Goal: Transaction & Acquisition: Book appointment/travel/reservation

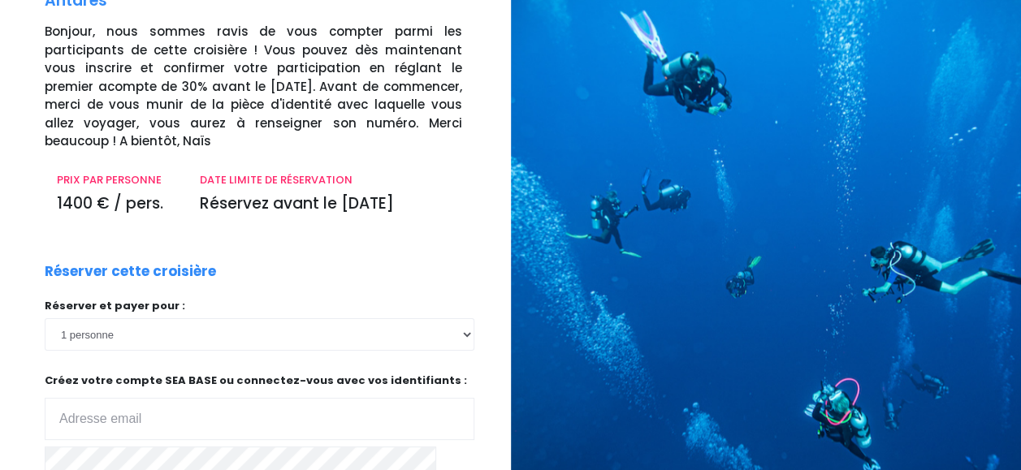
scroll to position [163, 0]
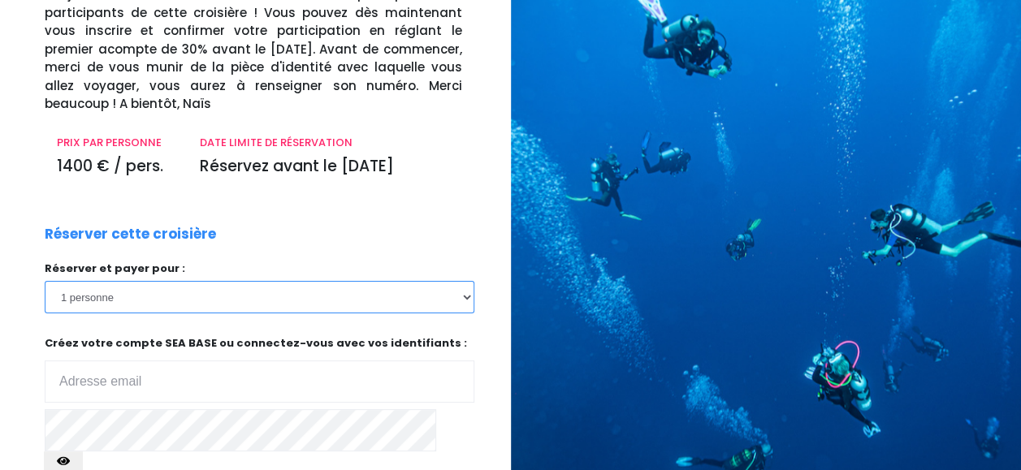
click at [321, 297] on select "1 personne 2 personnes" at bounding box center [260, 297] width 430 height 33
select select "2"
click at [45, 281] on select "1 personne 2 personnes" at bounding box center [260, 297] width 430 height 33
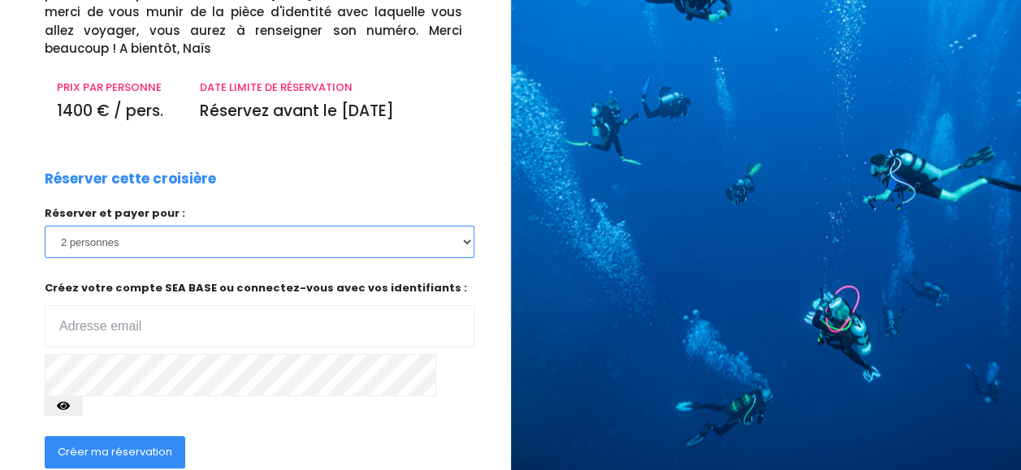
scroll to position [244, 0]
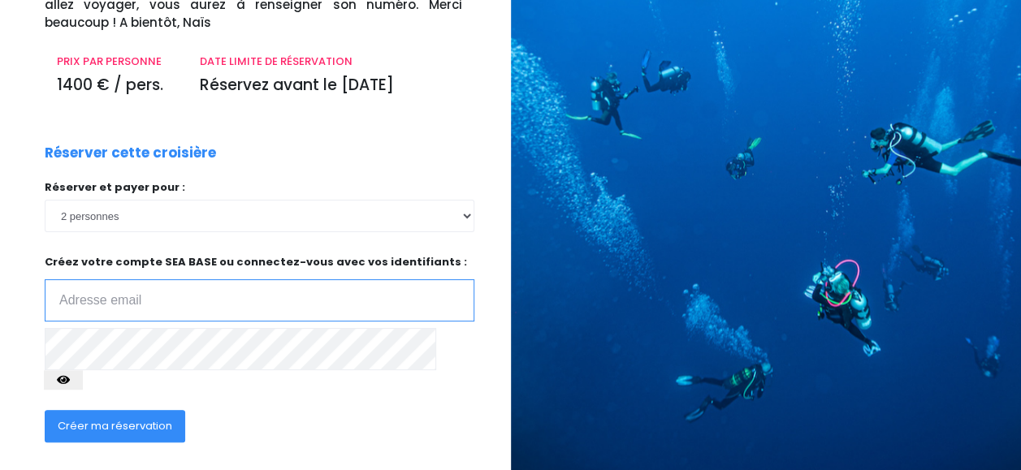
click at [310, 308] on input "email" at bounding box center [260, 301] width 430 height 42
type input "celdugast@gmail.com"
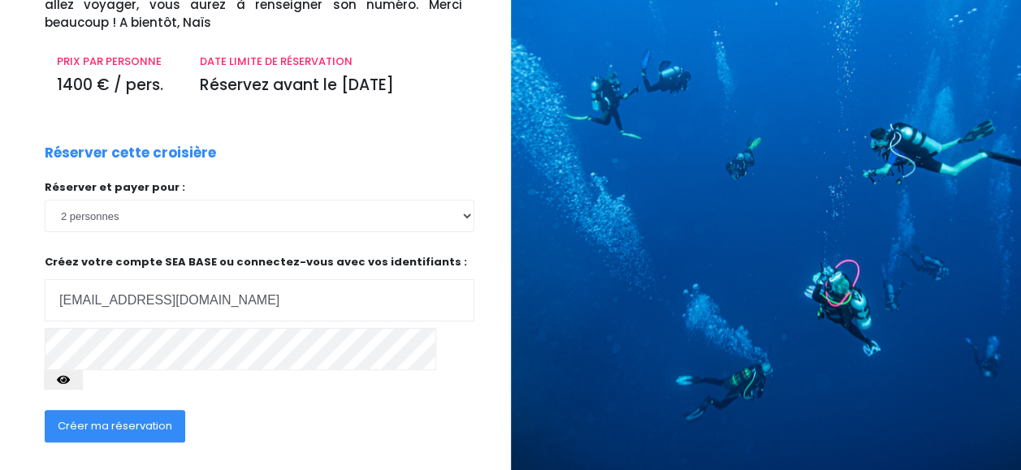
click at [143, 416] on button "Créer ma réservation" at bounding box center [115, 426] width 141 height 33
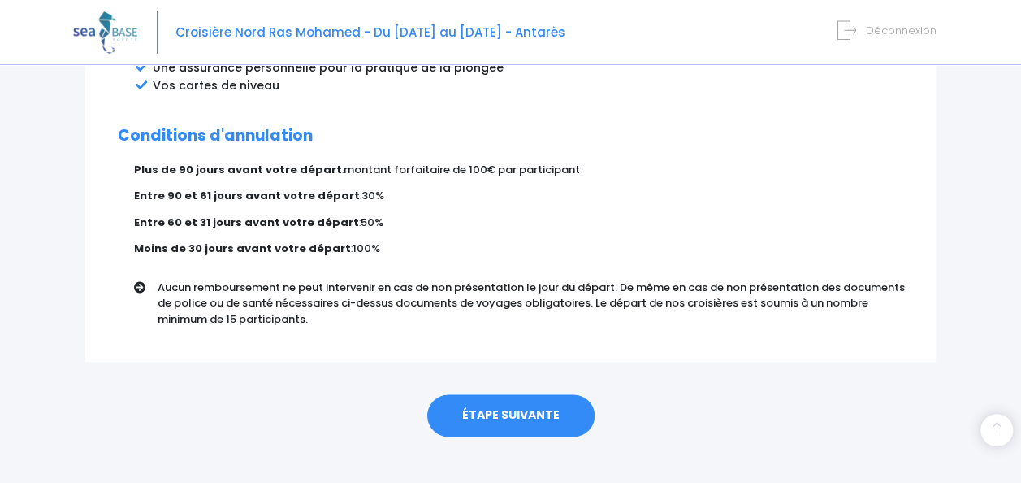
scroll to position [1036, 0]
click at [511, 410] on link "ÉTAPE SUIVANTE" at bounding box center [510, 414] width 167 height 42
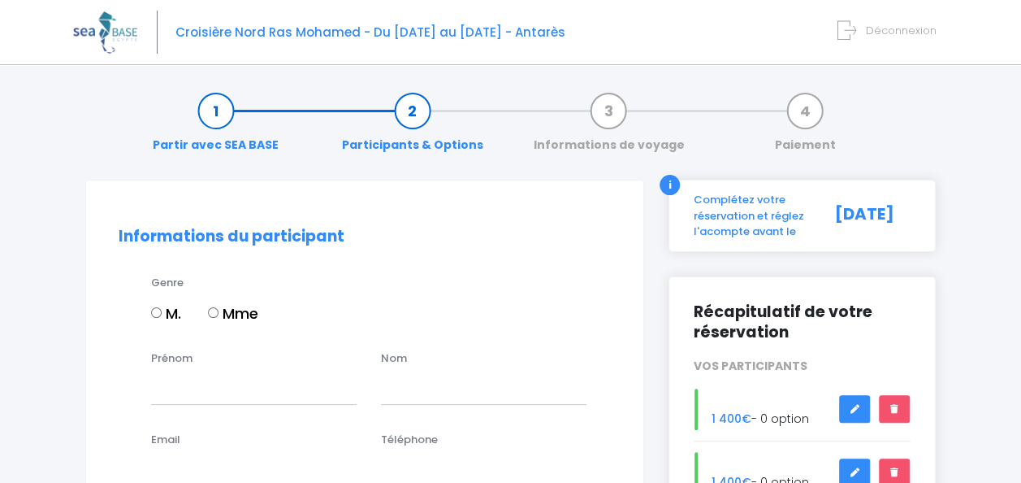
click at [237, 311] on label "Mme" at bounding box center [233, 313] width 50 height 22
click at [219, 311] on input "Mme" at bounding box center [213, 312] width 11 height 11
radio input "true"
click at [236, 390] on input "Prénom" at bounding box center [254, 387] width 206 height 33
type input "Célin"
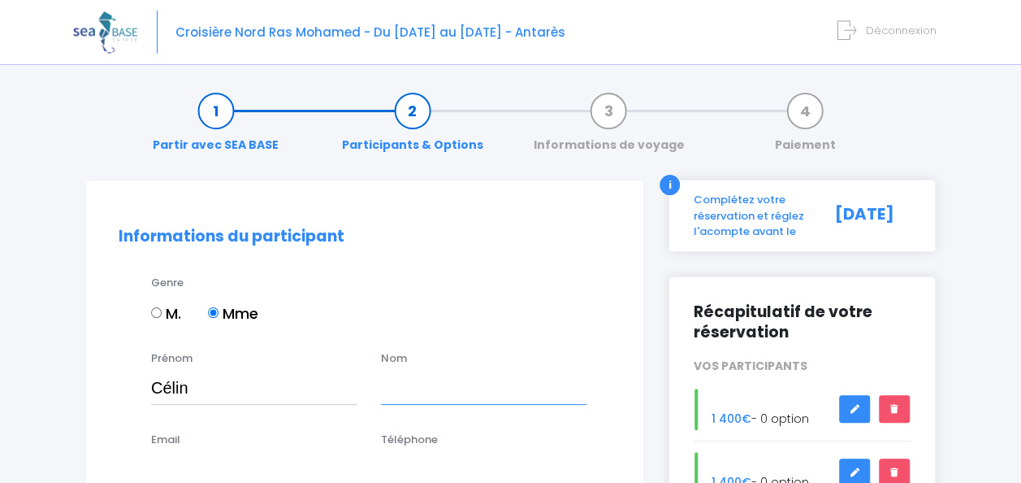
click at [432, 381] on input "text" at bounding box center [484, 387] width 206 height 33
type input "DUGAST"
click at [279, 431] on div "Email" at bounding box center [254, 458] width 230 height 54
drag, startPoint x: 252, startPoint y: 433, endPoint x: 241, endPoint y: 432, distance: 11.4
click at [252, 433] on div "Email" at bounding box center [254, 458] width 230 height 54
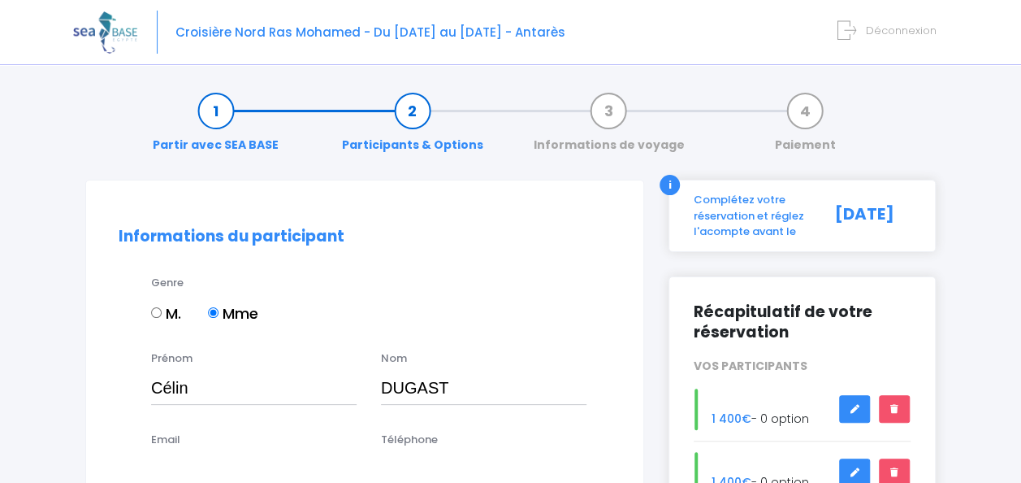
drag, startPoint x: 166, startPoint y: 438, endPoint x: 168, endPoint y: 419, distance: 18.8
click at [166, 437] on label "Email" at bounding box center [165, 439] width 29 height 16
click at [166, 453] on input "Email" at bounding box center [254, 469] width 206 height 33
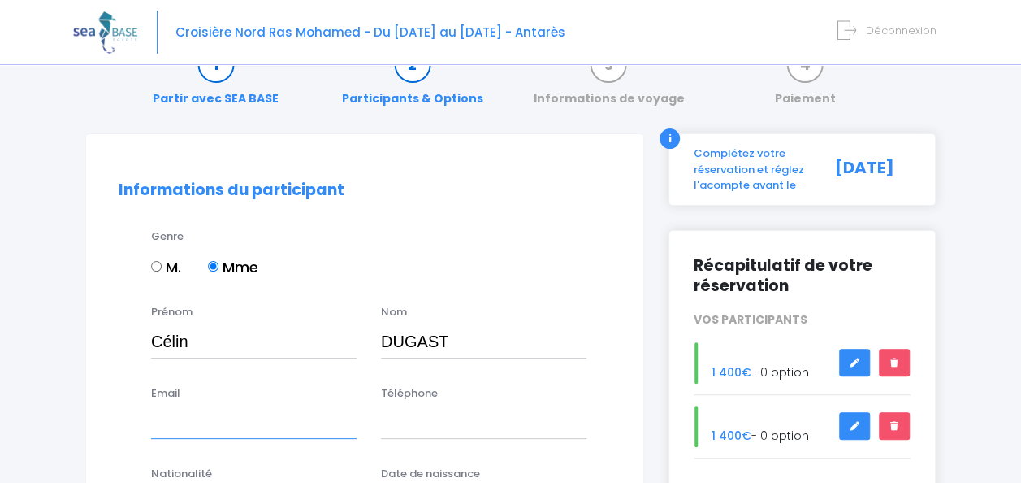
scroll to position [83, 0]
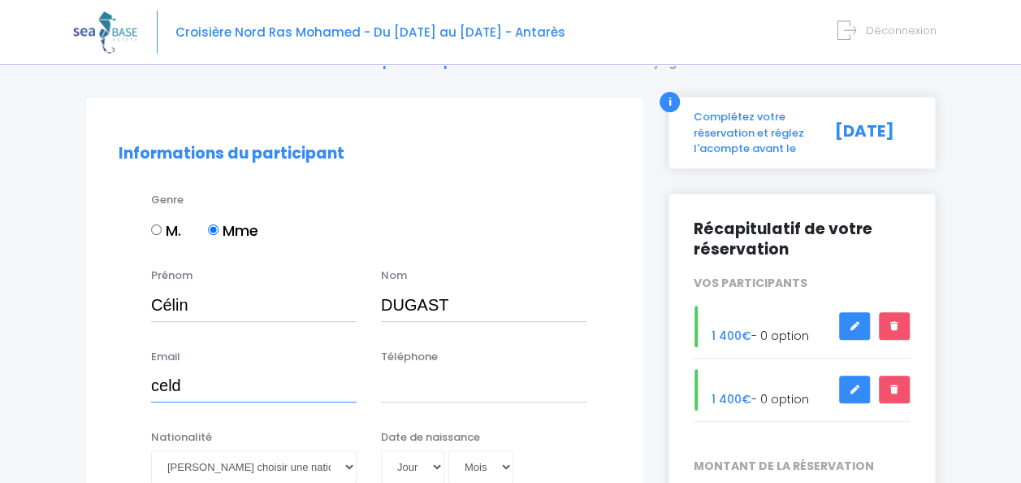
type input "celdugast@gmail.com"
type input "0632325249"
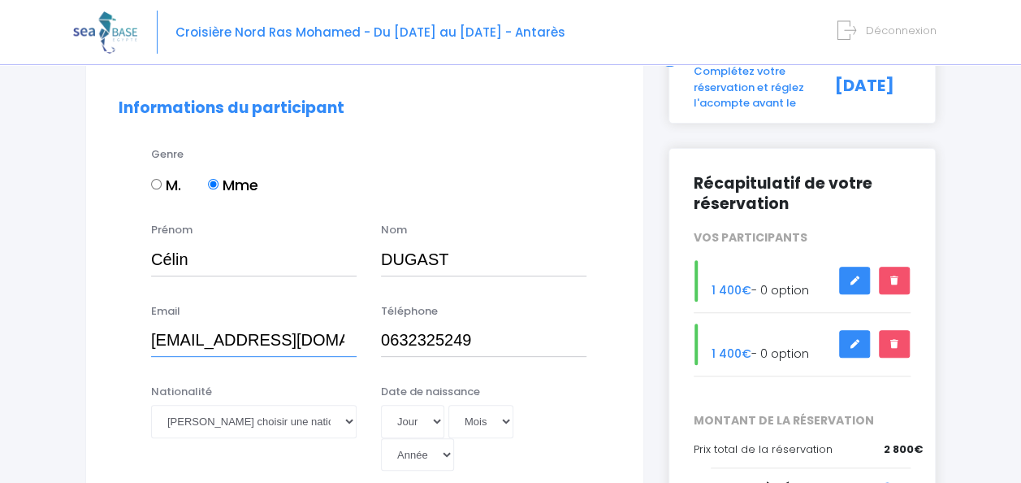
scroll to position [164, 0]
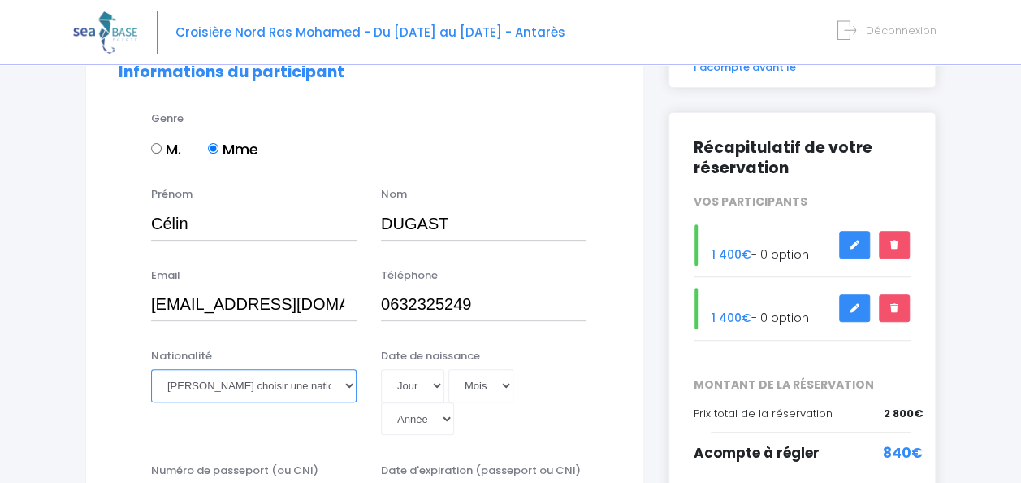
click at [323, 385] on select "Veuillez choisir une nationalité Afghane Albanaise Algerienne Allemande America…" at bounding box center [254, 385] width 206 height 33
select select "Française"
click at [151, 369] on select "Veuillez choisir une nationalité Afghane Albanaise Algerienne Allemande America…" at bounding box center [254, 385] width 206 height 33
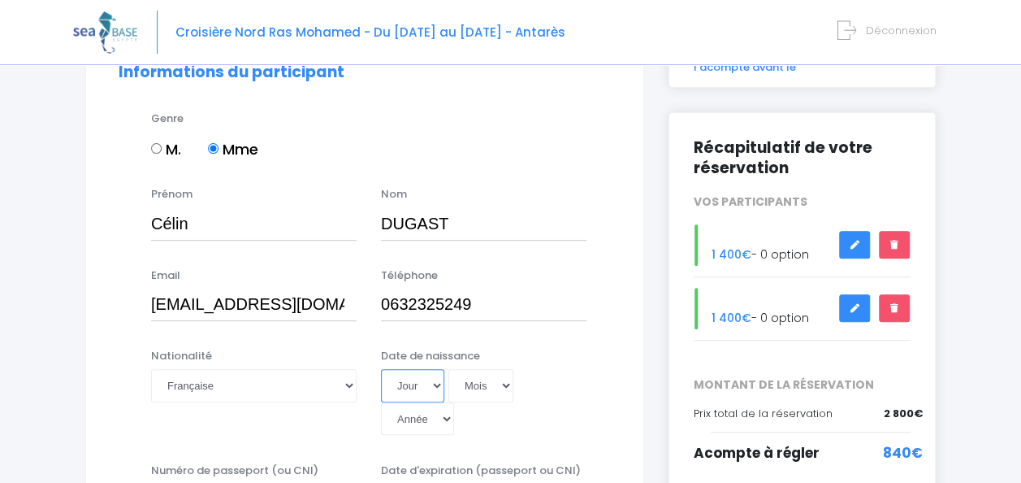
click at [423, 377] on select "Jour 01 02 03 04 05 06 07 08 09 10 11 12 13 14 15 16 17 18 19 20 21 22 23 24 25…" at bounding box center [412, 385] width 63 height 33
select select "20"
click at [381, 369] on select "Jour 01 02 03 04 05 06 07 08 09 10 11 12 13 14 15 16 17 18 19 20 21 22 23 24 25…" at bounding box center [412, 385] width 63 height 33
click at [469, 377] on select "Mois 01 02 03 04 05 06 07 08 09 10 11 12" at bounding box center [481, 385] width 65 height 33
select select "02"
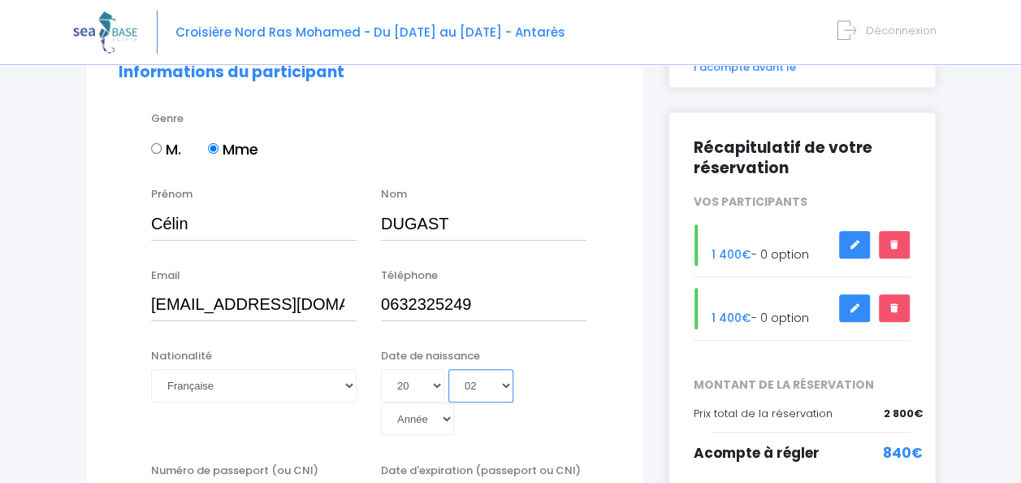
click at [449, 369] on select "Mois 01 02 03 04 05 06 07 08 09 10 11 12" at bounding box center [481, 385] width 65 height 33
click at [434, 407] on select "Année 2045 2044 2043 2042 2041 2040 2039 2038 2037 2036 2035 2034 2033 2032 203…" at bounding box center [417, 418] width 73 height 33
select select "1974"
click at [381, 402] on select "Année 2045 2044 2043 2042 2041 2040 2039 2038 2037 2036 2035 2034 2033 2032 203…" at bounding box center [417, 418] width 73 height 33
type input "1974-02-20"
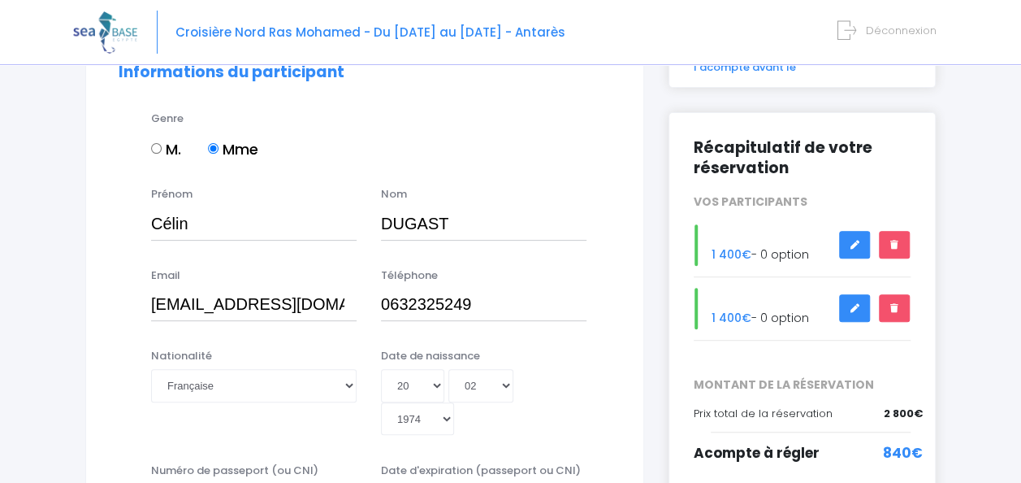
click at [595, 389] on div "Date de naissance Jour 01 02 03 04 05 06 07 08 09 10 11 12 13 14 15 16 17 18 19…" at bounding box center [484, 392] width 230 height 88
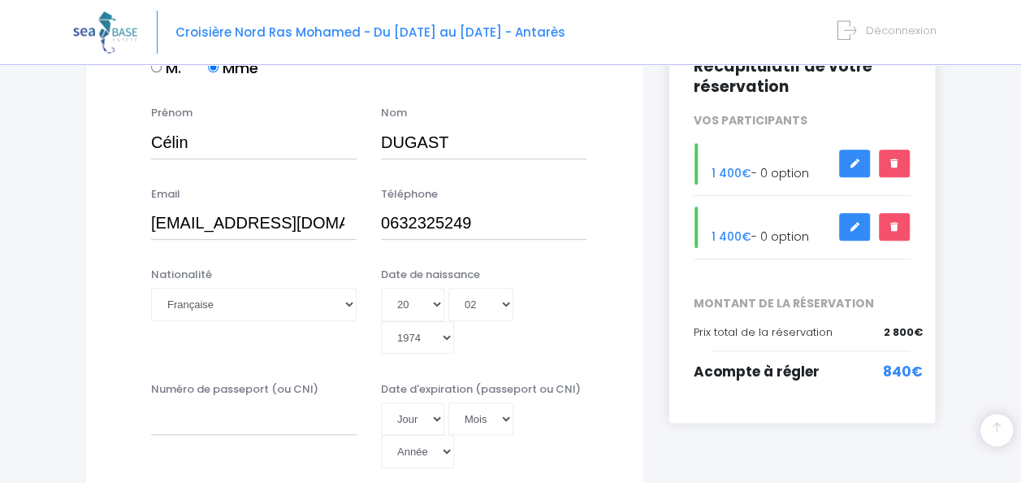
scroll to position [327, 0]
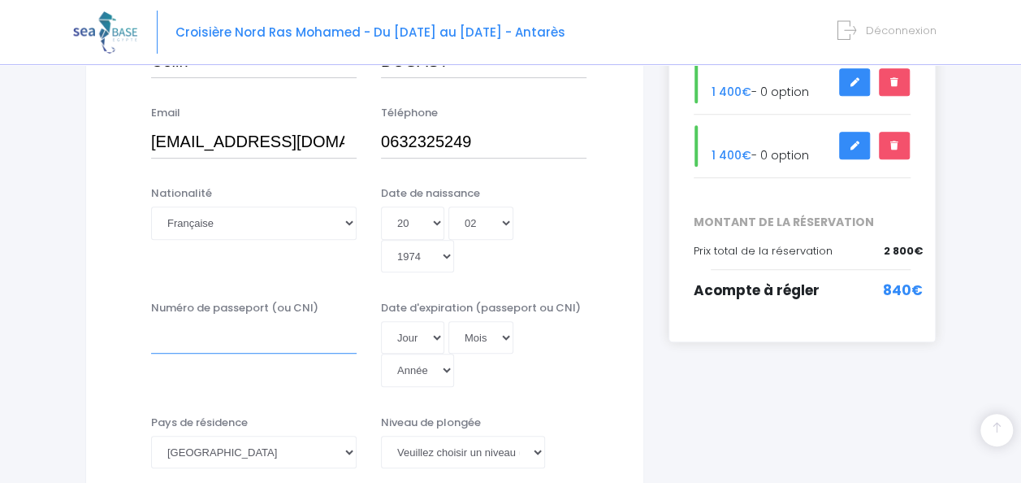
click at [337, 345] on input "Numéro de passeport (ou CNI)" at bounding box center [254, 337] width 206 height 33
type input "16CE38649"
click at [431, 334] on select "Jour 01 02 03 04 05 06 07 08 09 10 11 12 13 14 15 16 17 18 19 20 21 22 23 24 25…" at bounding box center [412, 337] width 63 height 33
select select "13"
click at [381, 321] on select "Jour 01 02 03 04 05 06 07 08 09 10 11 12 13 14 15 16 17 18 19 20 21 22 23 24 25…" at bounding box center [412, 337] width 63 height 33
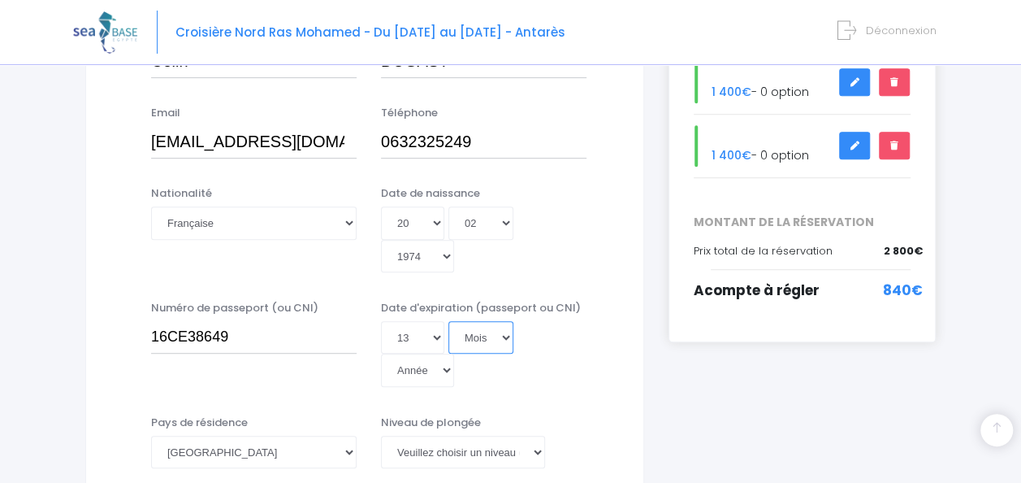
click at [498, 327] on select "Mois 01 02 03 04 05 06 07 08 09 10 11 12" at bounding box center [481, 337] width 65 height 33
select select "11"
click at [449, 321] on select "Mois 01 02 03 04 05 06 07 08 09 10 11 12" at bounding box center [481, 337] width 65 height 33
click at [431, 375] on select "Année 2045 2044 2043 2042 2041 2040 2039 2038 2037 2036 2035 2034 2033 2032 203…" at bounding box center [417, 369] width 73 height 33
select select "2026"
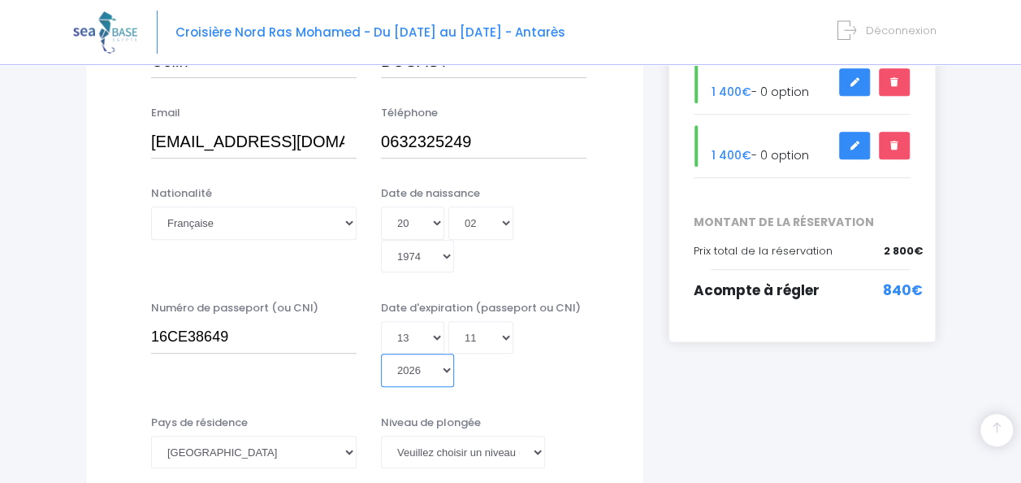
click at [381, 353] on select "Année 2045 2044 2043 2042 2041 2040 2039 2038 2037 2036 2035 2034 2033 2032 203…" at bounding box center [417, 369] width 73 height 33
type input "2026-11-13"
click at [548, 370] on div "Jour 01 02 03 04 05 06 07 08 09 10 11 12 13 14 15 16 17 18 19 20 21 22 23 24 25…" at bounding box center [484, 354] width 206 height 66
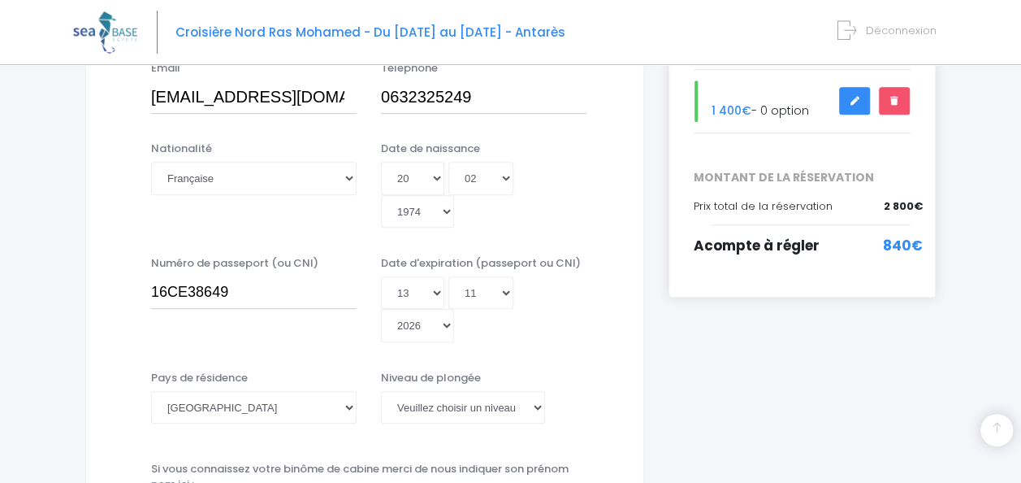
scroll to position [408, 0]
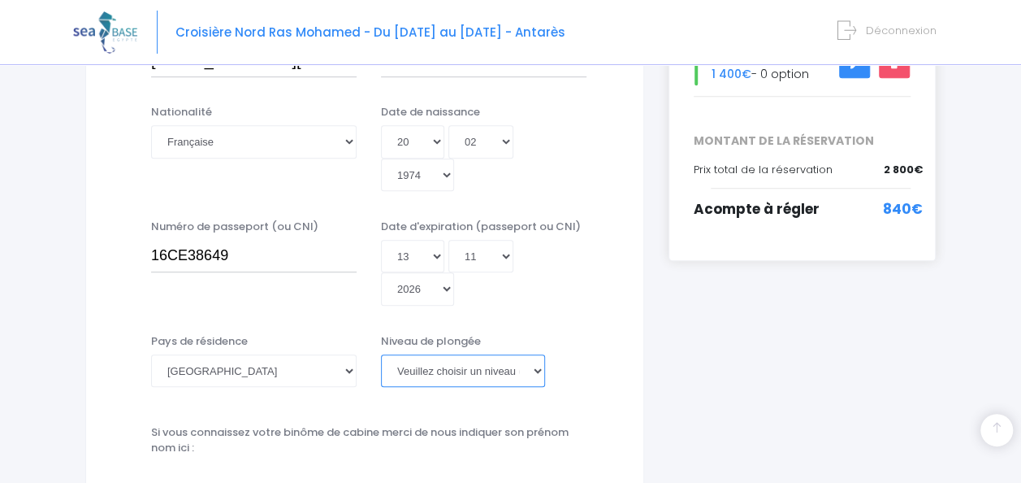
click at [539, 366] on select "Veuillez choisir un niveau de plongée Non plongeur Junior OW diver Adventure OW…" at bounding box center [463, 370] width 164 height 33
select select "N1"
click at [381, 354] on select "Veuillez choisir un niveau de plongée Non plongeur Junior OW diver Adventure OW…" at bounding box center [463, 370] width 164 height 33
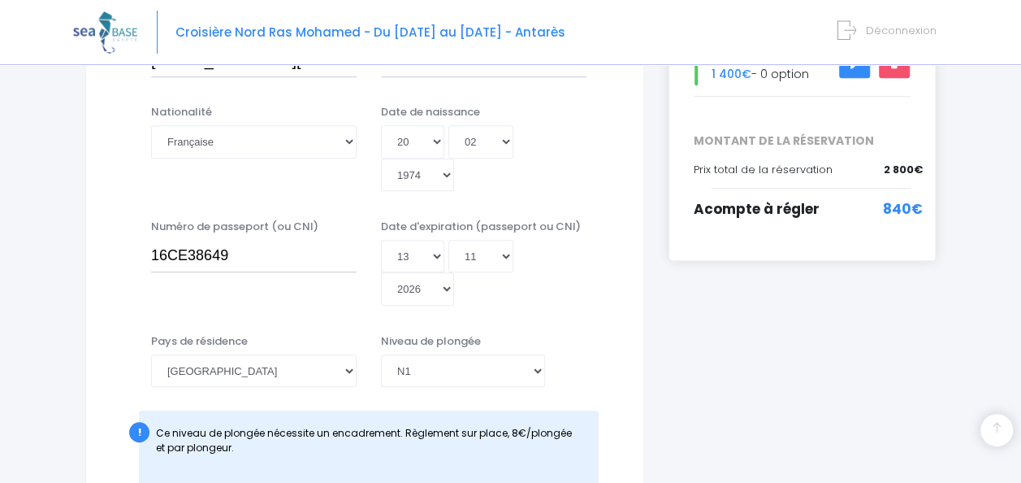
click at [531, 369] on select "Veuillez choisir un niveau de plongée Non plongeur Junior OW diver Adventure OW…" at bounding box center [463, 370] width 164 height 33
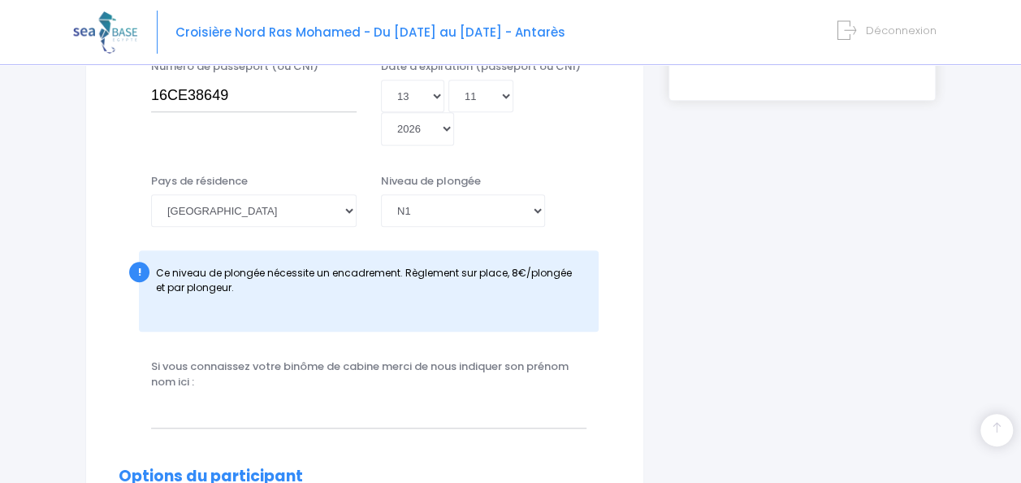
scroll to position [570, 0]
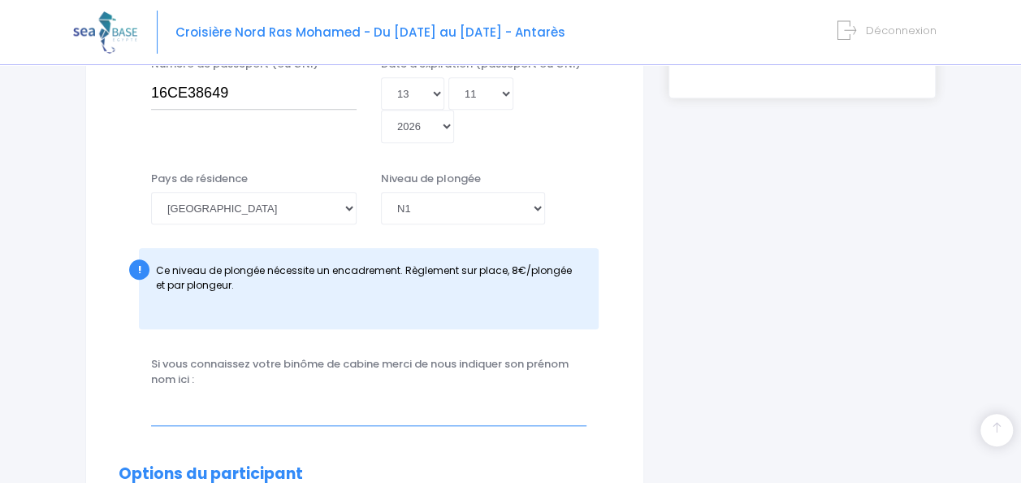
click at [307, 402] on input "text" at bounding box center [369, 408] width 436 height 33
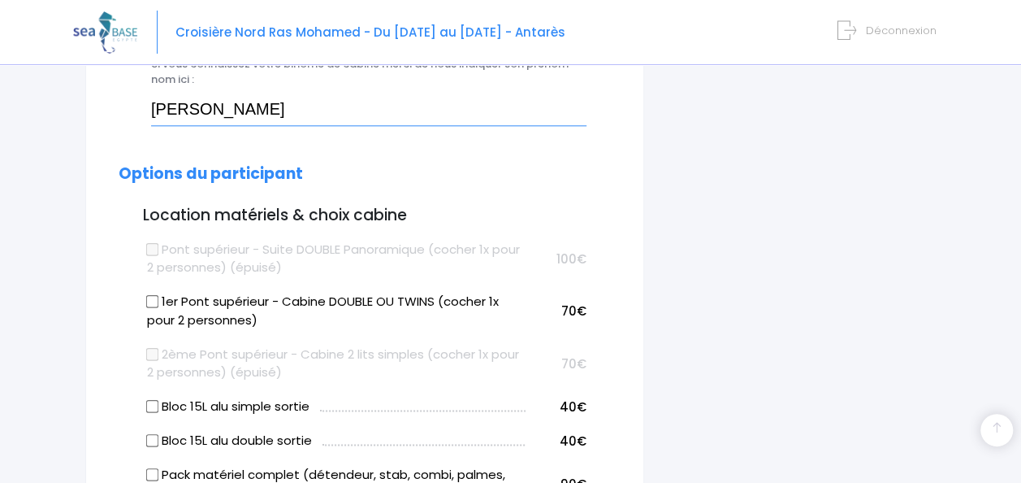
scroll to position [895, 0]
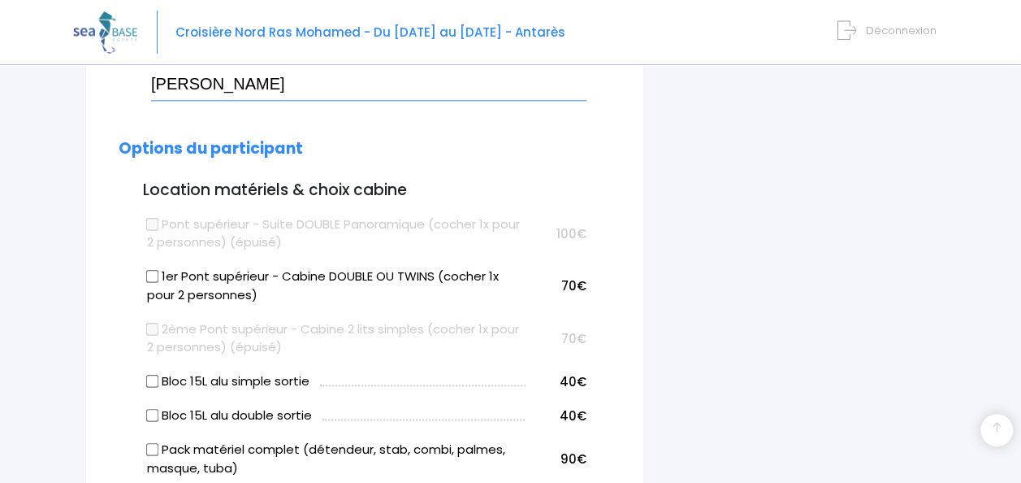
type input "[PERSON_NAME]"
click at [151, 275] on input "1er Pont supérieur - Cabine DOUBLE OU TWINS (cocher 1x pour 2 personnes)" at bounding box center [152, 276] width 13 height 13
checkbox input "true"
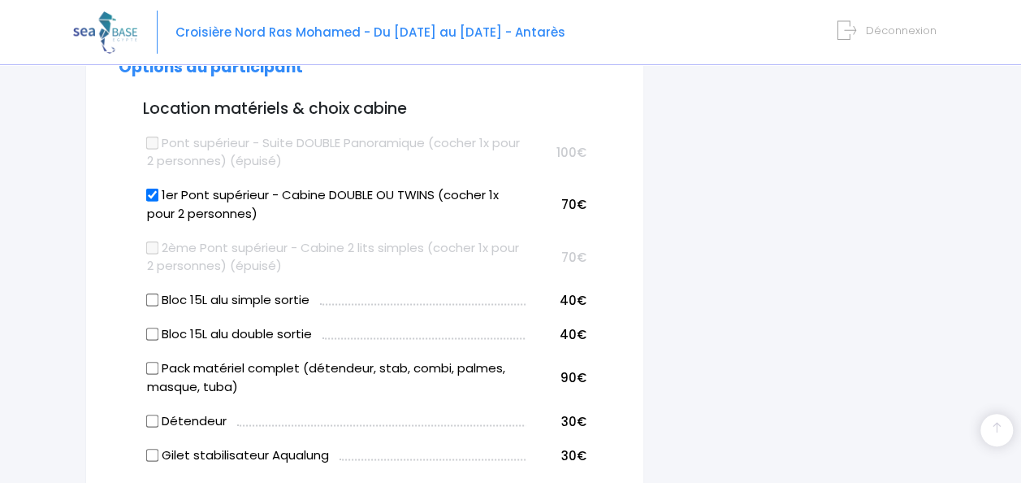
scroll to position [1058, 0]
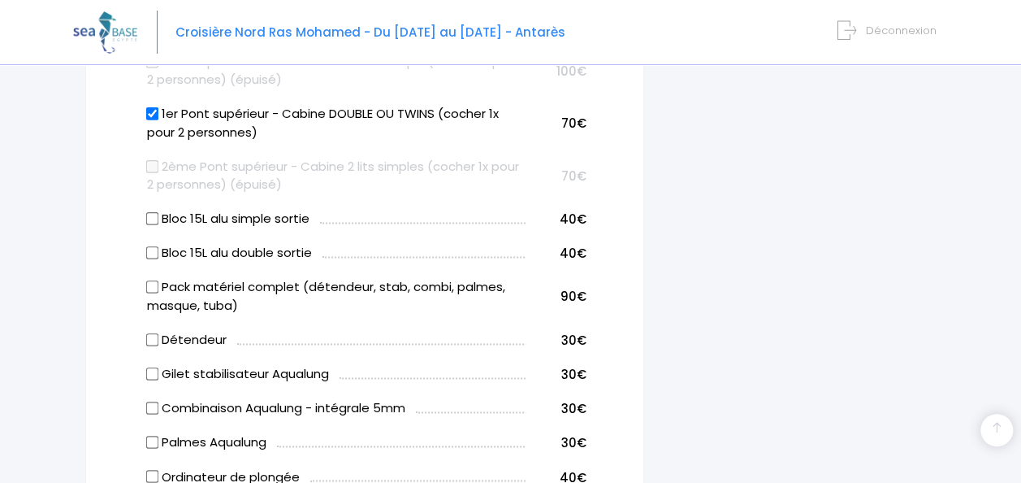
click at [307, 292] on label "Pack matériel complet (détendeur, stab, combi, palmes, masque, tuba)" at bounding box center [336, 296] width 378 height 37
click at [159, 292] on input "Pack matériel complet (détendeur, stab, combi, palmes, masque, tuba)" at bounding box center [152, 286] width 13 height 13
checkbox input "true"
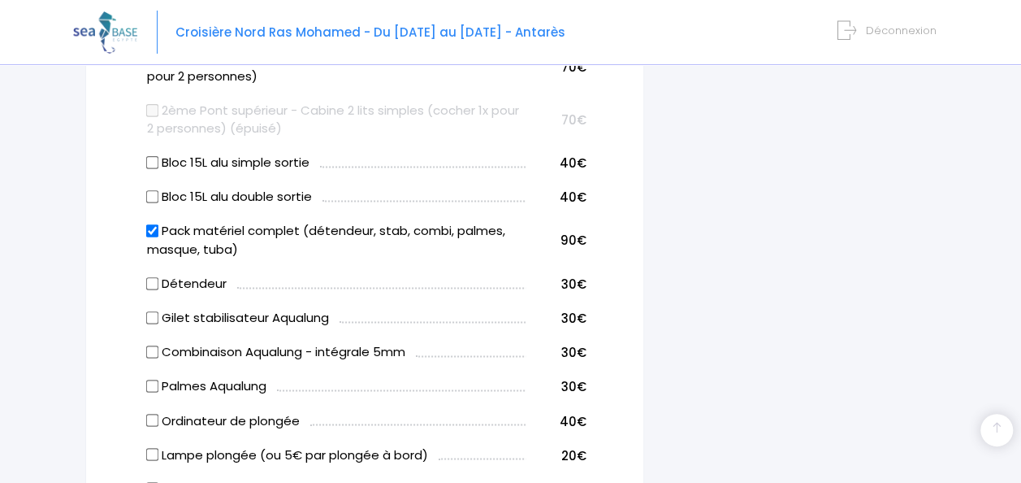
scroll to position [1139, 0]
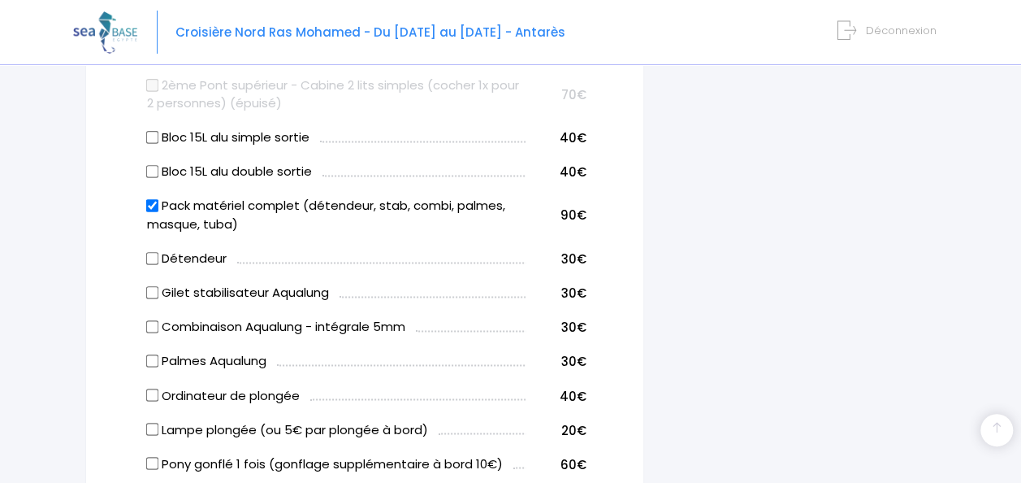
click at [210, 390] on label "Ordinateur de plongée" at bounding box center [223, 395] width 153 height 19
click at [159, 390] on input "Ordinateur de plongée" at bounding box center [152, 394] width 13 height 13
checkbox input "true"
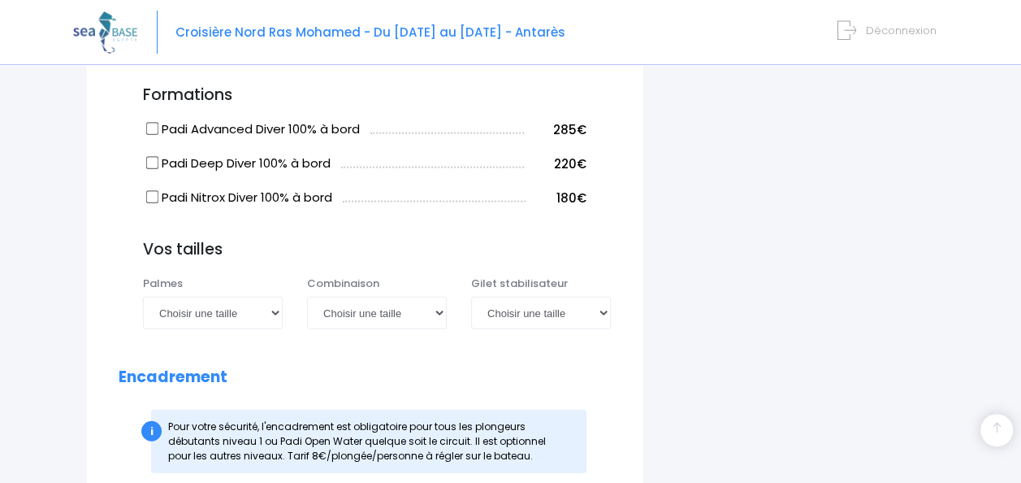
scroll to position [1789, 0]
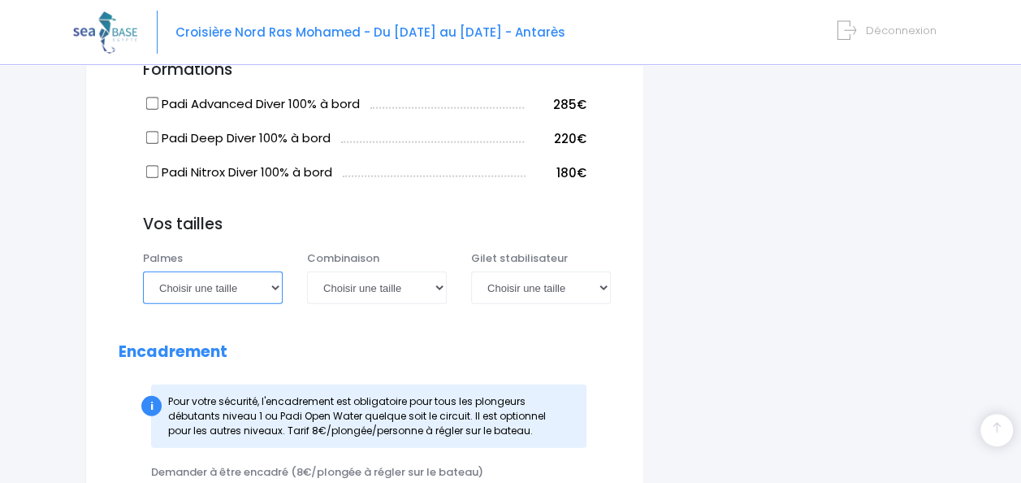
click at [239, 300] on select "Choisir une taille 36/37 38/39 40/41 42/43 44/45 46/47" at bounding box center [213, 287] width 140 height 33
select select "38/39"
click at [143, 271] on select "Choisir une taille 36/37 38/39 40/41 42/43 44/45 46/47" at bounding box center [213, 287] width 140 height 33
click at [233, 291] on select "Choisir une taille 36/37 38/39 40/41 42/43 44/45 46/47" at bounding box center [213, 287] width 140 height 33
click at [234, 289] on select "Choisir une taille 36/37 38/39 40/41 42/43 44/45 46/47" at bounding box center [213, 287] width 140 height 33
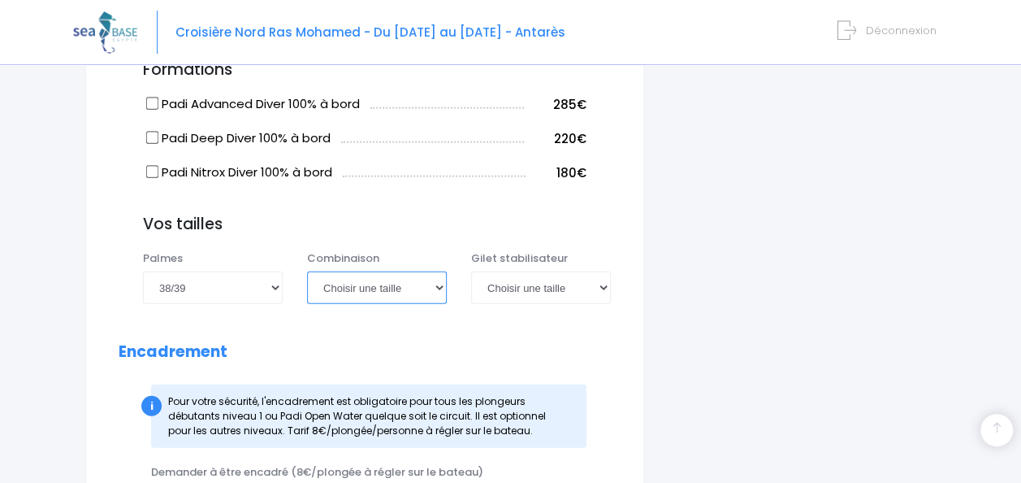
click at [345, 284] on select "Choisir une taille XS S M ML L XL XXL" at bounding box center [377, 287] width 140 height 33
select select "XL"
click at [307, 271] on select "Choisir une taille XS S M ML L XL XXL" at bounding box center [377, 287] width 140 height 33
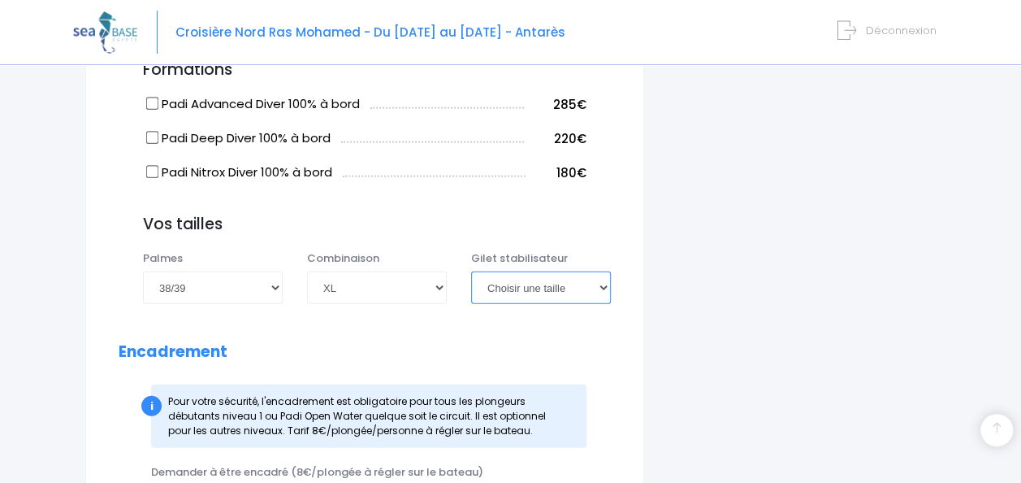
click at [509, 291] on select "Choisir une taille XXS XS S M ML L XL XXL" at bounding box center [541, 287] width 140 height 33
select select "L"
click at [471, 271] on select "Choisir une taille XXS XS S M ML L XL XXL" at bounding box center [541, 287] width 140 height 33
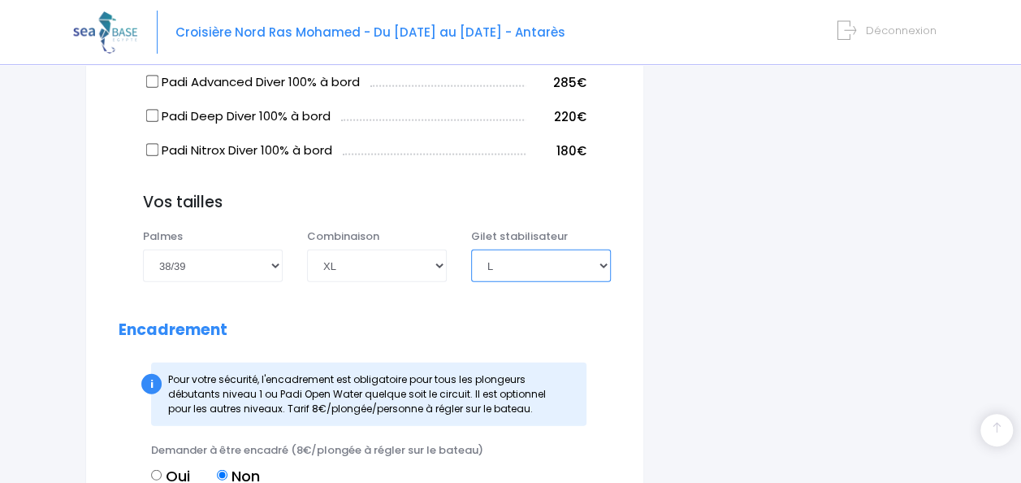
scroll to position [1870, 0]
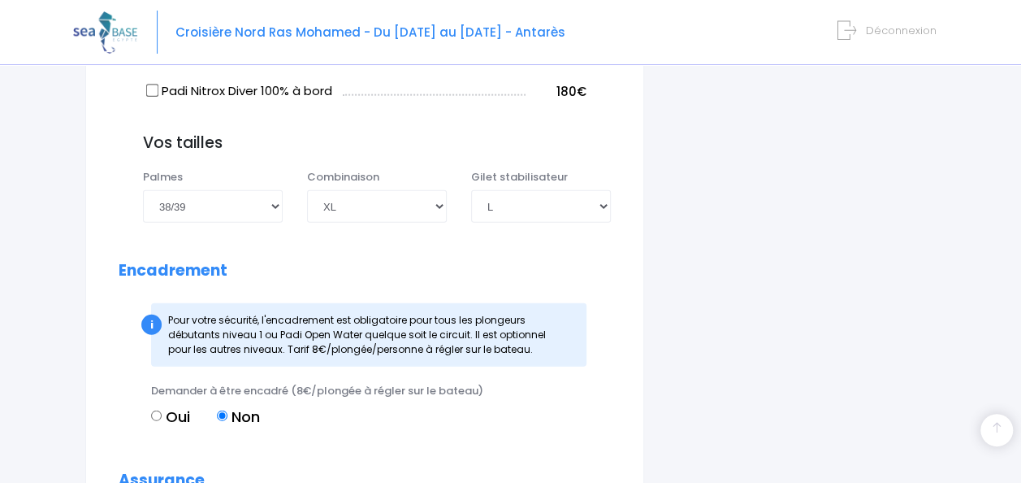
click at [166, 414] on label "Oui" at bounding box center [170, 416] width 39 height 22
click at [162, 414] on input "Oui" at bounding box center [156, 415] width 11 height 11
radio input "true"
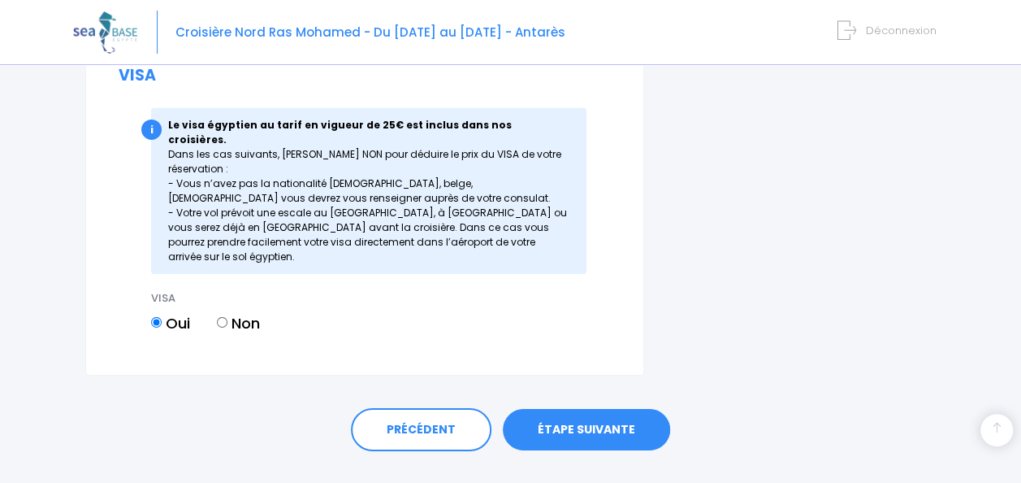
scroll to position [2562, 0]
click at [537, 408] on link "ÉTAPE SUIVANTE" at bounding box center [586, 429] width 167 height 42
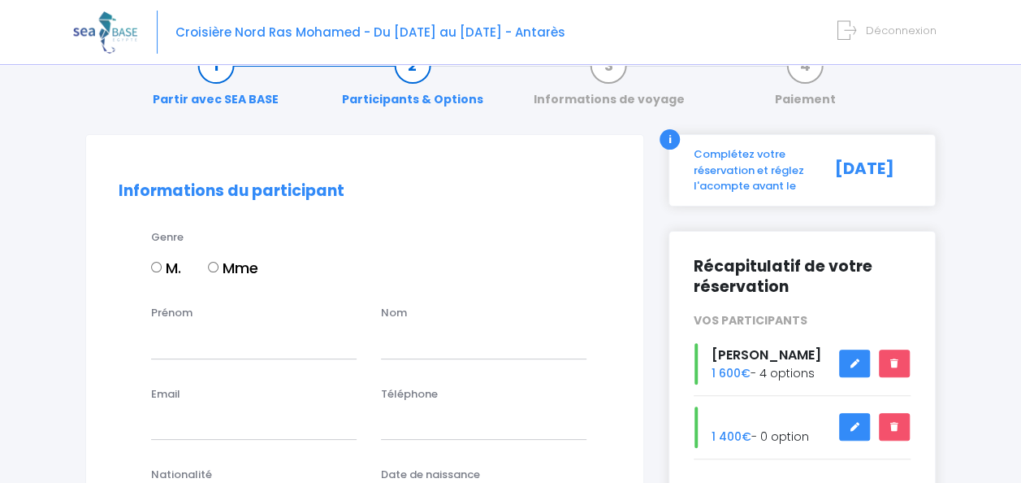
scroll to position [81, 0]
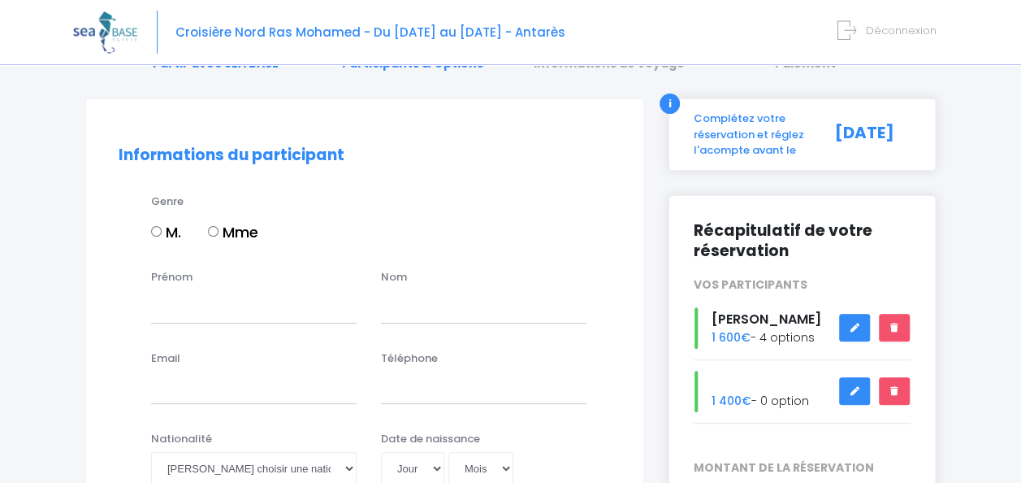
click at [161, 226] on input "M." at bounding box center [156, 231] width 11 height 11
radio input "true"
click at [212, 320] on input "Prénom" at bounding box center [254, 306] width 206 height 33
type input "ARNAUD"
type input "JOUNY"
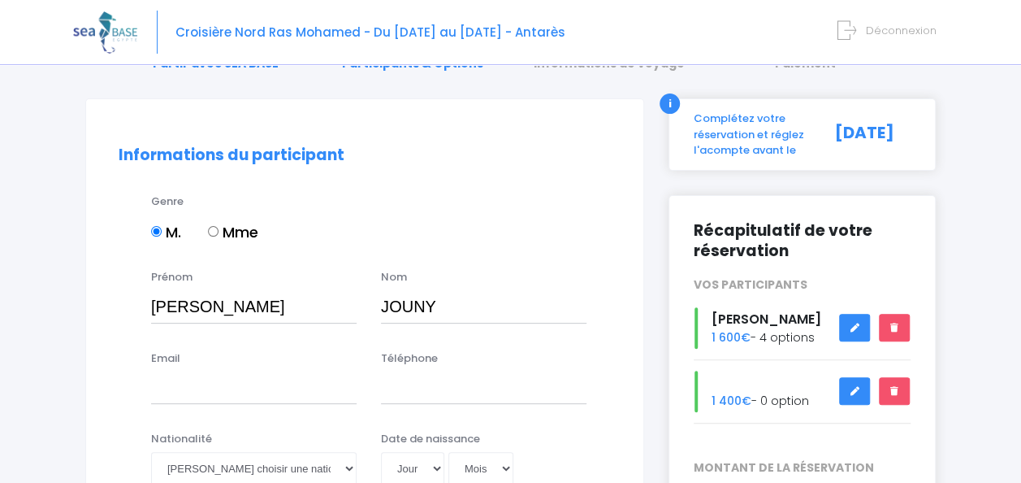
type input "[EMAIL_ADDRESS][DOMAIN_NAME]"
type input "0632325249"
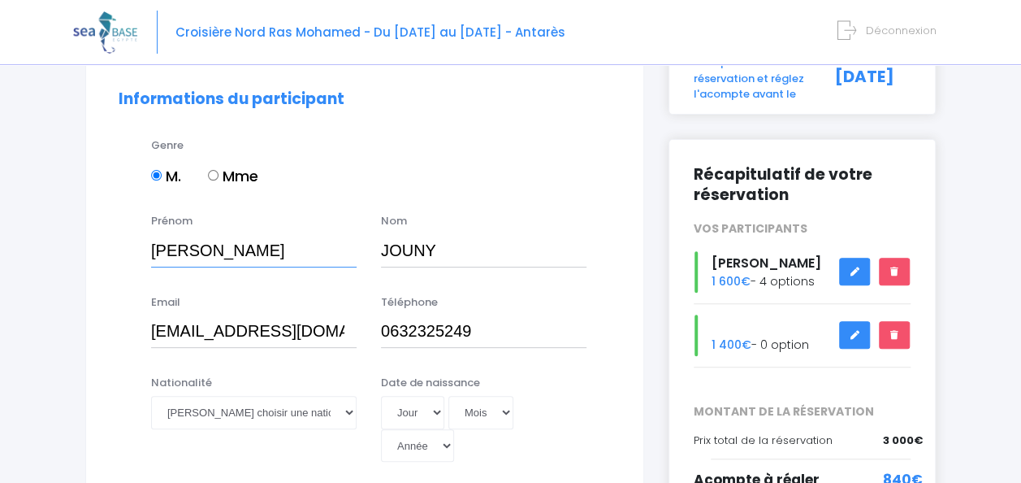
scroll to position [163, 0]
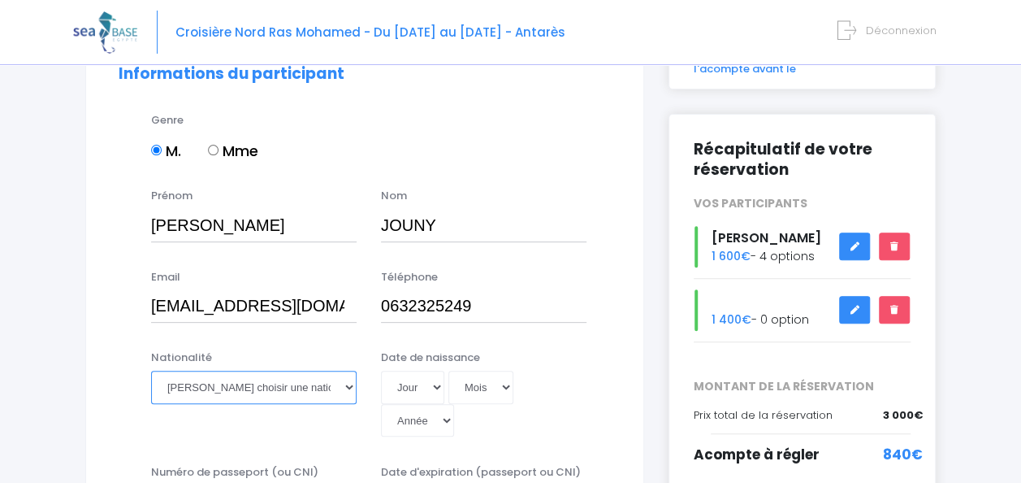
click at [317, 385] on select "Veuillez choisir une nationalité Afghane Albanaise Algerienne Allemande America…" at bounding box center [254, 387] width 206 height 33
select select "Française"
click at [151, 371] on select "Veuillez choisir une nationalité Afghane Albanaise Algerienne Allemande America…" at bounding box center [254, 387] width 206 height 33
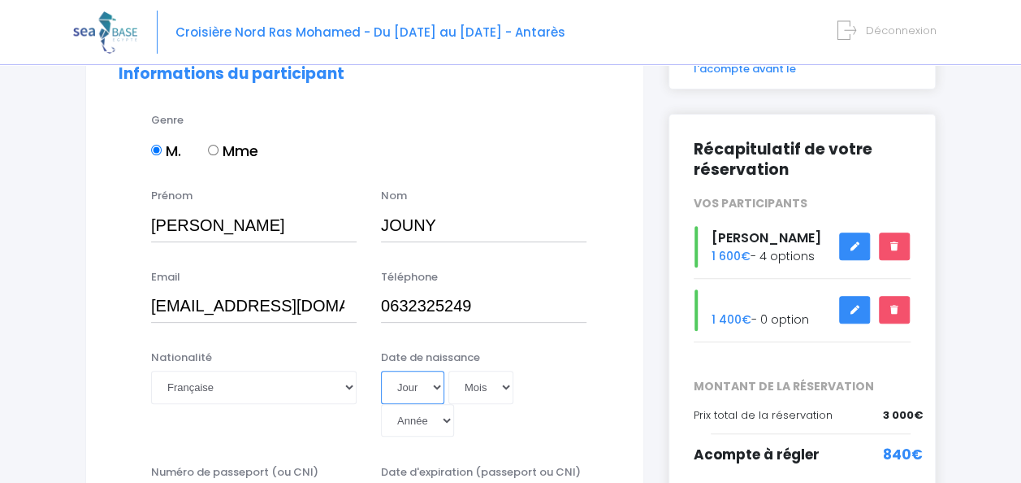
click at [393, 380] on select "Jour 01 02 03 04 05 06 07 08 09 10 11 12 13 14 15 16 17 18 19 20 21 22 23 24 25…" at bounding box center [412, 387] width 63 height 33
select select "11"
click at [381, 371] on select "Jour 01 02 03 04 05 06 07 08 09 10 11 12 13 14 15 16 17 18 19 20 21 22 23 24 25…" at bounding box center [412, 387] width 63 height 33
click at [468, 379] on select "Mois 01 02 03 04 05 06 07 08 09 10 11 12" at bounding box center [481, 387] width 65 height 33
select select "09"
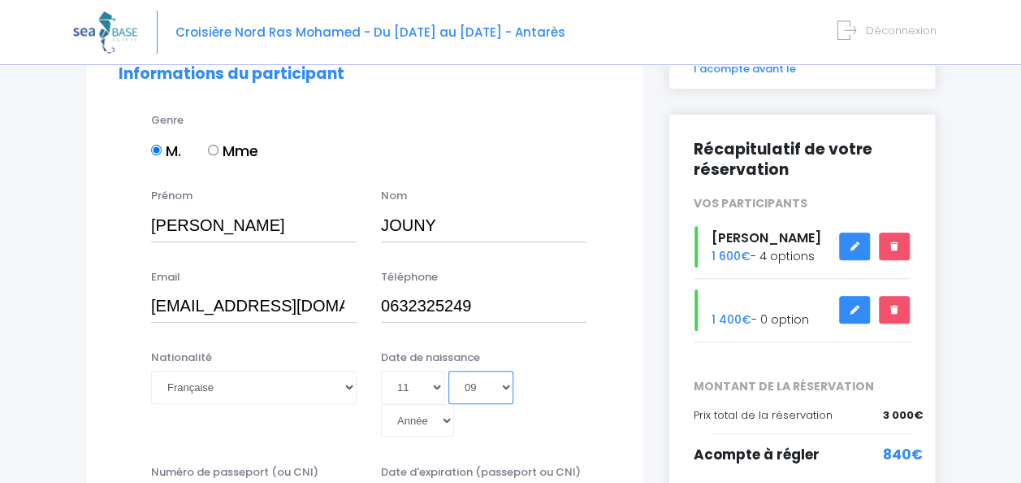
click at [449, 371] on select "Mois 01 02 03 04 05 06 07 08 09 10 11 12" at bounding box center [481, 387] width 65 height 33
click at [440, 415] on select "Année 2045 2044 2043 2042 2041 2040 2039 2038 2037 2036 2035 2034 2033 2032 203…" at bounding box center [417, 420] width 73 height 33
select select "1972"
click at [381, 404] on select "Année 2045 2044 2043 2042 2041 2040 2039 2038 2037 2036 2035 2034 2033 2032 203…" at bounding box center [417, 420] width 73 height 33
type input "1972-09-11"
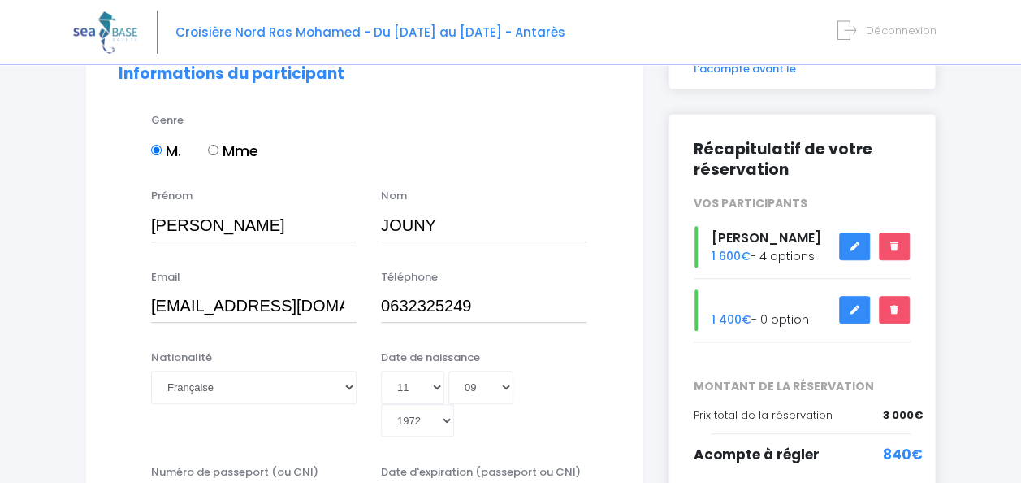
click at [592, 385] on div "Date de naissance Jour 01 02 03 04 05 06 07 08 09 10 11 12 13 14 15 16 17 18 19…" at bounding box center [484, 393] width 230 height 88
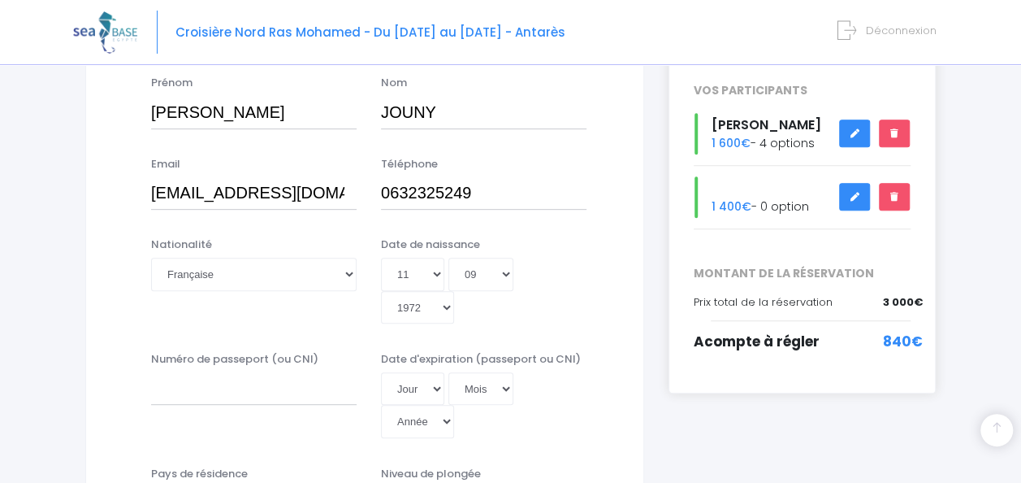
scroll to position [325, 0]
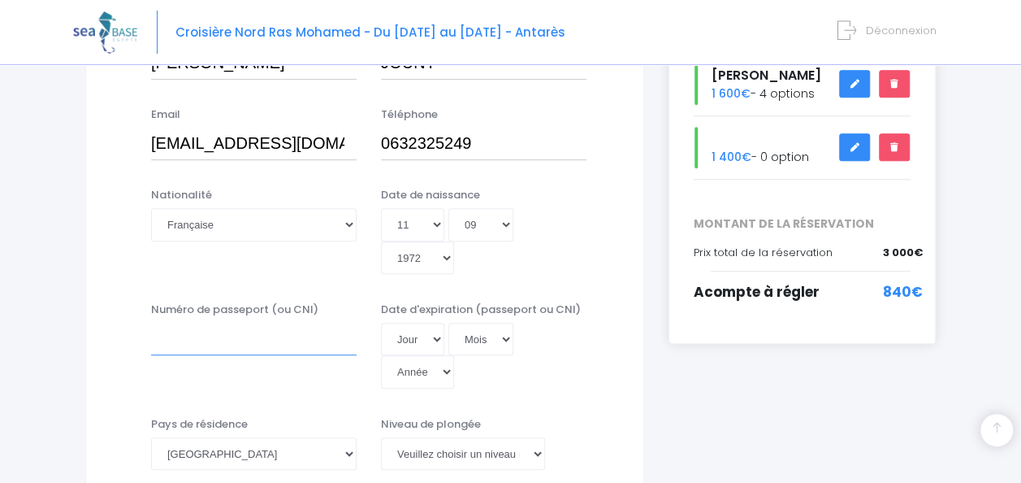
click at [275, 345] on input "Numéro de passeport (ou CNI)" at bounding box center [254, 339] width 206 height 33
type input "16CH33306"
click at [421, 336] on select "Jour 01 02 03 04 05 06 07 08 09 10 11 12 13 14 15 16 17 18 19 20 21 22 23 24 25…" at bounding box center [412, 339] width 63 height 33
click at [418, 340] on select "Jour 01 02 03 04 05 06 07 08 09 10 11 12 13 14 15 16 17 18 19 20 21 22 23 24 25…" at bounding box center [412, 339] width 63 height 33
select select "13"
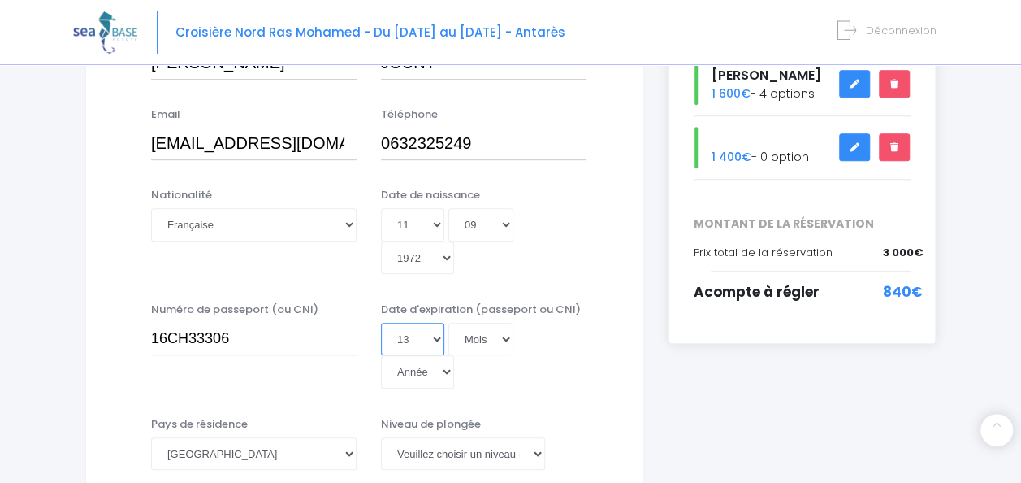
click at [381, 323] on select "Jour 01 02 03 04 05 06 07 08 09 10 11 12 13 14 15 16 17 18 19 20 21 22 23 24 25…" at bounding box center [412, 339] width 63 height 33
click at [497, 332] on select "Mois 01 02 03 04 05 06 07 08 09 10 11 12" at bounding box center [481, 339] width 65 height 33
select select "11"
click at [449, 323] on select "Mois 01 02 03 04 05 06 07 08 09 10 11 12" at bounding box center [481, 339] width 65 height 33
click at [432, 369] on select "Année 2045 2044 2043 2042 2041 2040 2039 2038 2037 2036 2035 2034 2033 2032 203…" at bounding box center [417, 371] width 73 height 33
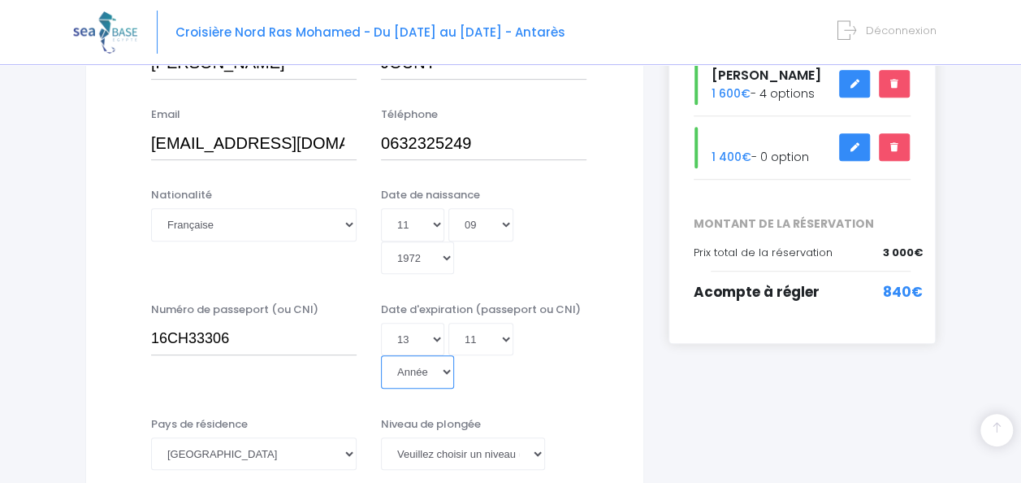
select select "2026"
click at [381, 355] on select "Année 2045 2044 2043 2042 2041 2040 2039 2038 2037 2036 2035 2034 2033 2032 203…" at bounding box center [417, 371] width 73 height 33
type input "2026-11-13"
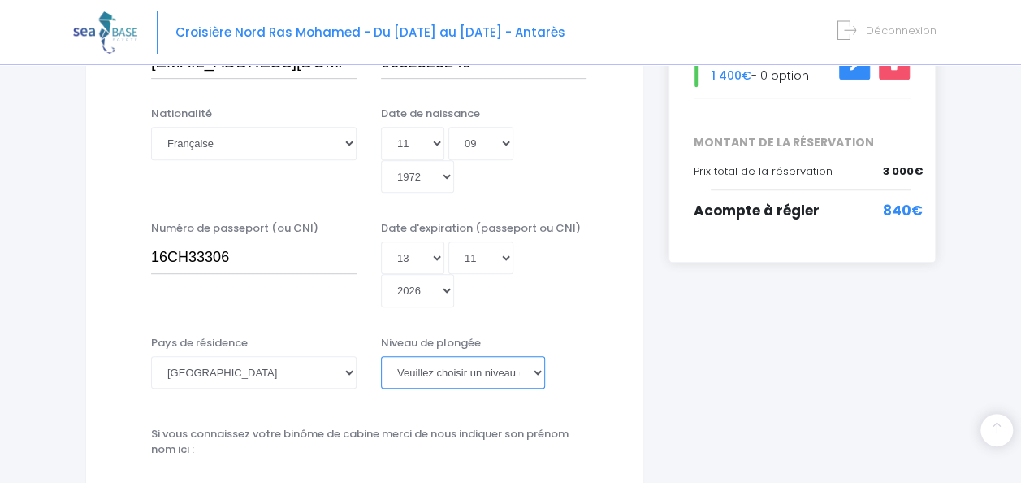
click at [515, 375] on select "Veuillez choisir un niveau de plongée Non plongeur Junior OW diver Adventure OW…" at bounding box center [463, 372] width 164 height 33
select select "N1"
click at [381, 356] on select "Veuillez choisir un niveau de plongée Non plongeur Junior OW diver Adventure OW…" at bounding box center [463, 372] width 164 height 33
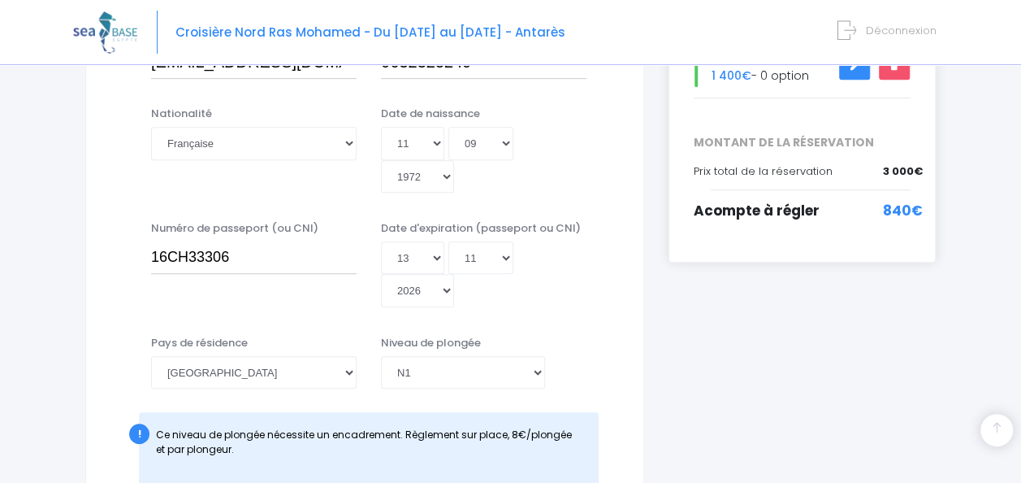
click at [600, 392] on div "Pays de résidence Afghanistan Afrique du Sud Albanie Algérie Allemagne Andorre …" at bounding box center [364, 419] width 517 height 169
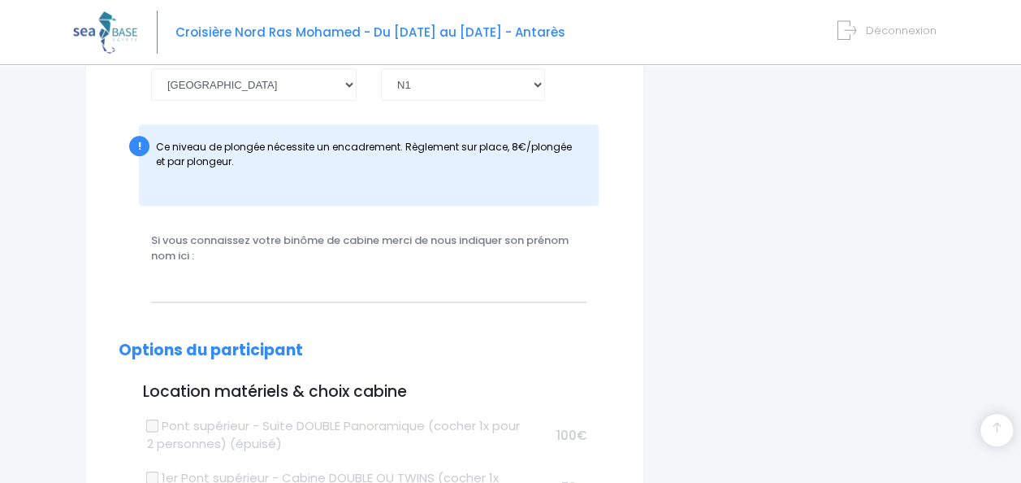
scroll to position [731, 0]
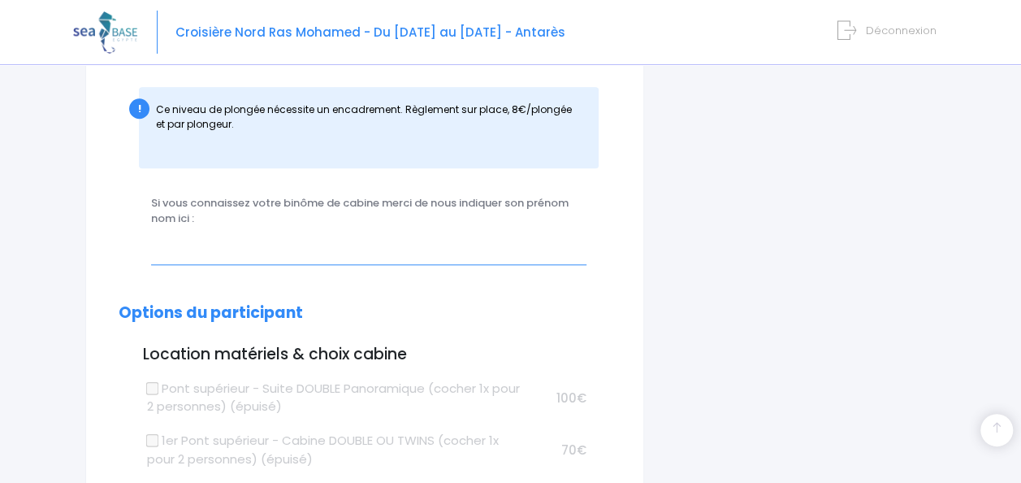
click at [518, 253] on input "text" at bounding box center [369, 248] width 436 height 33
type input "Céline DUGAST"
click at [520, 320] on h2 "Options du participant" at bounding box center [365, 313] width 492 height 19
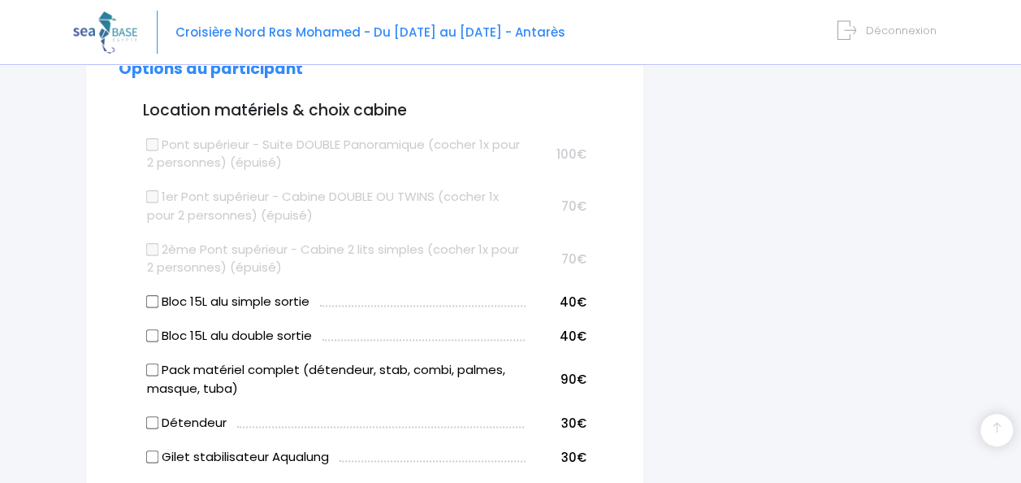
scroll to position [1056, 0]
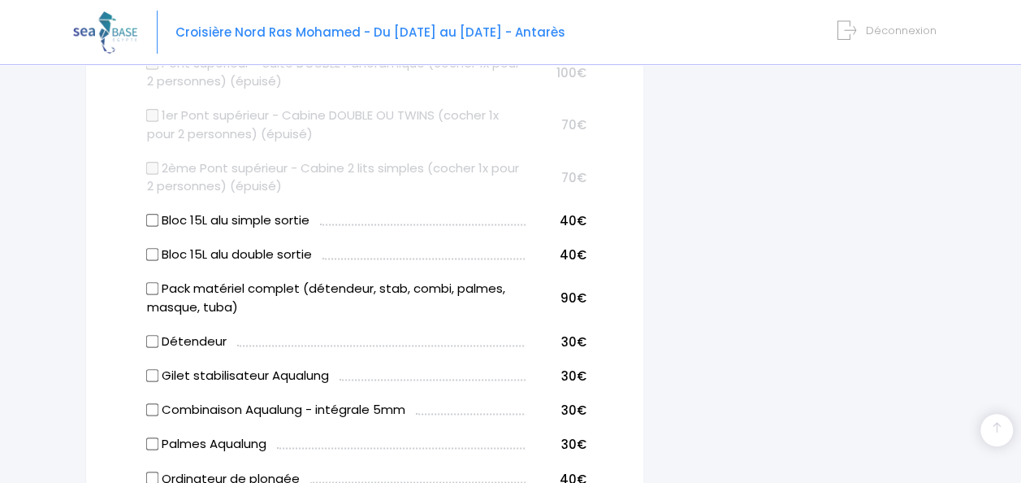
click at [215, 294] on label "Pack matériel complet (détendeur, stab, combi, palmes, masque, tuba)" at bounding box center [336, 298] width 378 height 37
click at [159, 294] on input "Pack matériel complet (détendeur, stab, combi, palmes, masque, tuba)" at bounding box center [152, 288] width 13 height 13
checkbox input "true"
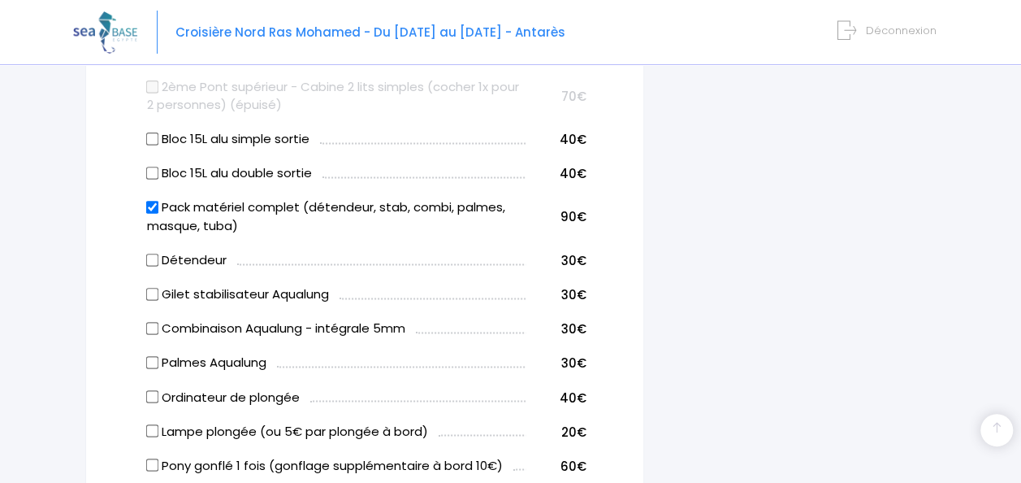
click at [299, 395] on label "Ordinateur de plongée" at bounding box center [223, 397] width 153 height 19
click at [159, 395] on input "Ordinateur de plongée" at bounding box center [152, 395] width 13 height 13
checkbox input "true"
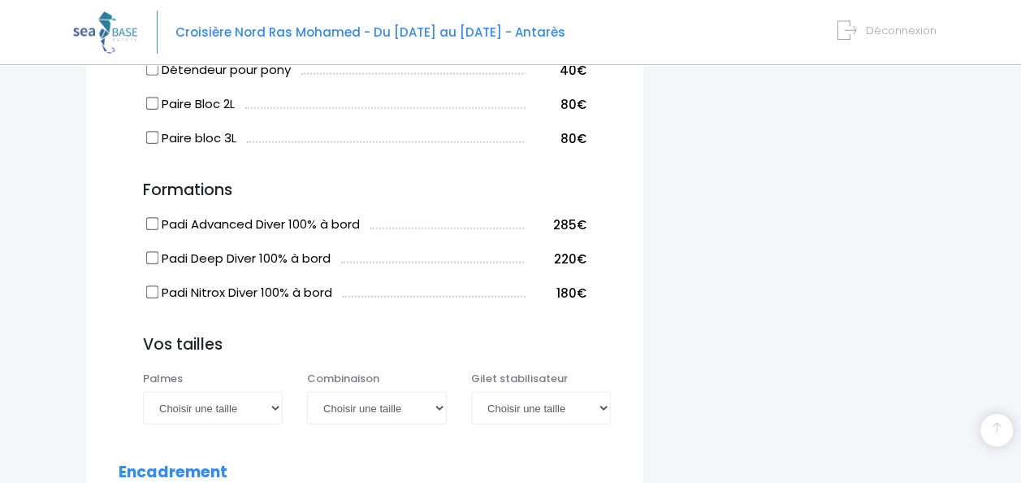
scroll to position [1706, 0]
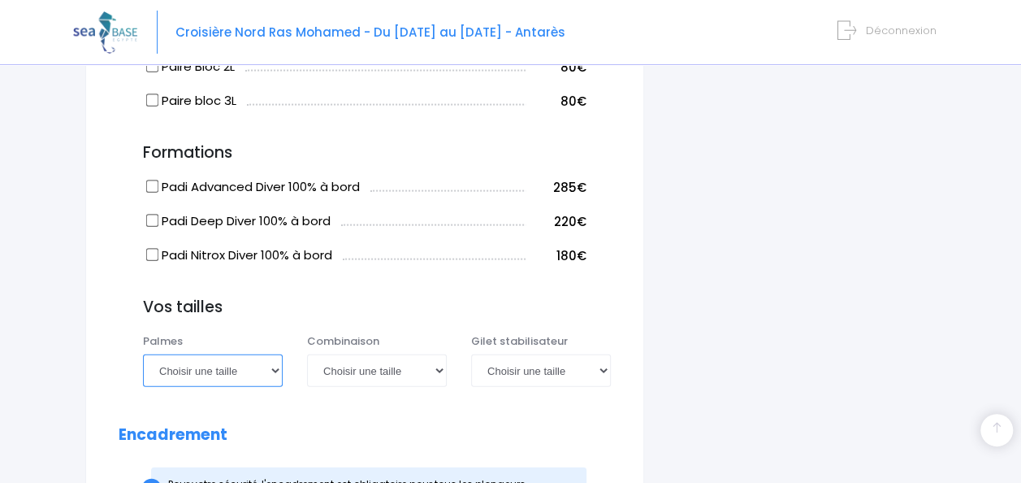
click at [244, 371] on select "Choisir une taille 36/37 38/39 40/41 42/43 44/45 46/47" at bounding box center [213, 370] width 140 height 33
select select "42/43"
click at [143, 354] on select "Choisir une taille 36/37 38/39 40/41 42/43 44/45 46/47" at bounding box center [213, 370] width 140 height 33
click at [343, 367] on select "Choisir une taille XS S M ML L XL XXL" at bounding box center [377, 370] width 140 height 33
select select "XL"
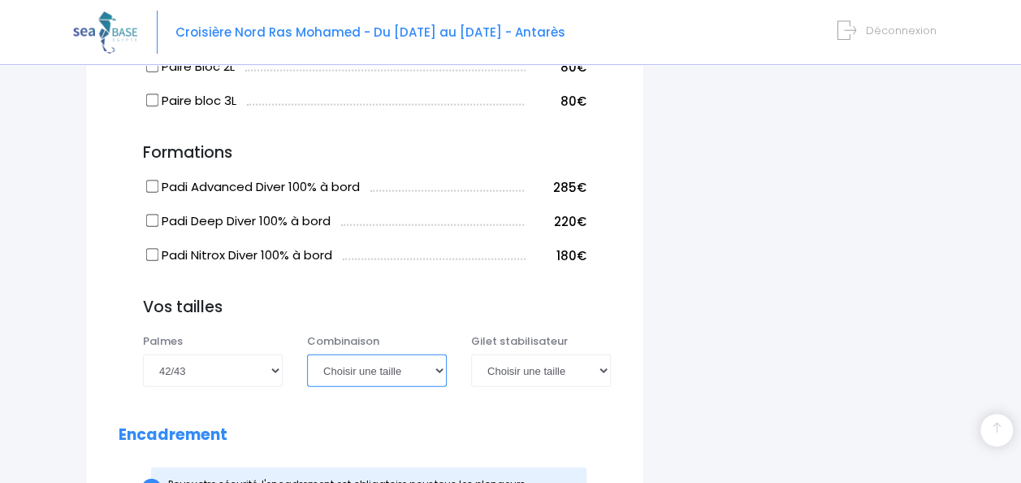
click at [307, 354] on select "Choisir une taille XS S M ML L XL XXL" at bounding box center [377, 370] width 140 height 33
click at [495, 375] on select "Choisir une taille XXS XS S M ML L XL XXL" at bounding box center [541, 370] width 140 height 33
click at [509, 371] on select "Choisir une taille XXS XS S M ML L XL XXL" at bounding box center [541, 370] width 140 height 33
select select "XL"
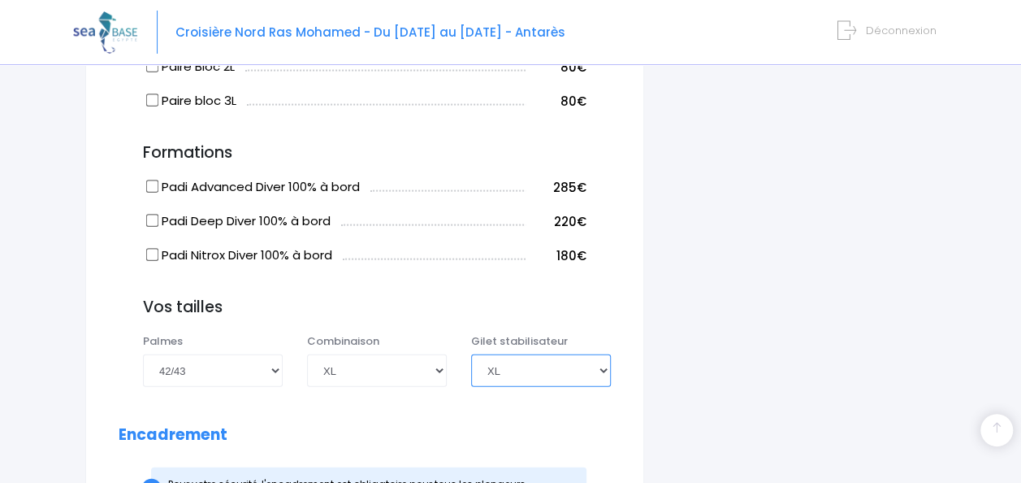
click at [471, 354] on select "Choisir une taille XXS XS S M ML L XL XXL" at bounding box center [541, 370] width 140 height 33
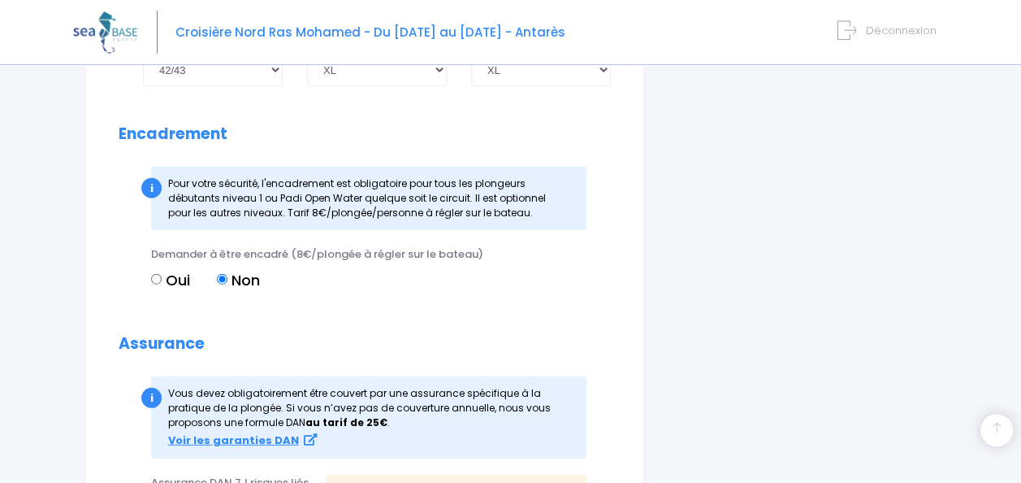
scroll to position [2031, 0]
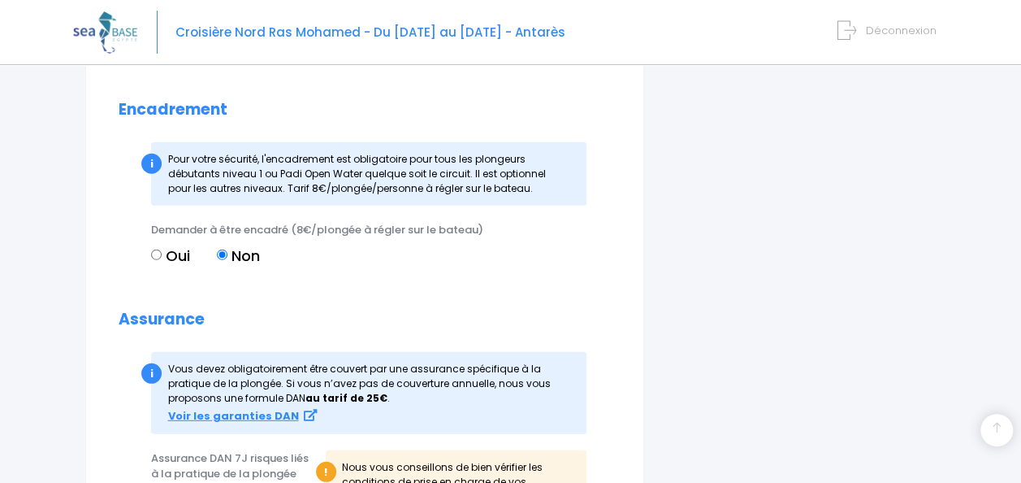
click at [169, 247] on label "Oui" at bounding box center [170, 256] width 39 height 22
click at [162, 249] on input "Oui" at bounding box center [156, 254] width 11 height 11
radio input "true"
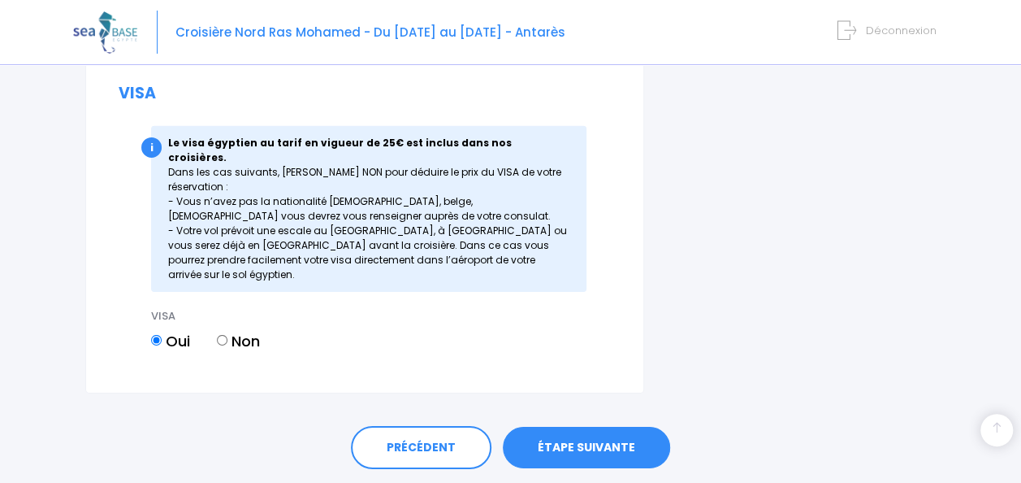
scroll to position [2562, 0]
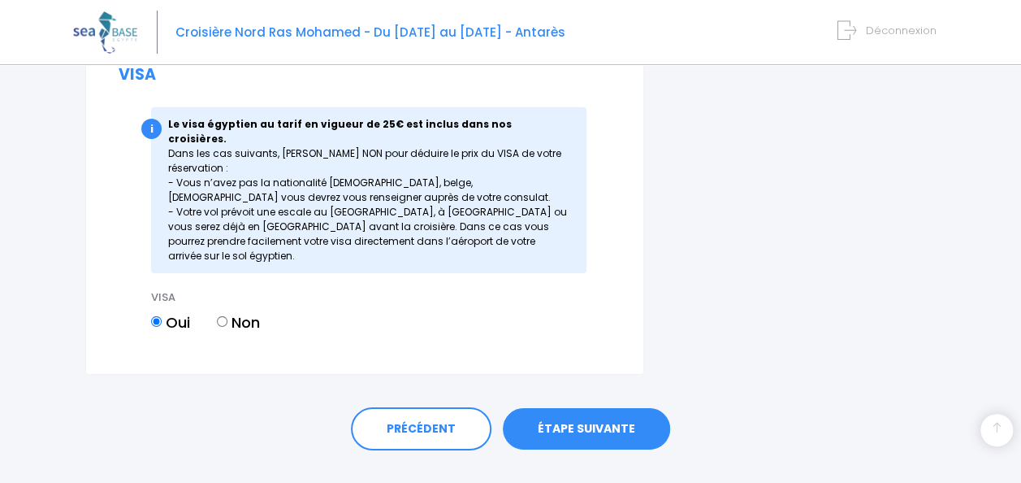
click at [600, 408] on link "ÉTAPE SUIVANTE" at bounding box center [586, 429] width 167 height 42
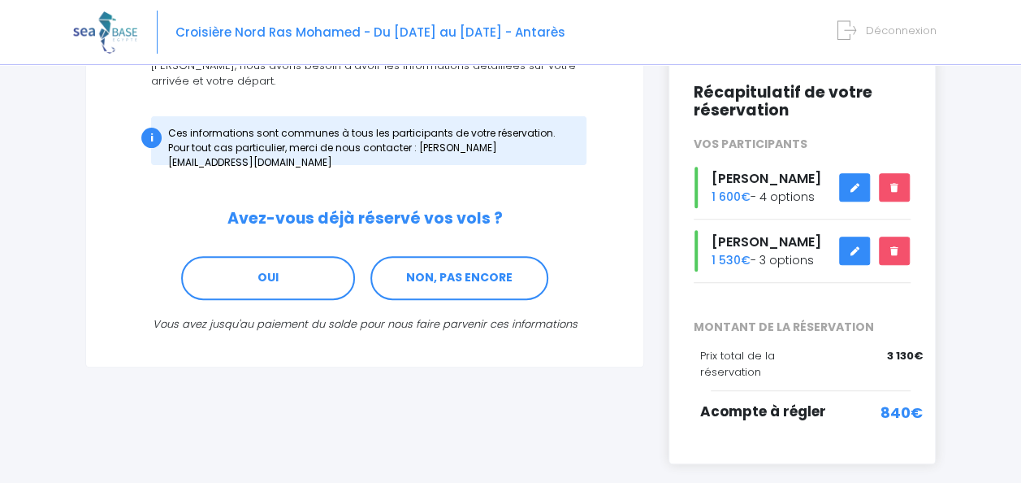
scroll to position [244, 0]
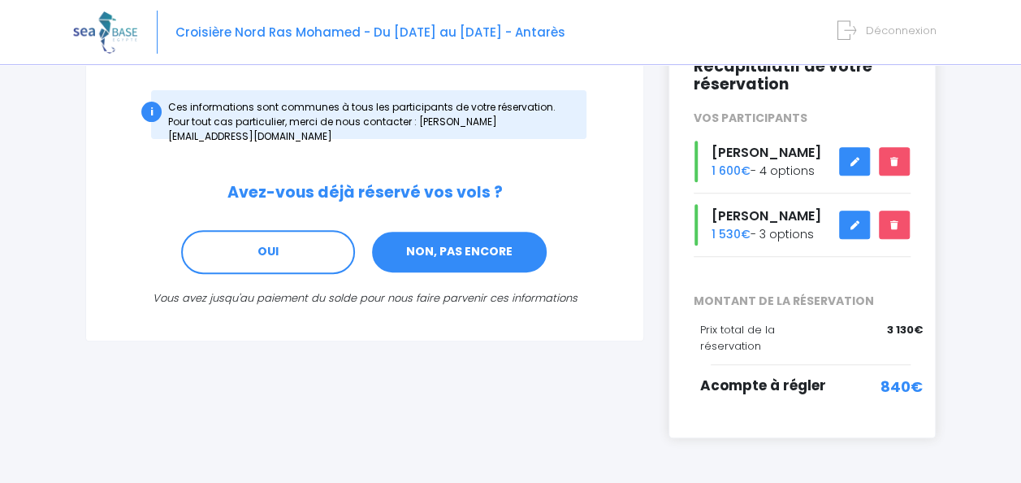
click at [455, 232] on link "NON, PAS ENCORE" at bounding box center [460, 252] width 178 height 44
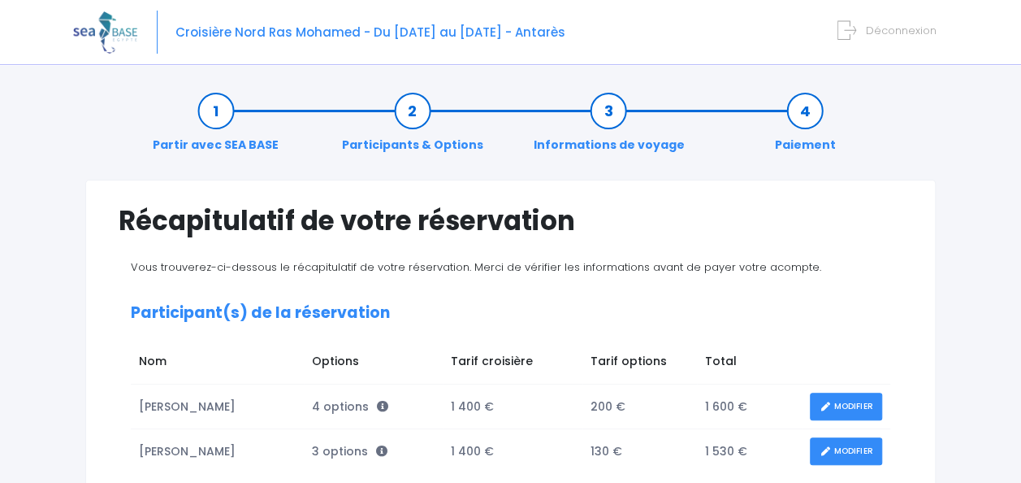
click at [410, 116] on link "Participants & Options" at bounding box center [413, 127] width 158 height 51
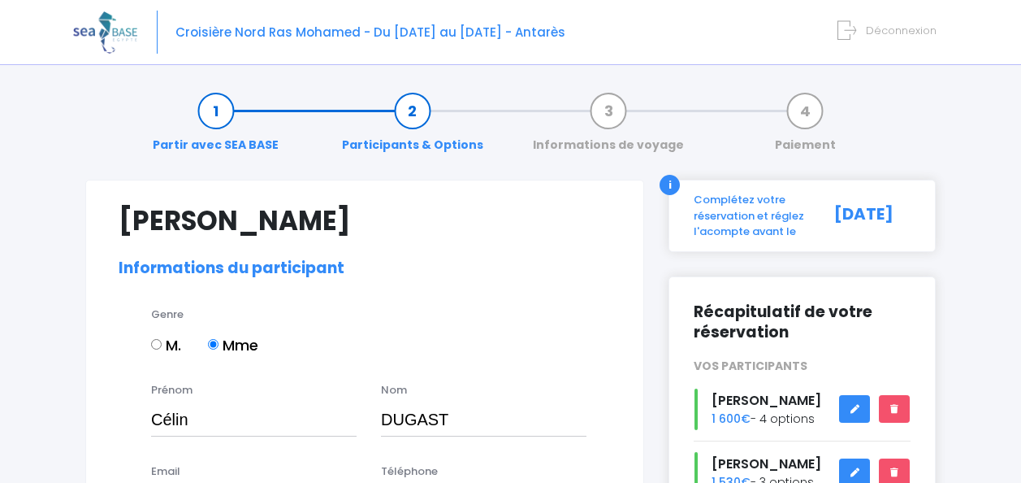
select select "N1"
select select "38/39"
select select "XL"
select select "L"
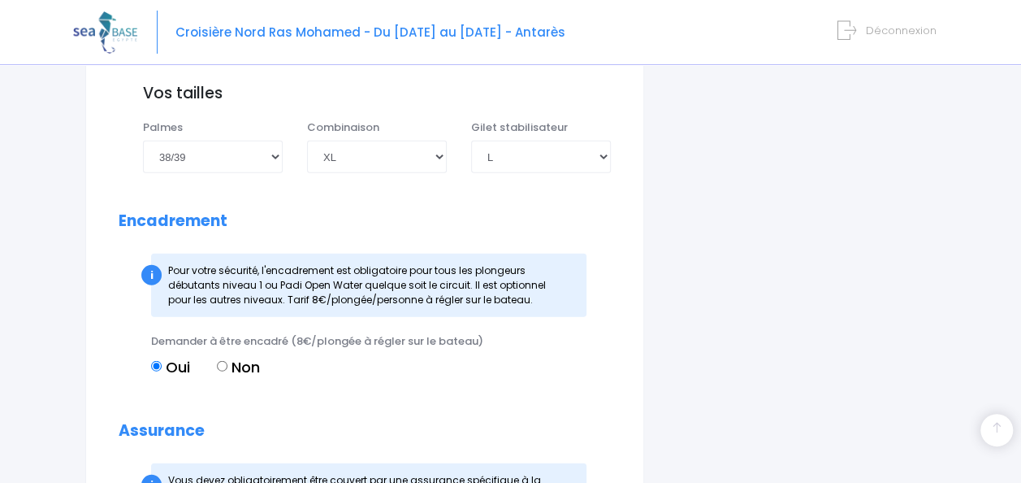
scroll to position [1950, 0]
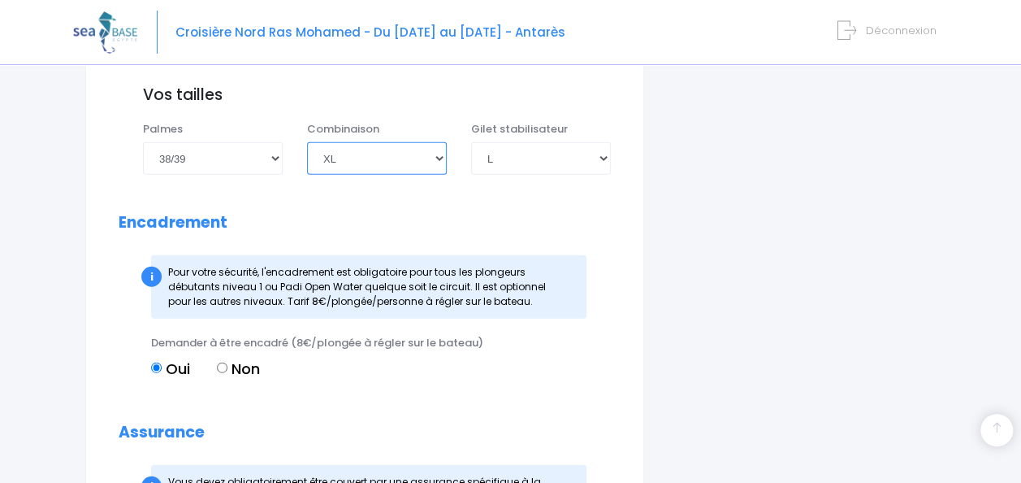
click at [402, 156] on select "Choisir une taille XS S M ML L XL XXL" at bounding box center [377, 158] width 140 height 33
select select "L"
click at [307, 142] on select "Choisir une taille XS S M ML L XL XXL" at bounding box center [377, 158] width 140 height 33
click at [533, 163] on select "Choisir une taille XXS XS S M ML L XL XXL" at bounding box center [541, 158] width 140 height 33
select select "ML"
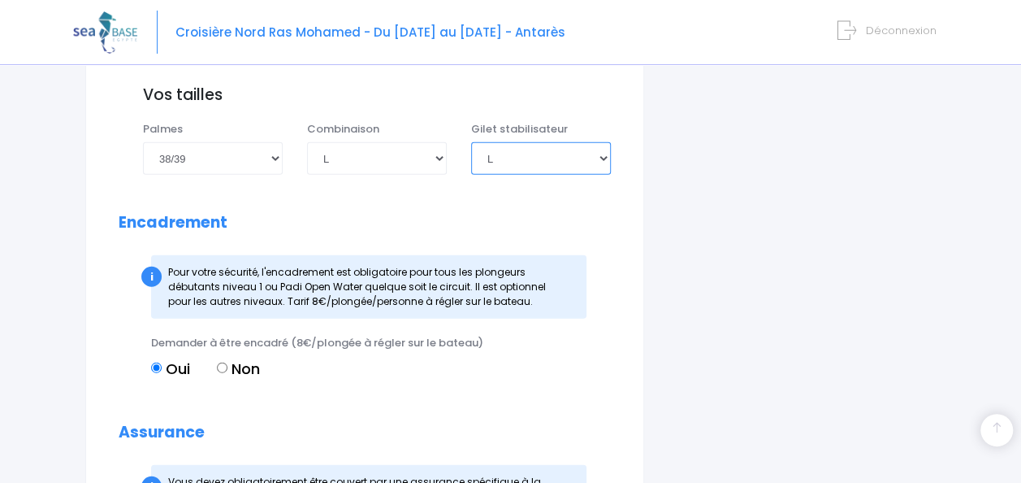
click at [471, 142] on select "Choisir une taille XXS XS S M ML L XL XXL" at bounding box center [541, 158] width 140 height 33
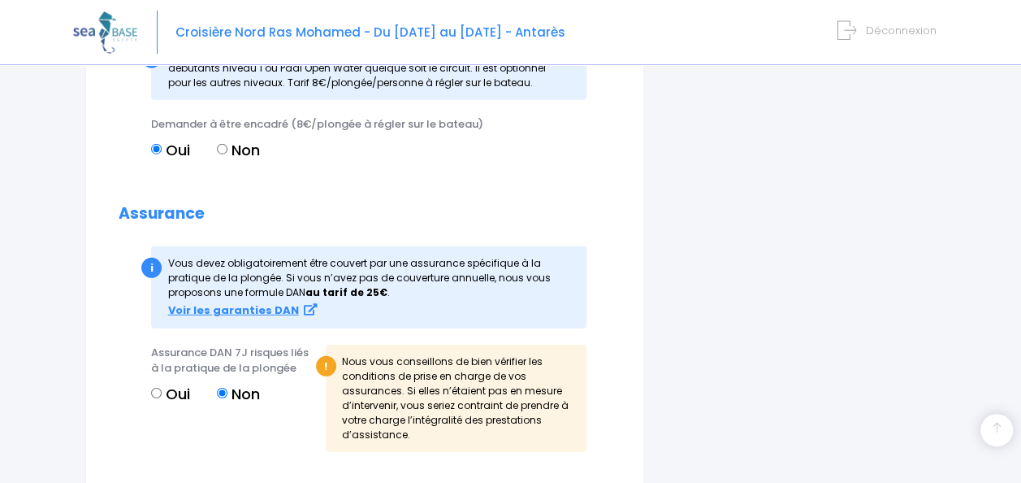
scroll to position [2194, 0]
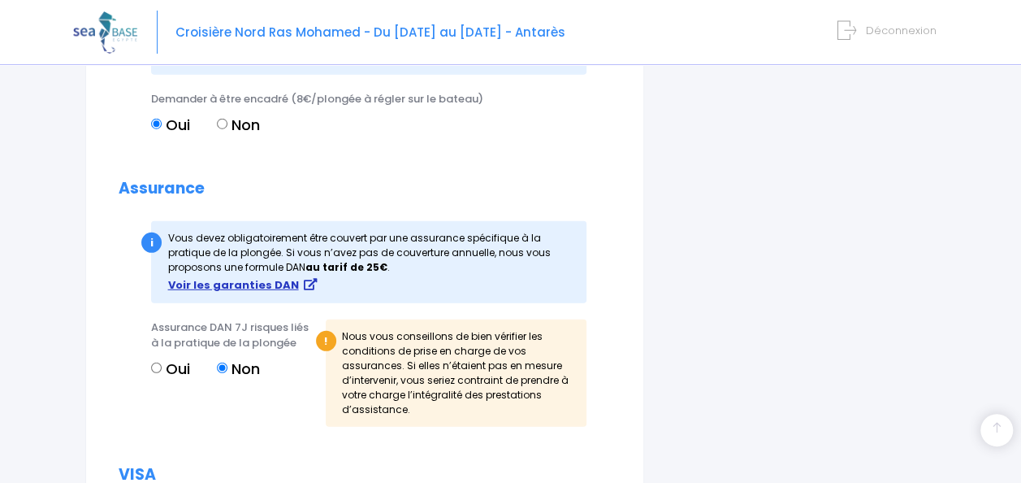
click at [242, 283] on strong "Voir les garanties DAN" at bounding box center [233, 284] width 131 height 15
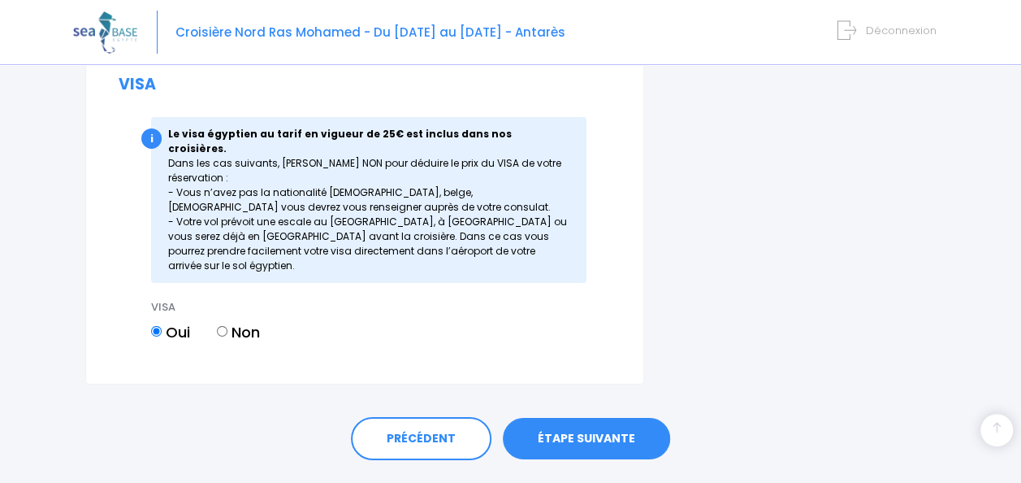
scroll to position [2594, 0]
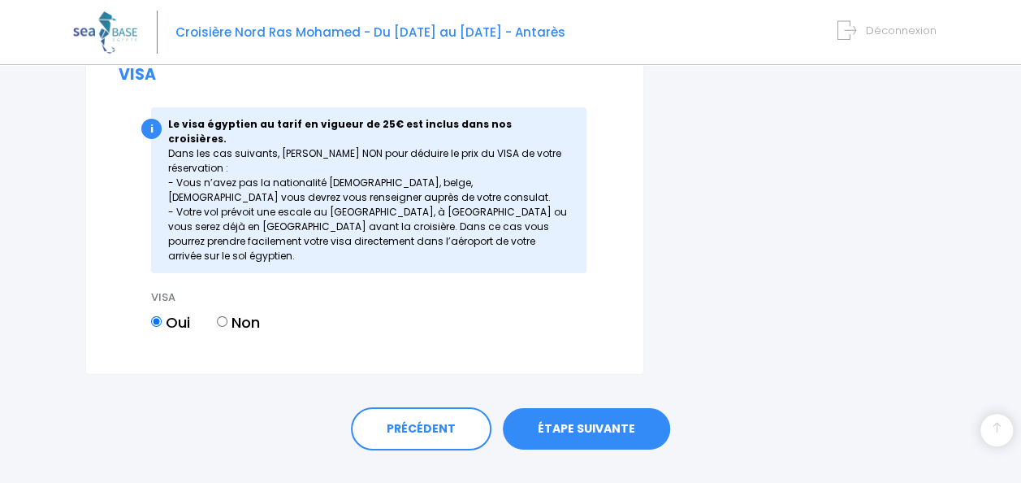
click at [590, 408] on link "ÉTAPE SUIVANTE" at bounding box center [586, 429] width 167 height 42
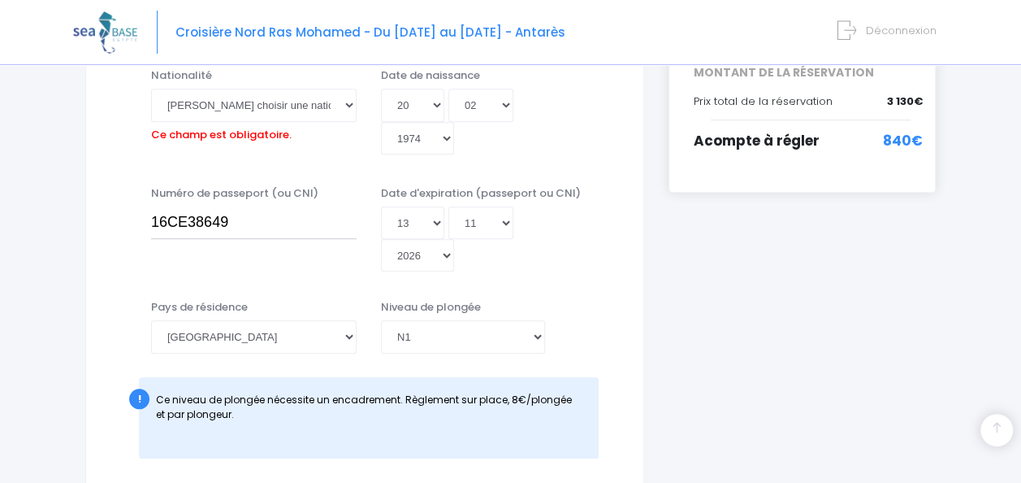
scroll to position [402, 0]
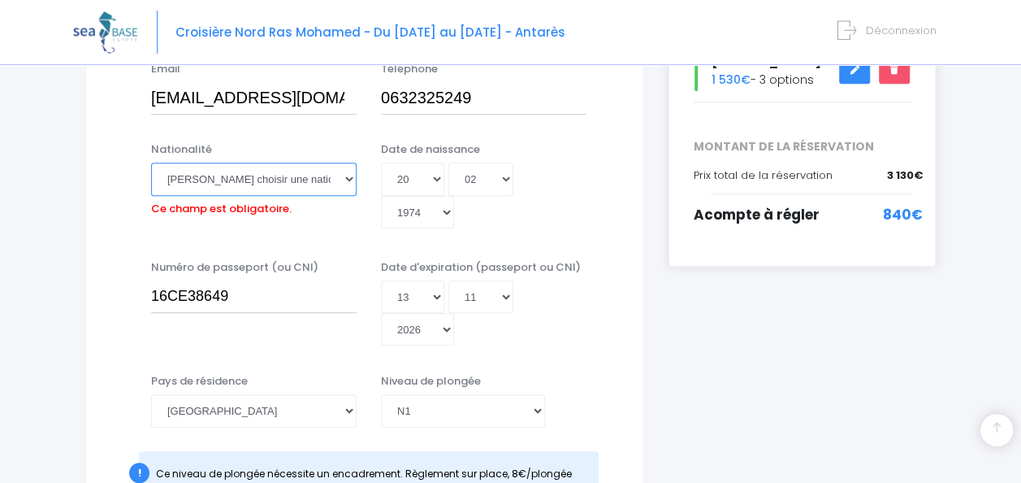
click at [294, 180] on select "Veuillez choisir une nationalité Afghane Albanaise Algerienne Allemande America…" at bounding box center [254, 179] width 206 height 33
select select "Française"
click at [151, 163] on select "Veuillez choisir une nationalité Afghane Albanaise Algerienne Allemande America…" at bounding box center [254, 179] width 206 height 33
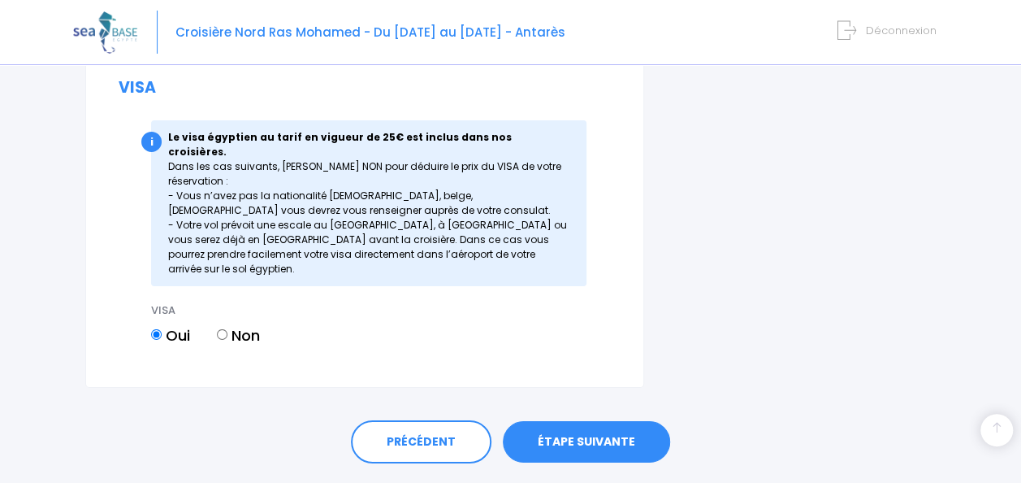
scroll to position [2594, 0]
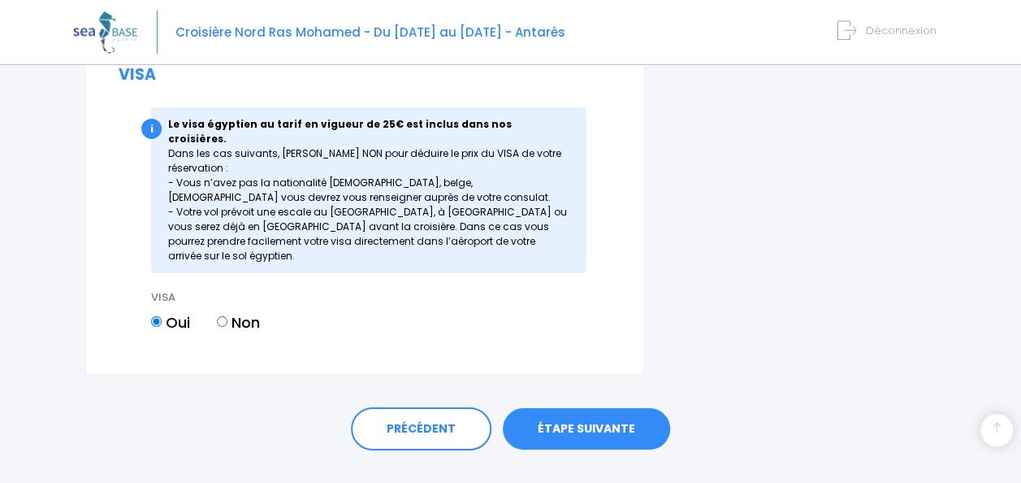
click at [627, 408] on link "ÉTAPE SUIVANTE" at bounding box center [586, 429] width 167 height 42
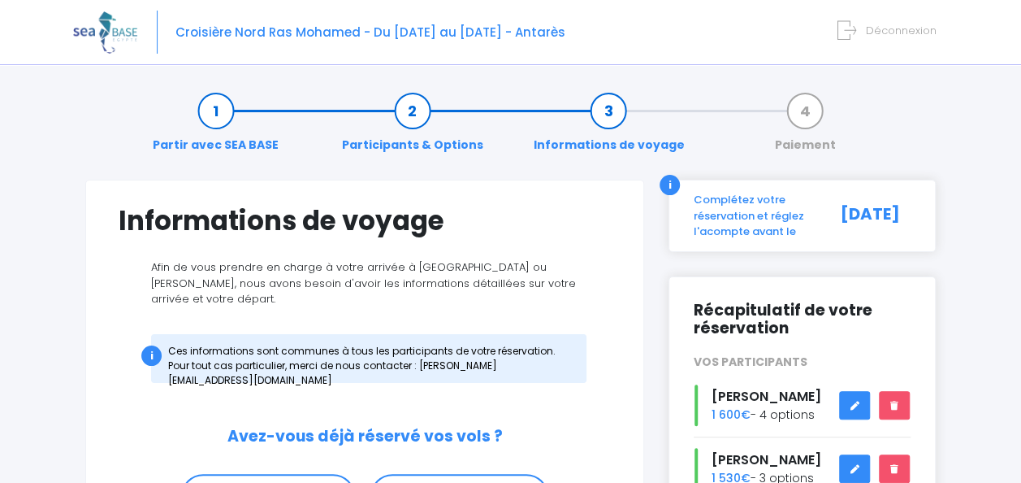
scroll to position [81, 0]
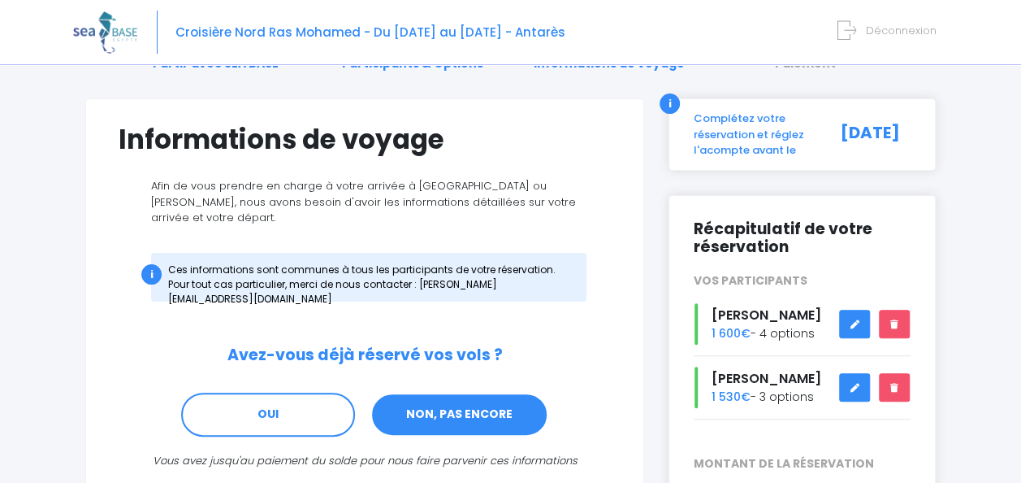
click at [495, 392] on link "NON, PAS ENCORE" at bounding box center [460, 414] width 178 height 44
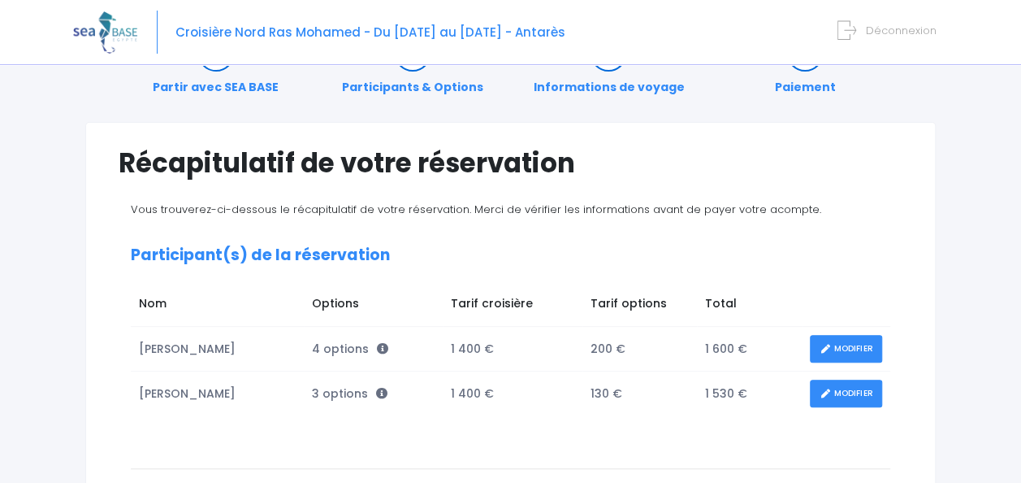
scroll to position [81, 0]
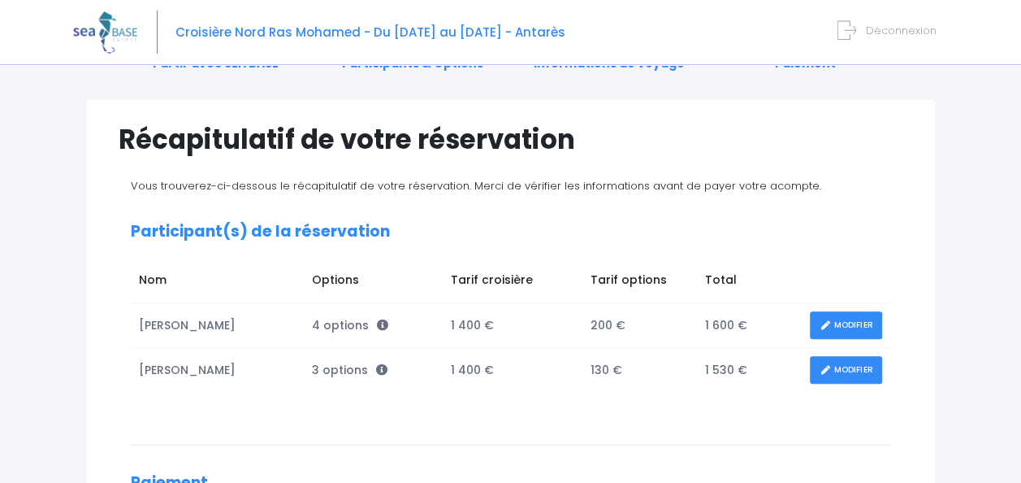
click at [828, 370] on icon at bounding box center [825, 370] width 11 height 0
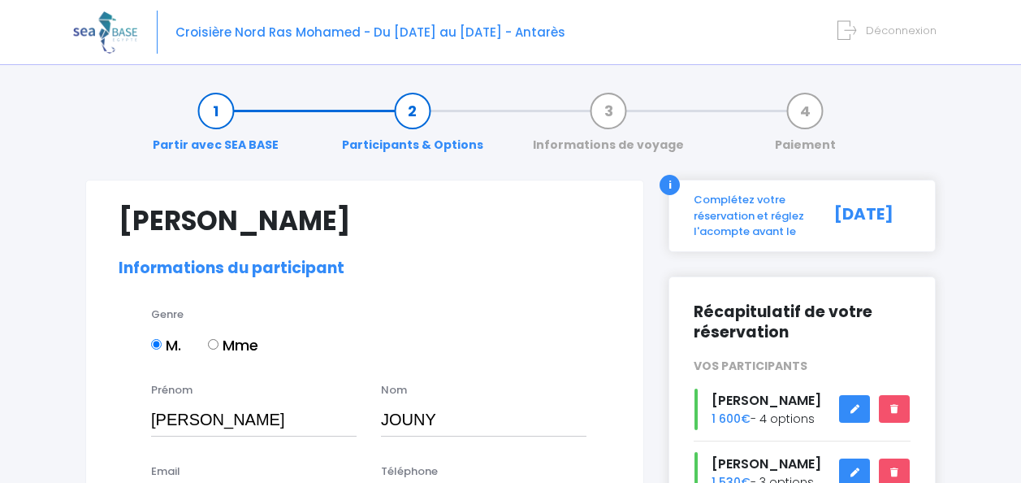
select select "N1"
select select "42/43"
select select "XL"
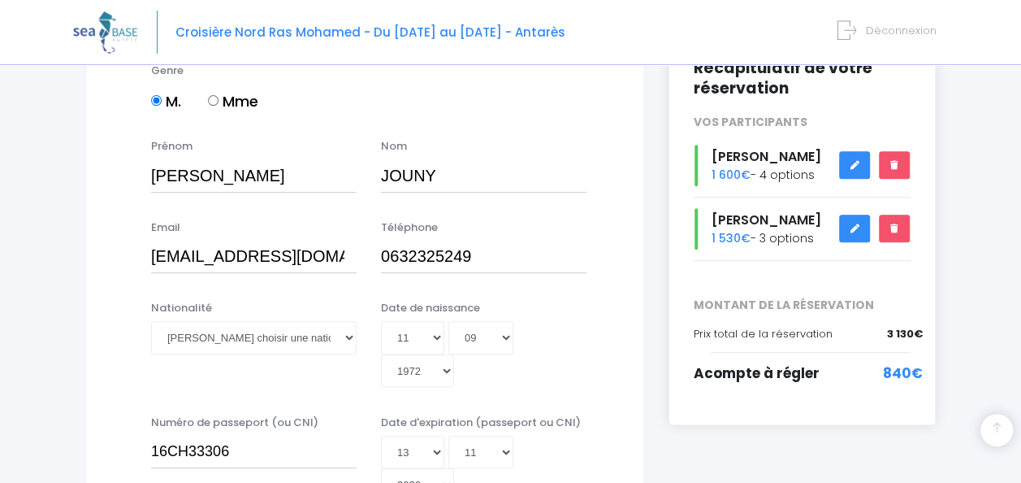
scroll to position [325, 0]
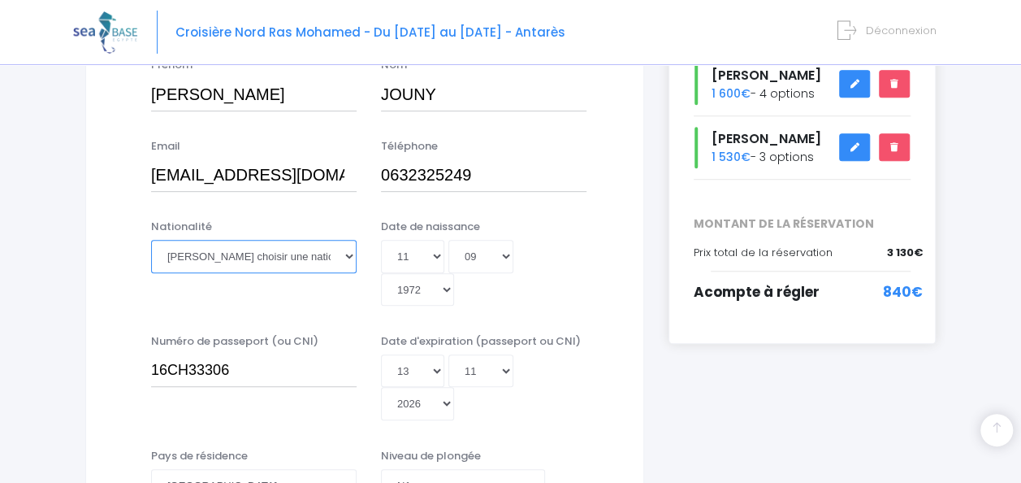
click at [281, 257] on select "Veuillez choisir une nationalité [DEMOGRAPHIC_DATA] Algerienne Allemande [GEOGR…" at bounding box center [254, 256] width 206 height 33
select select "Française"
click at [151, 240] on select "Veuillez choisir une nationalité [DEMOGRAPHIC_DATA] Algerienne Allemande [GEOGR…" at bounding box center [254, 256] width 206 height 33
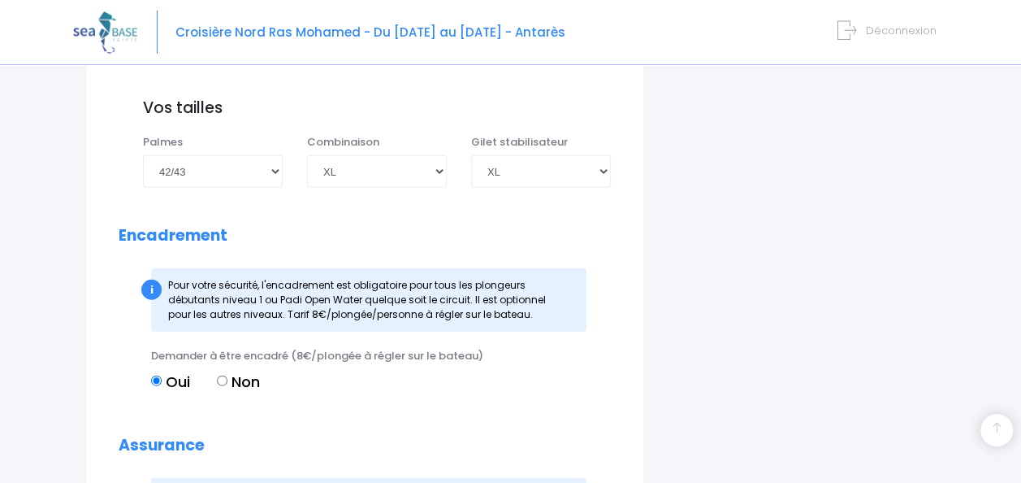
scroll to position [1950, 0]
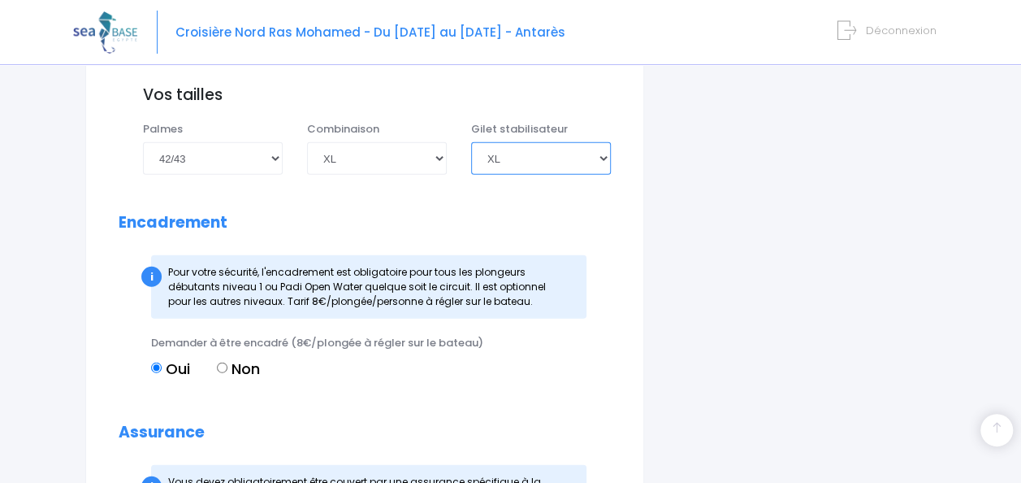
click at [587, 158] on select "Choisir une taille XXS XS S M ML L XL XXL" at bounding box center [541, 158] width 140 height 33
select select "L"
click at [471, 142] on select "Choisir une taille XXS XS S M ML L XL XXL" at bounding box center [541, 158] width 140 height 33
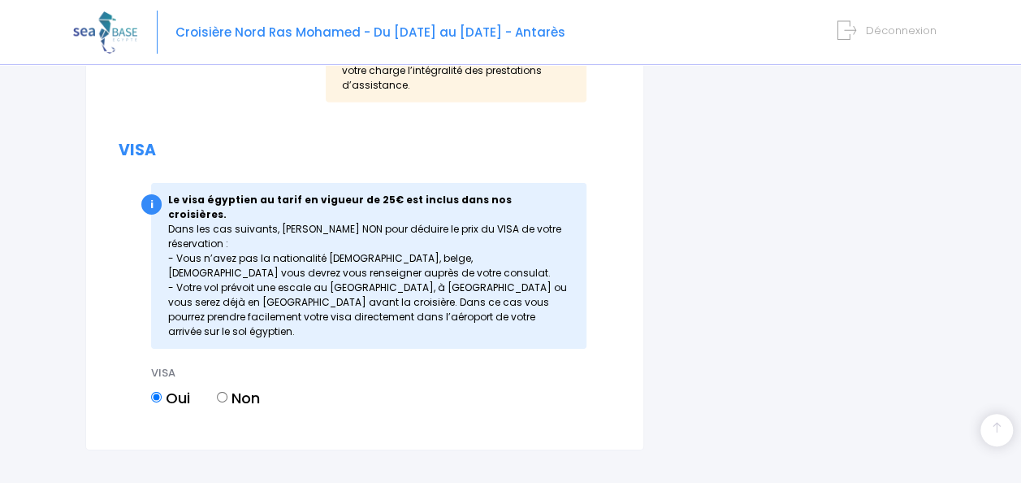
scroll to position [2594, 0]
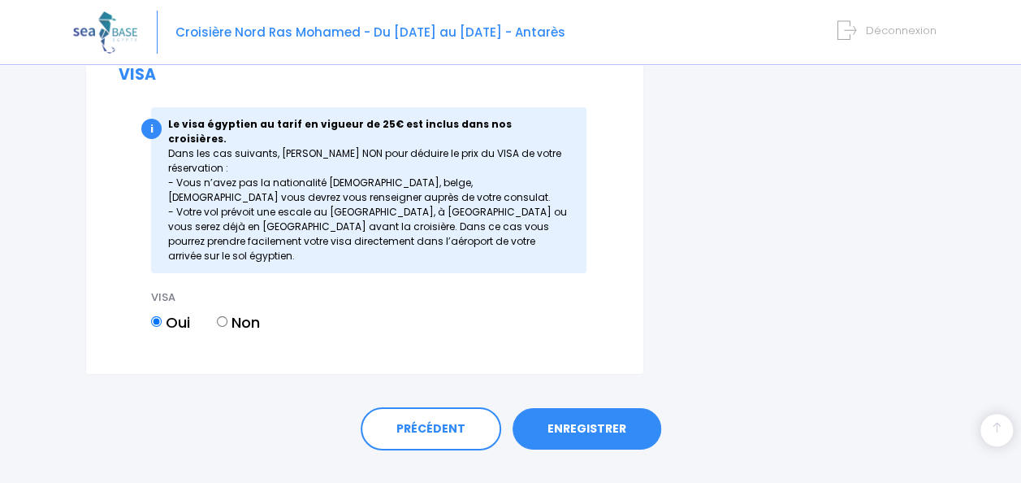
click at [613, 408] on link "ENREGISTRER" at bounding box center [587, 429] width 149 height 42
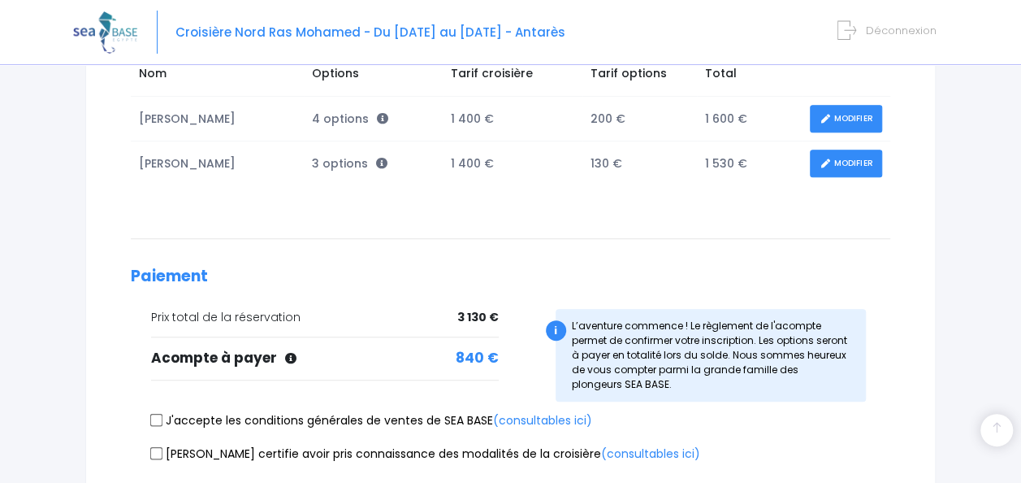
scroll to position [325, 0]
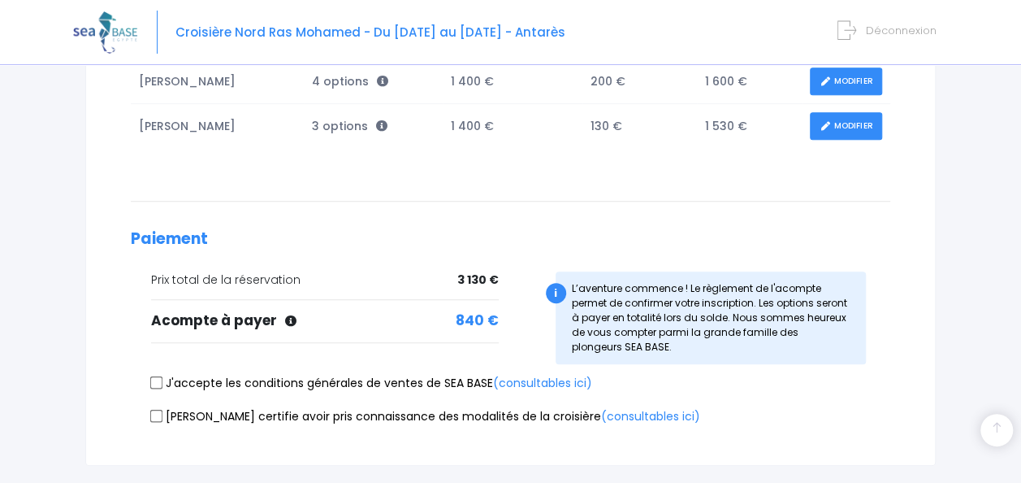
click at [154, 376] on input "J'accepte les conditions générales de ventes de SEA BASE (consultables ici)" at bounding box center [156, 382] width 13 height 13
checkbox input "true"
click at [154, 414] on input "Je certifie avoir pris connaissance des modalités de la croisière (consultables…" at bounding box center [156, 415] width 13 height 13
checkbox input "true"
click at [553, 375] on link "(consultables ici)" at bounding box center [542, 383] width 99 height 16
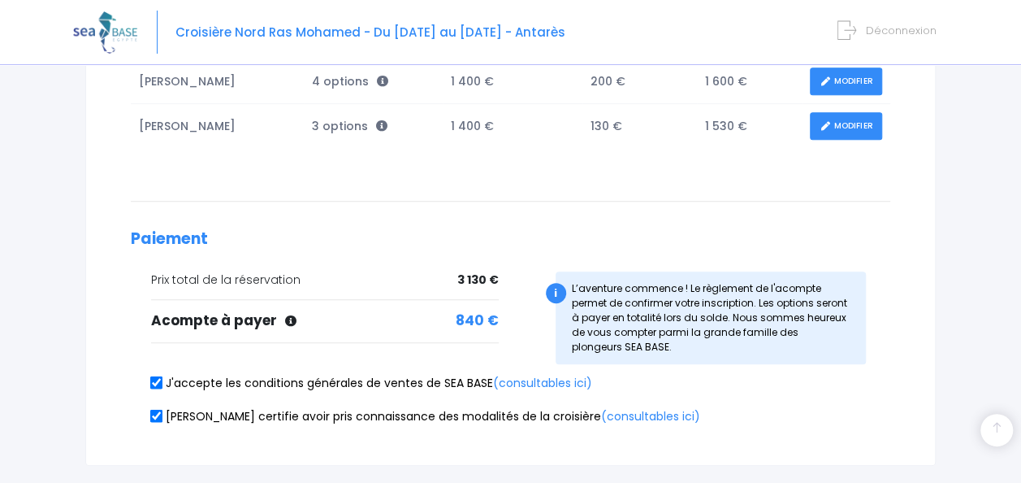
scroll to position [406, 0]
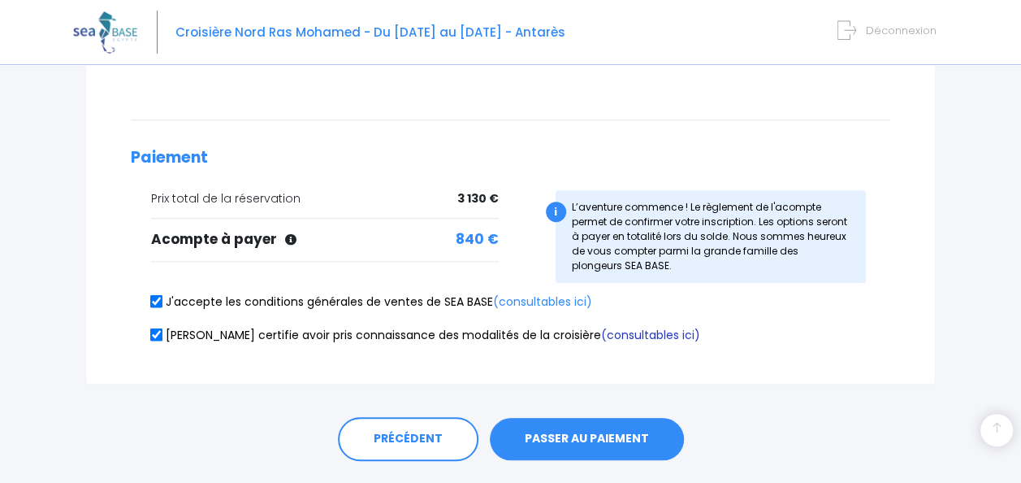
click at [601, 330] on link "(consultables ici)" at bounding box center [650, 335] width 99 height 16
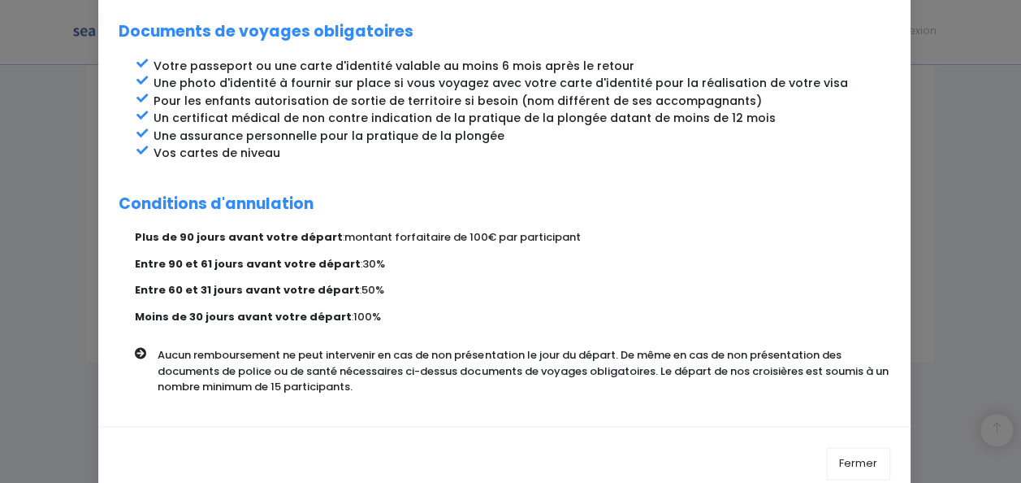
scroll to position [445, 0]
click at [856, 447] on button "Fermer" at bounding box center [858, 463] width 64 height 33
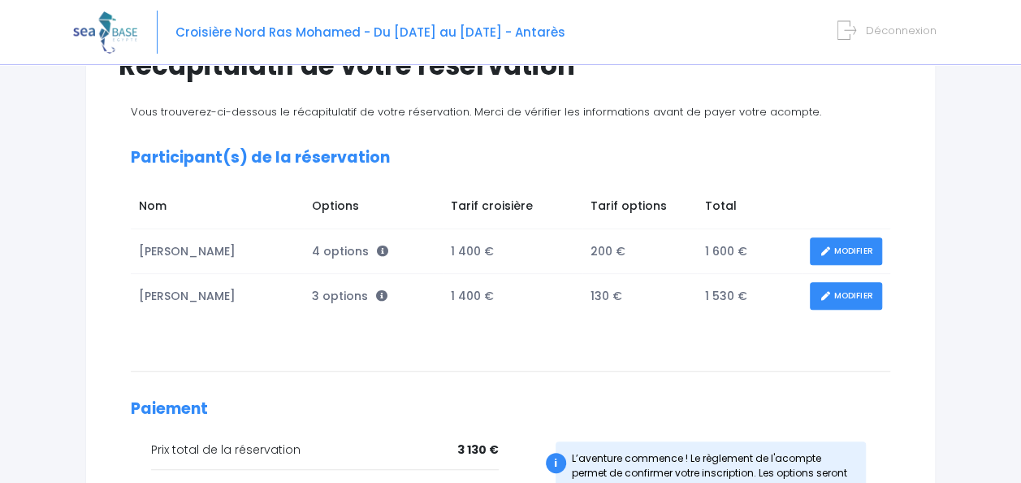
scroll to position [120, 0]
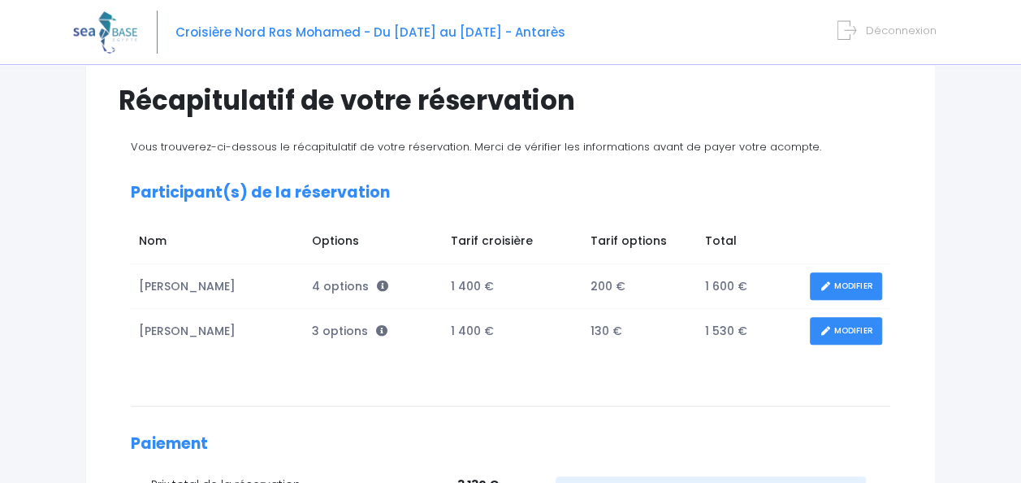
click at [839, 277] on link "MODIFIER" at bounding box center [846, 286] width 72 height 28
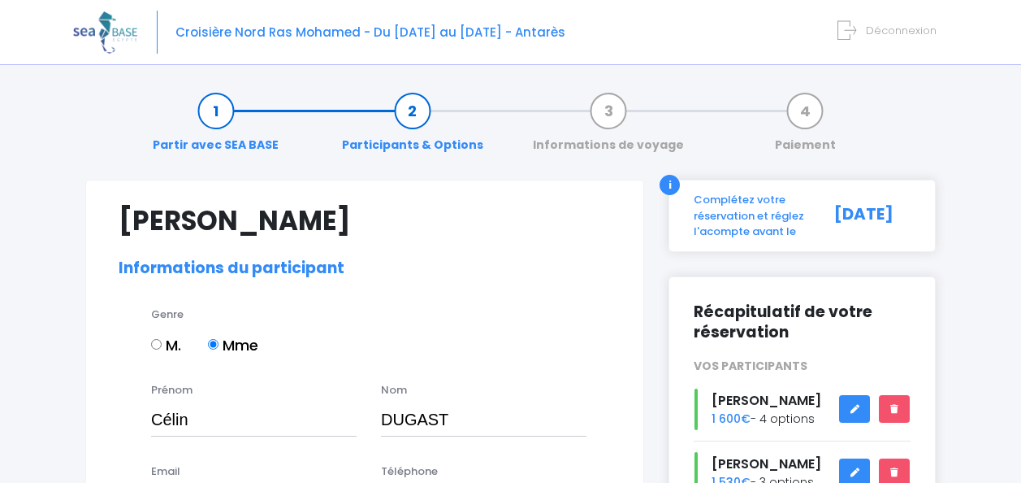
select select "N1"
select select "38/39"
select select "L"
select select "ML"
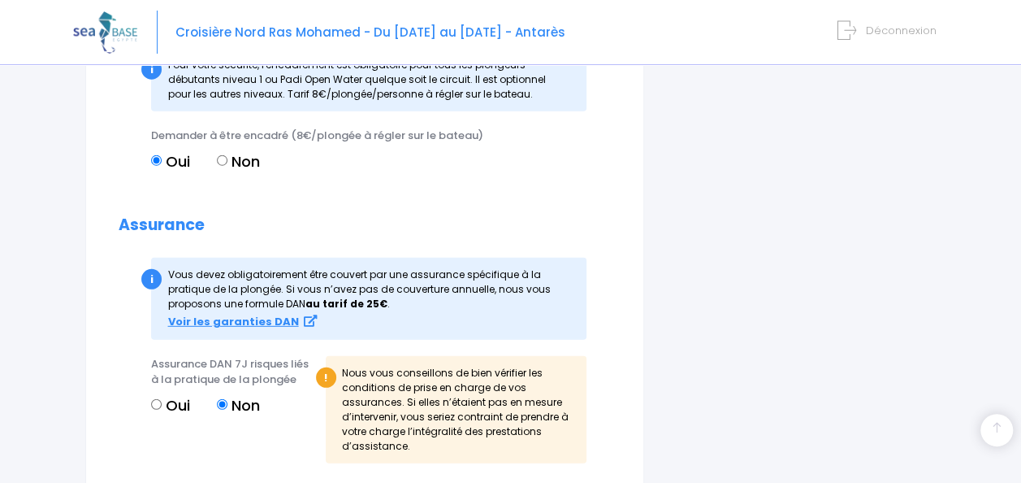
scroll to position [2194, 0]
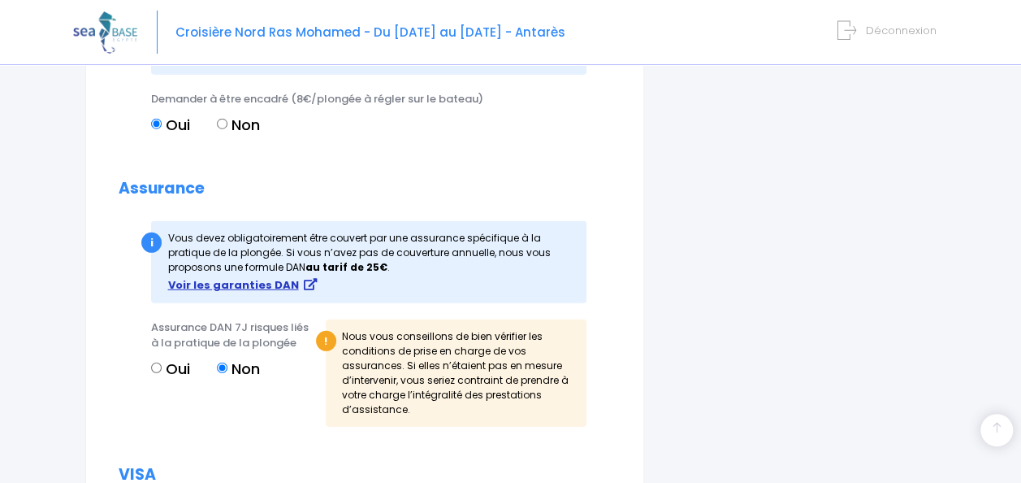
click at [241, 287] on strong "Voir les garanties DAN" at bounding box center [233, 284] width 131 height 15
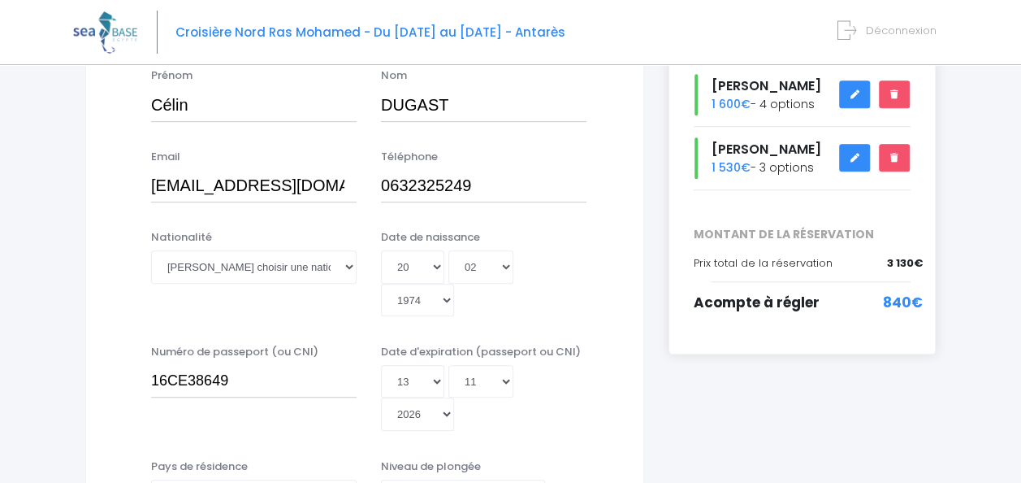
scroll to position [244, 0]
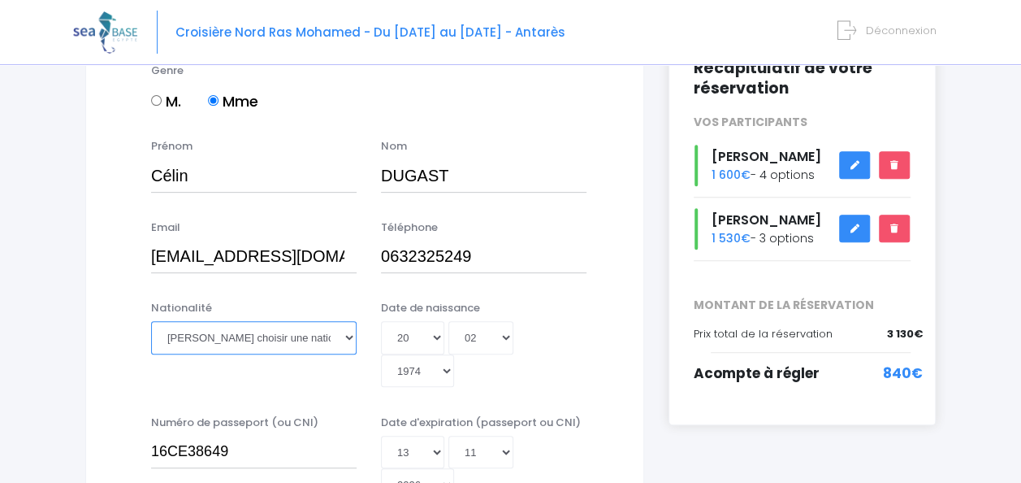
click at [283, 348] on select "Veuillez choisir une nationalité Afghane Albanaise Algerienne Allemande America…" at bounding box center [254, 337] width 206 height 33
select select "Française"
click at [151, 321] on select "Veuillez choisir une nationalité Afghane Albanaise Algerienne Allemande America…" at bounding box center [254, 337] width 206 height 33
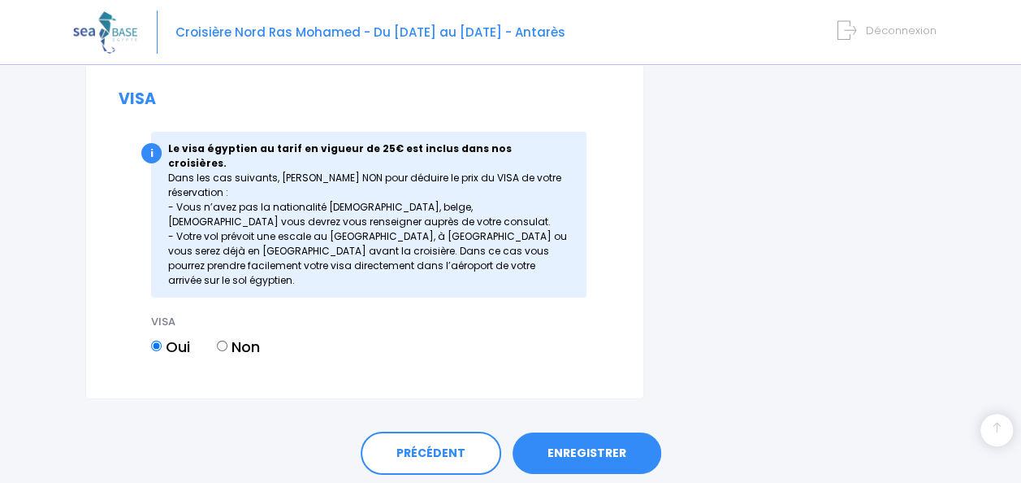
scroll to position [2594, 0]
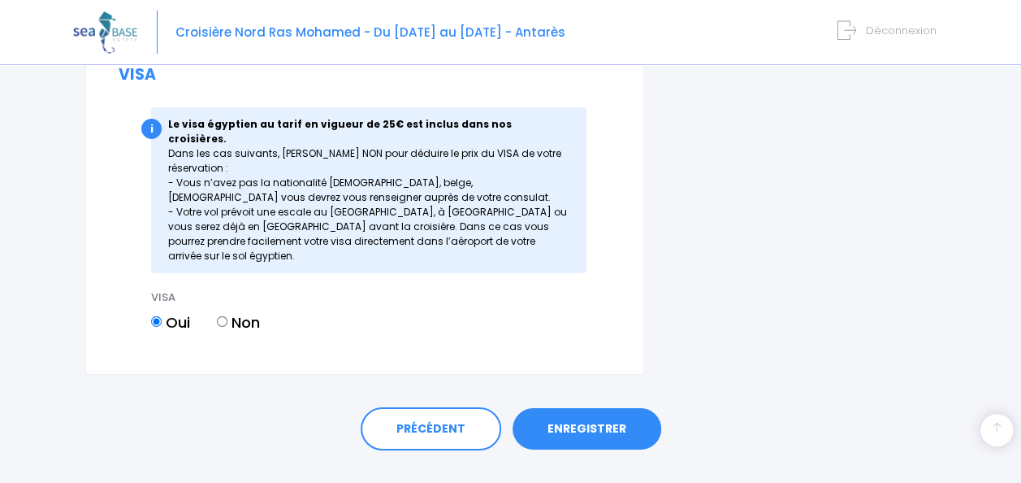
click at [635, 408] on link "ENREGISTRER" at bounding box center [587, 429] width 149 height 42
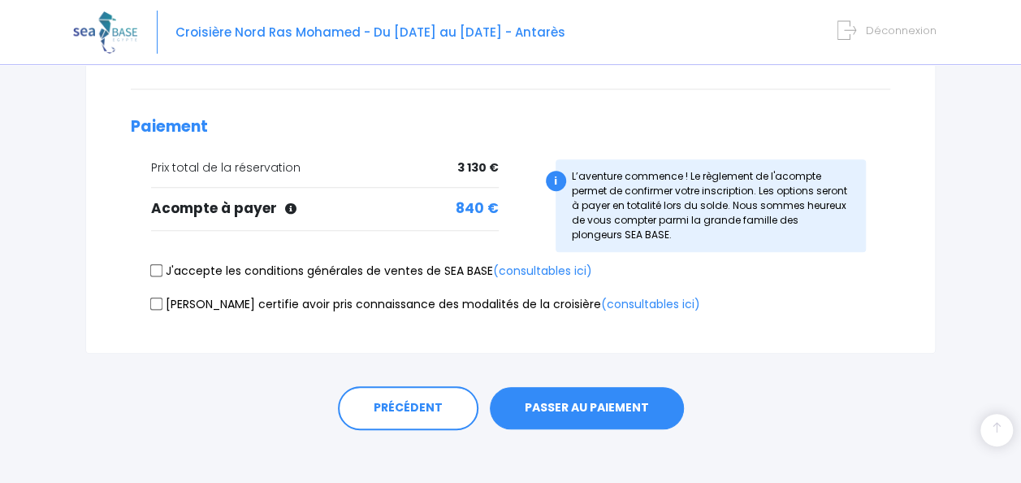
scroll to position [445, 0]
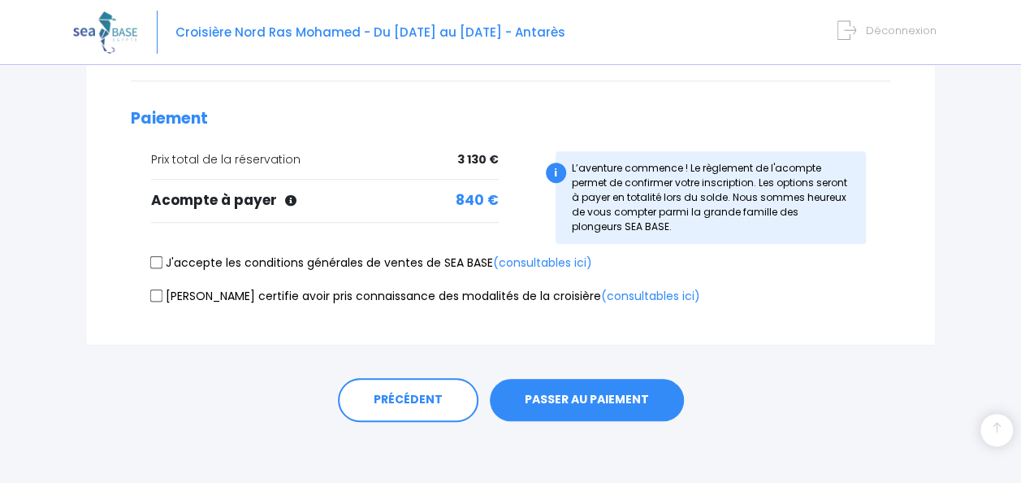
click at [228, 262] on label "J'accepte les conditions générales de ventes de SEA BASE (consultables ici)" at bounding box center [371, 262] width 441 height 17
click at [163, 262] on input "J'accepte les conditions générales de ventes de SEA BASE (consultables ici)" at bounding box center [156, 262] width 13 height 13
checkbox input "true"
click at [219, 290] on label "[PERSON_NAME] certifie avoir pris connaissance des modalités de la croisière (c…" at bounding box center [425, 296] width 549 height 17
click at [163, 290] on input "[PERSON_NAME] certifie avoir pris connaissance des modalités de la croisière (c…" at bounding box center [156, 294] width 13 height 13
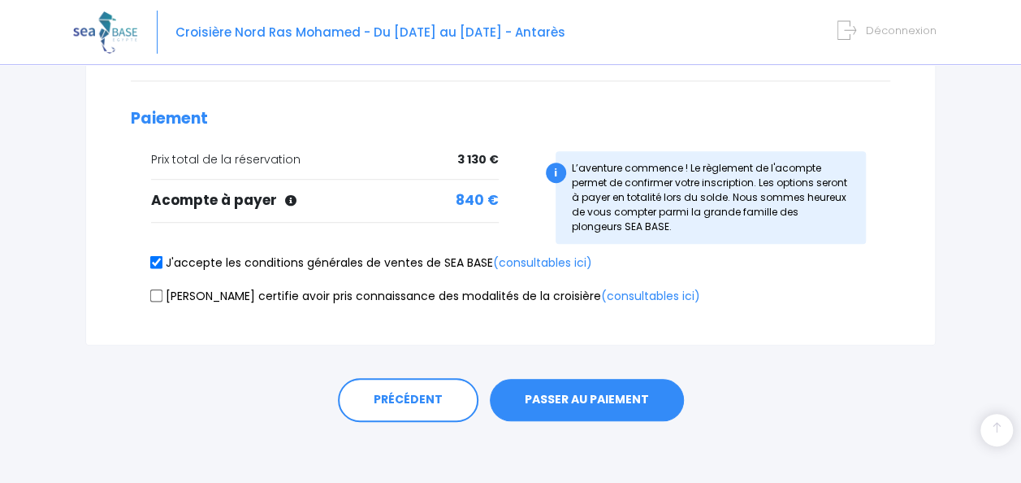
checkbox input "true"
click at [636, 401] on button "PASSER AU PAIEMENT" at bounding box center [587, 400] width 194 height 42
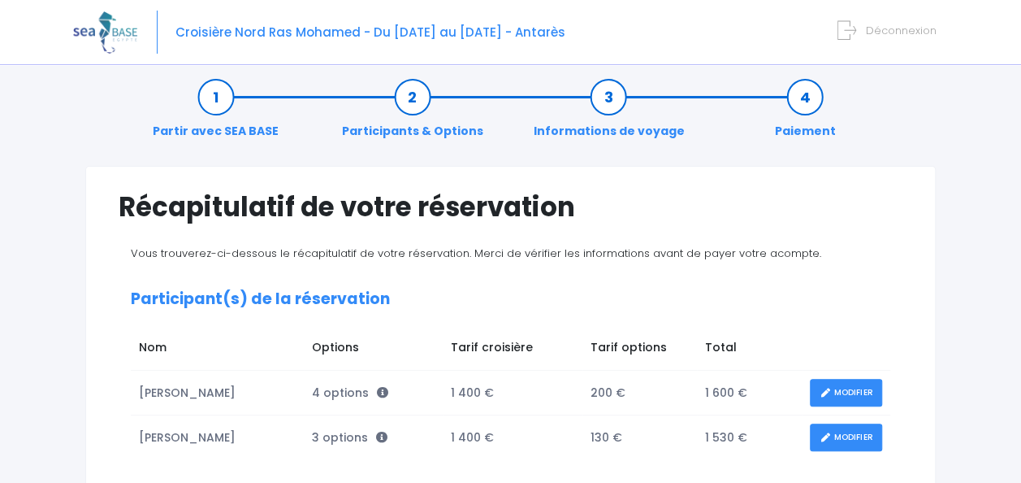
scroll to position [0, 0]
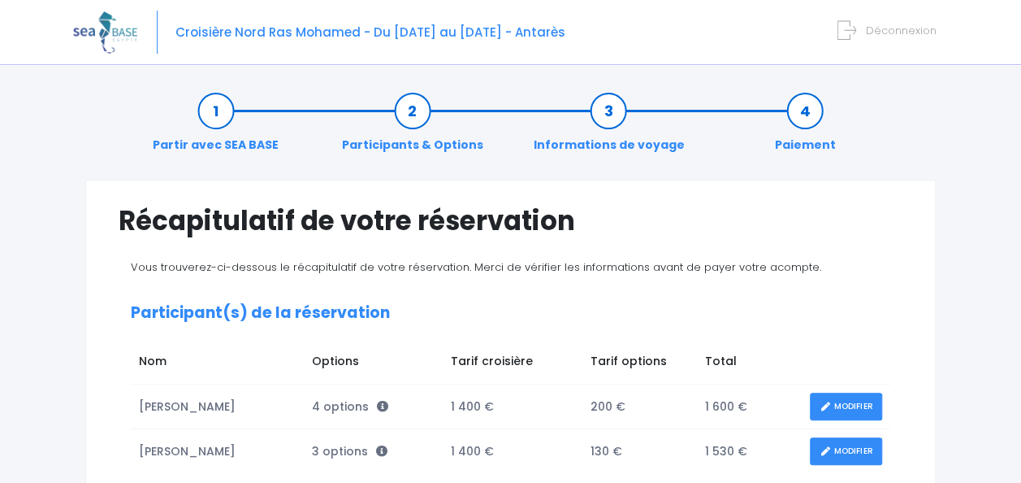
click at [850, 395] on link "MODIFIER" at bounding box center [846, 406] width 72 height 28
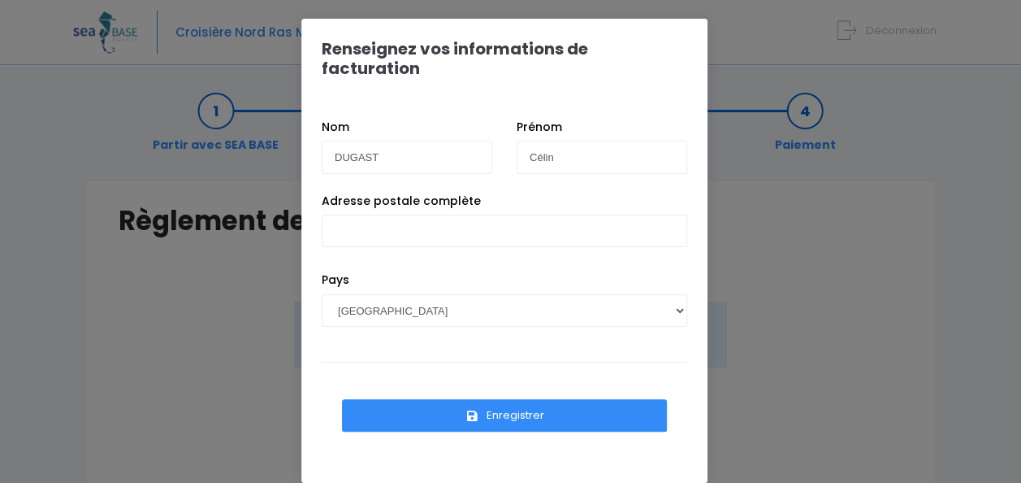
click at [778, 279] on div "Renseignez vos informations de facturation Nom DUGAST Prénom Célin Pays [GEOGRA…" at bounding box center [510, 241] width 1021 height 483
click at [592, 141] on input "Célin" at bounding box center [602, 157] width 171 height 33
type input "[PERSON_NAME]"
click at [971, 211] on div "Renseignez vos informations de facturation Nom DUGAST Prénom Céline Pays AFGHAN…" at bounding box center [510, 241] width 1021 height 483
click at [777, 310] on div "Renseignez vos informations de facturation Nom DUGAST Prénom Céline Pays AFGHAN…" at bounding box center [510, 241] width 1021 height 483
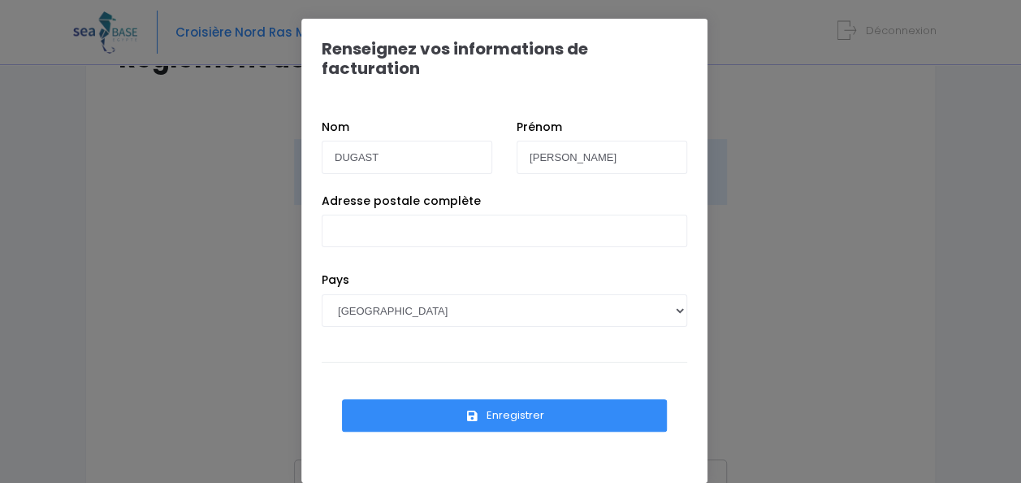
scroll to position [81, 0]
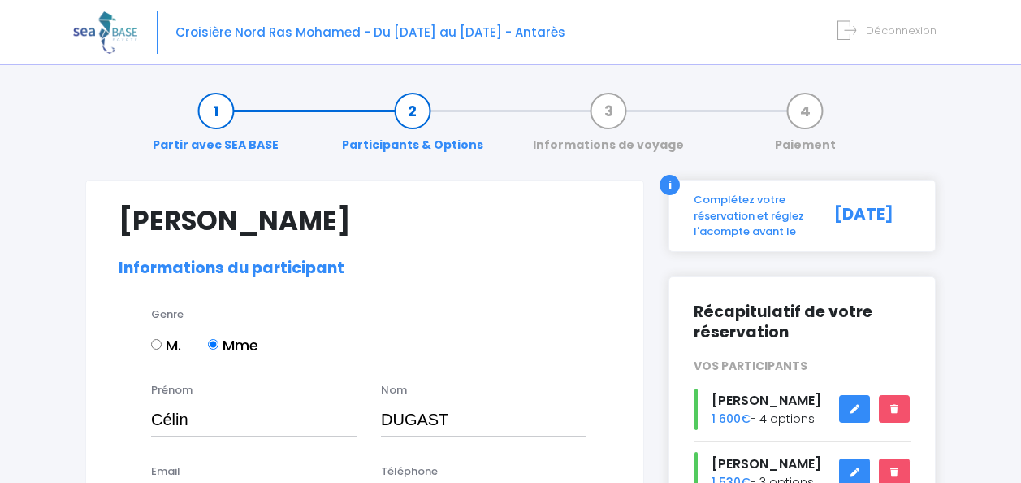
select select "N1"
select select "38/39"
select select "L"
select select "ML"
click at [279, 413] on input "Célin" at bounding box center [254, 419] width 206 height 33
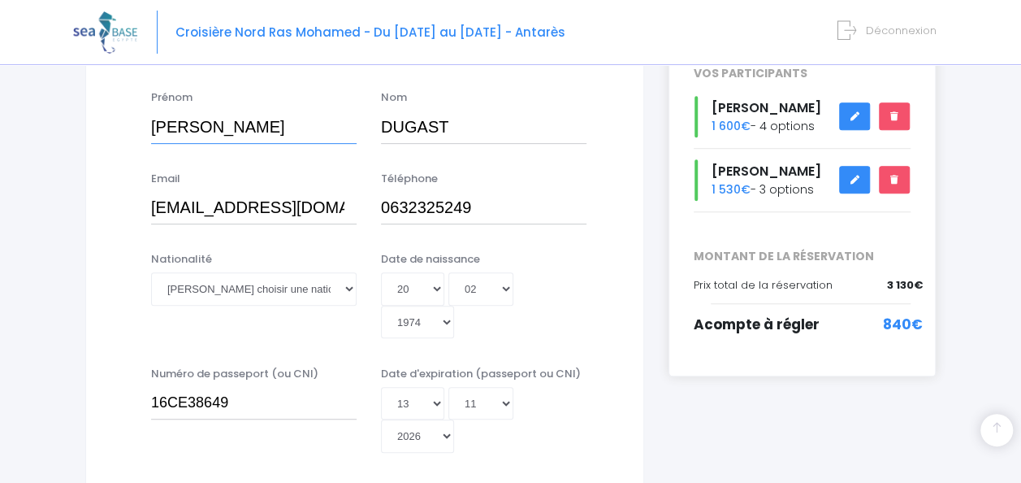
scroll to position [325, 0]
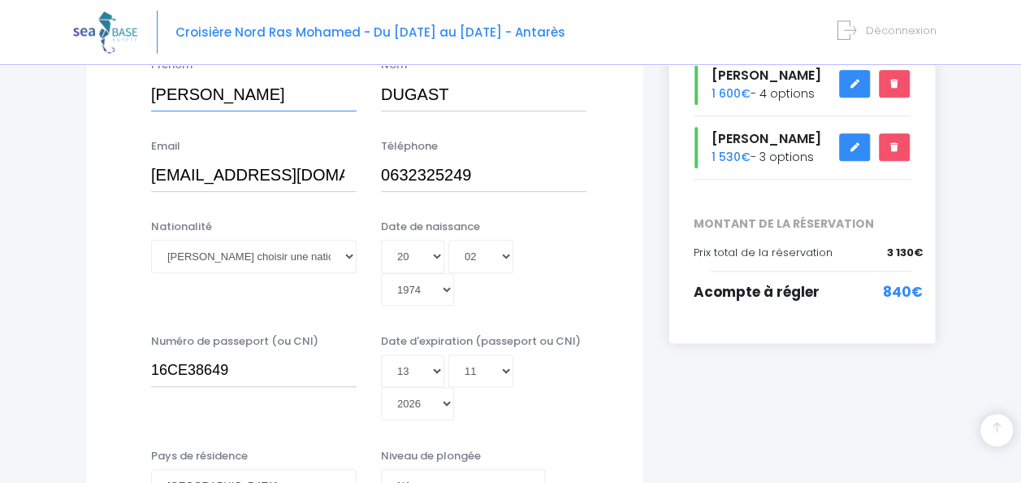
type input "[PERSON_NAME]"
click at [281, 261] on select "Veuillez choisir une nationalité [DEMOGRAPHIC_DATA] Algerienne Allemande [GEOGR…" at bounding box center [254, 256] width 206 height 33
select select "Française"
click at [151, 240] on select "Veuillez choisir une nationalité [DEMOGRAPHIC_DATA] Algerienne Allemande [GEOGR…" at bounding box center [254, 256] width 206 height 33
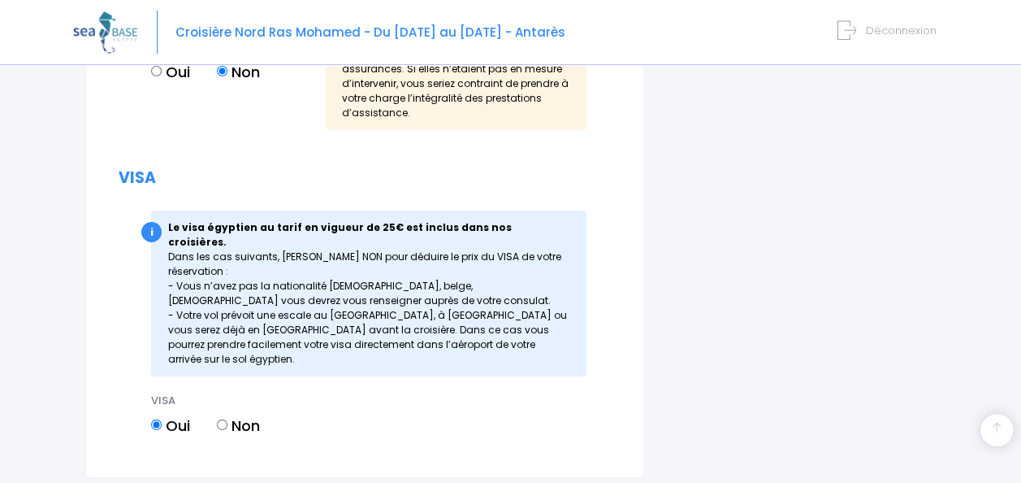
scroll to position [2594, 0]
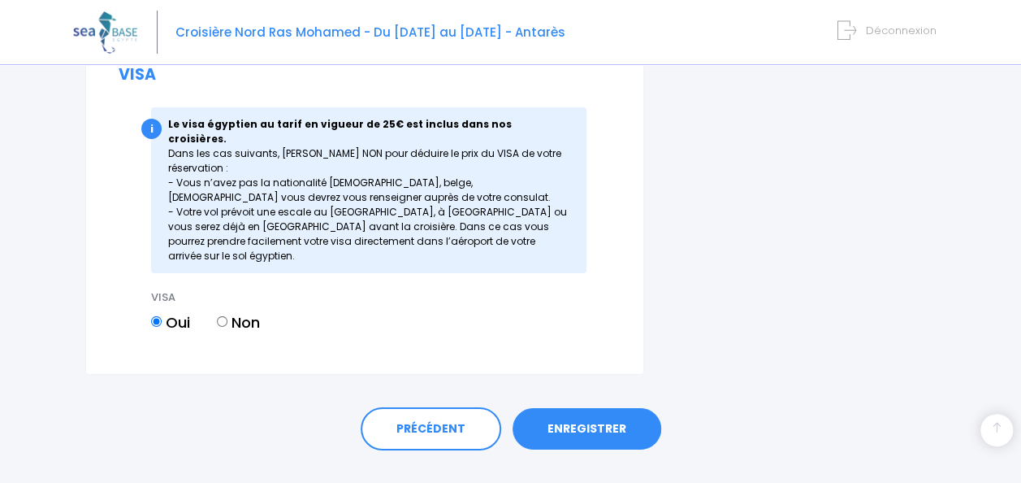
click at [599, 408] on link "ENREGISTRER" at bounding box center [587, 429] width 149 height 42
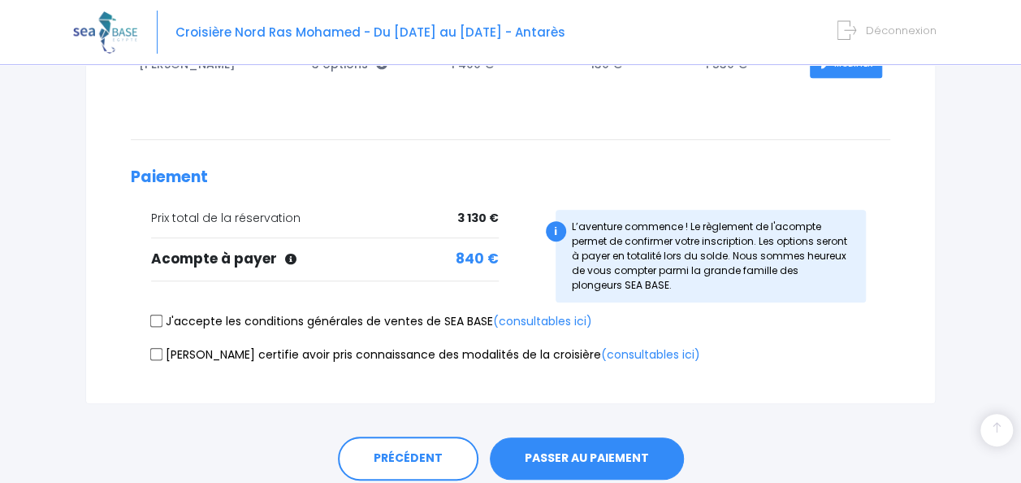
scroll to position [445, 0]
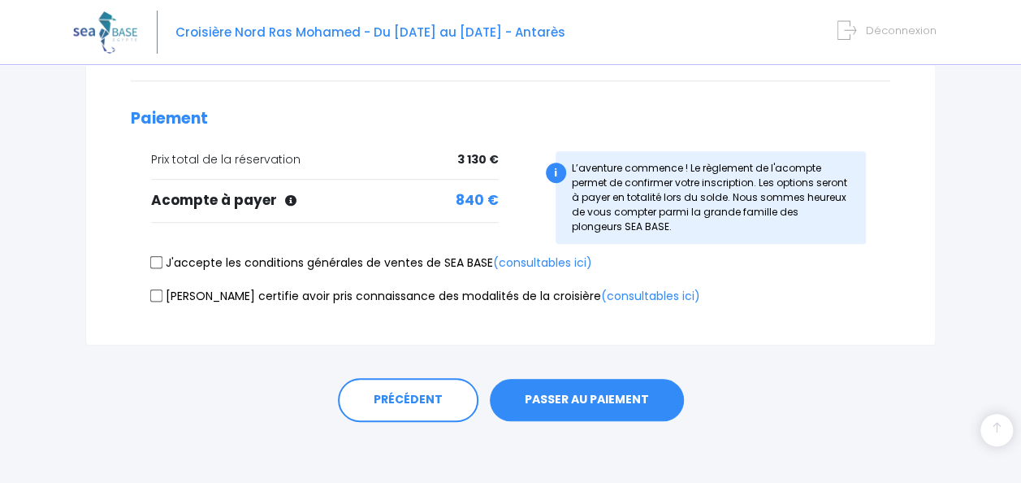
click at [188, 258] on label "J'accepte les conditions générales de ventes de SEA BASE (consultables ici)" at bounding box center [371, 262] width 441 height 17
click at [163, 258] on input "J'accepte les conditions générales de ventes de SEA BASE (consultables ici)" at bounding box center [156, 262] width 13 height 13
checkbox input "true"
click at [180, 288] on label "Je certifie avoir pris connaissance des modalités de la croisière (consultables…" at bounding box center [425, 296] width 549 height 17
click at [163, 288] on input "Je certifie avoir pris connaissance des modalités de la croisière (consultables…" at bounding box center [156, 294] width 13 height 13
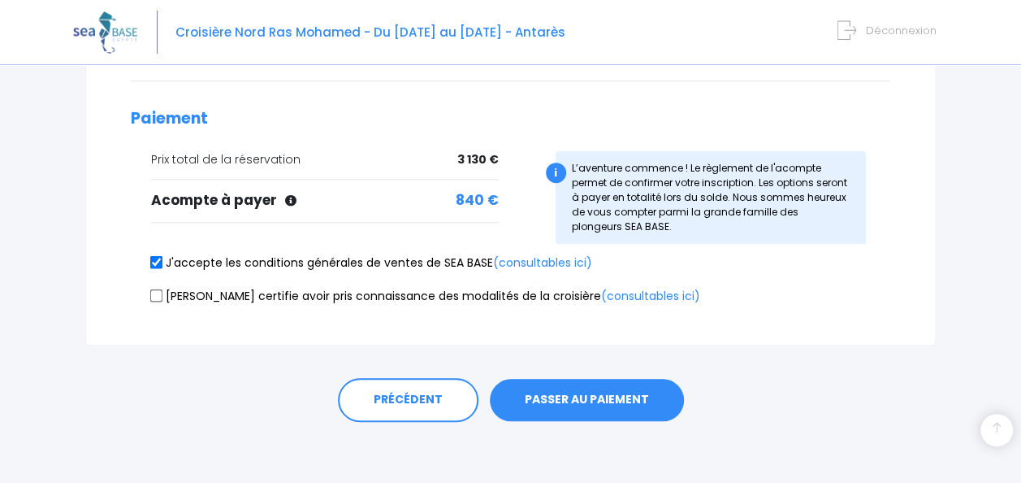
checkbox input "true"
click at [541, 372] on div "PRÉCÉDENT PASSER AU PAIEMENT" at bounding box center [510, 395] width 851 height 101
click at [554, 392] on button "PASSER AU PAIEMENT" at bounding box center [587, 400] width 194 height 42
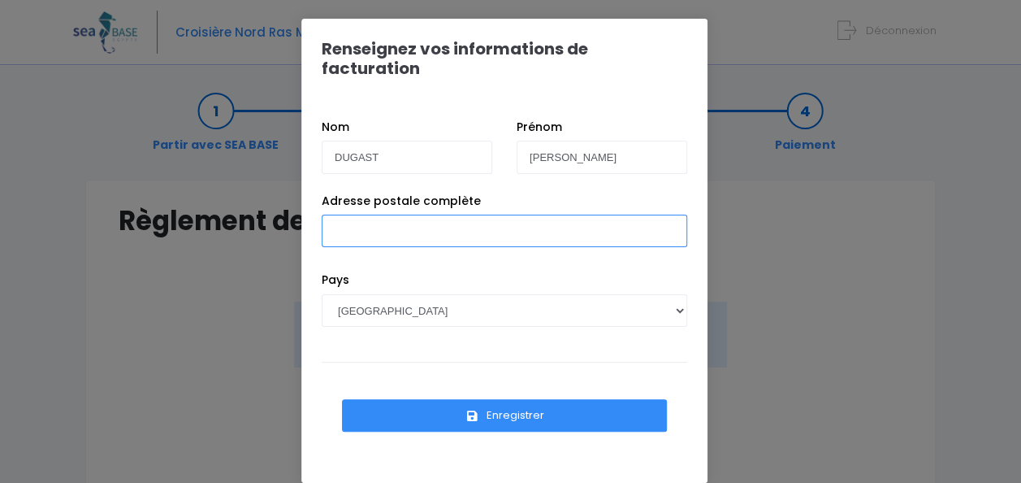
click at [492, 215] on input "Adresse postale complète" at bounding box center [505, 231] width 366 height 33
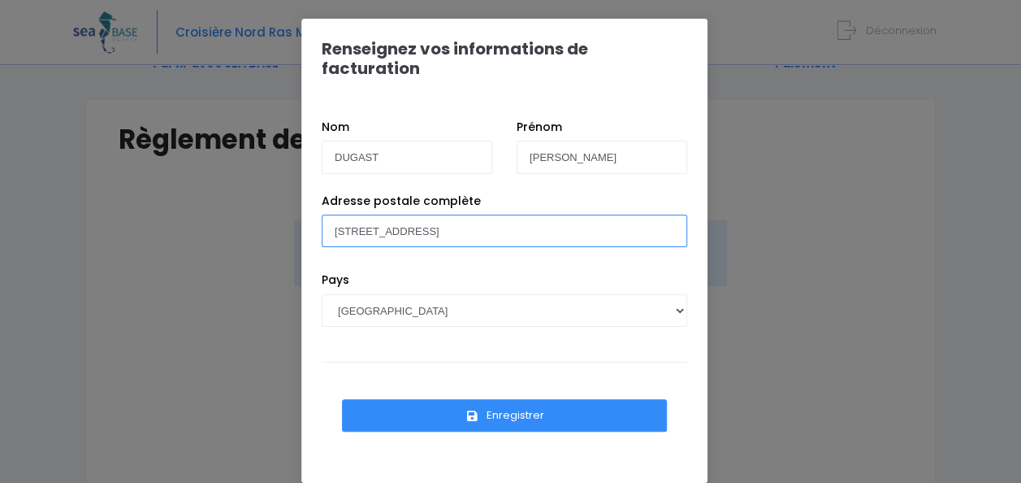
type input "[STREET_ADDRESS]"
click at [544, 401] on button "Enregistrer" at bounding box center [504, 415] width 325 height 33
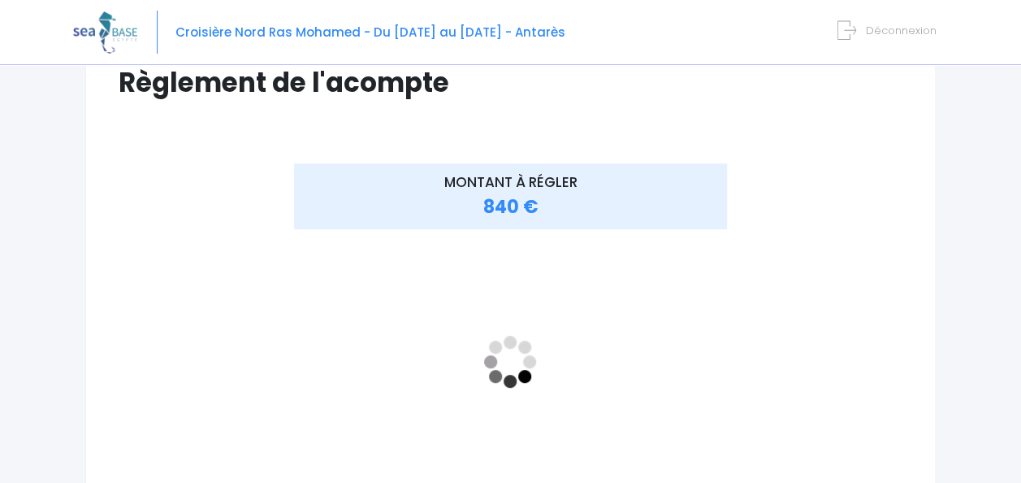
scroll to position [163, 0]
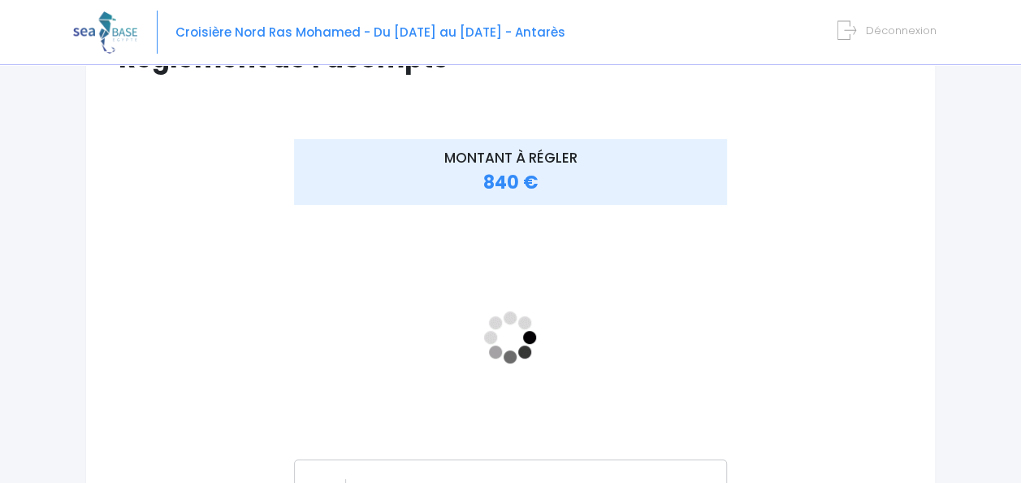
click at [817, 315] on div "MONTANT À RÉGLER 840 €" at bounding box center [511, 359] width 784 height 440
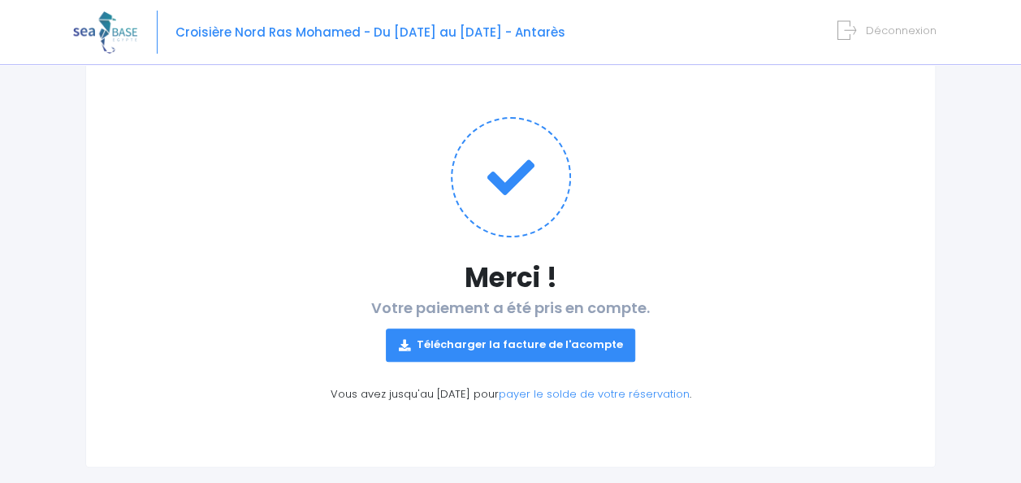
scroll to position [153, 0]
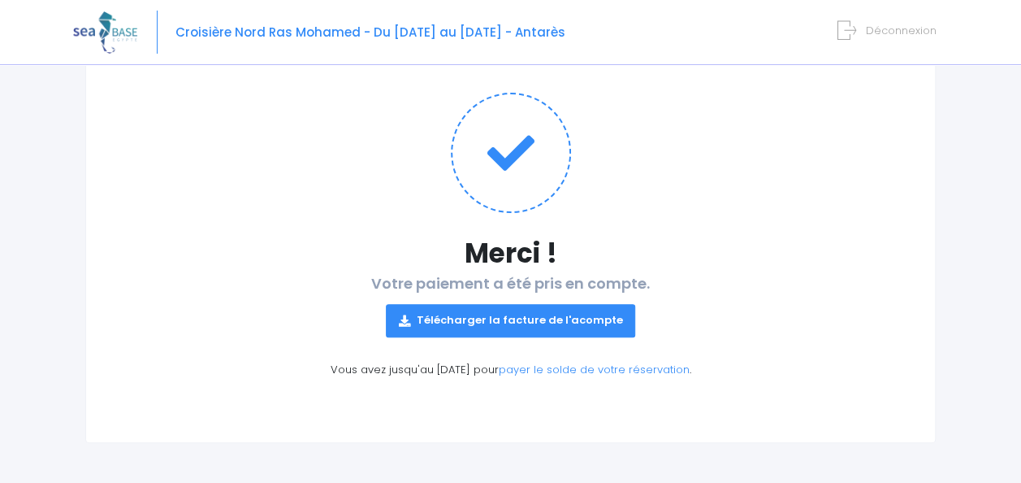
click at [592, 319] on link "Télécharger la facture de l'acompte" at bounding box center [511, 320] width 250 height 33
click at [137, 229] on div "Merci ! Votre paiement a été pris en compte. Télécharger la facture de l'acompt…" at bounding box center [510, 235] width 851 height 416
